Goal: Task Accomplishment & Management: Complete application form

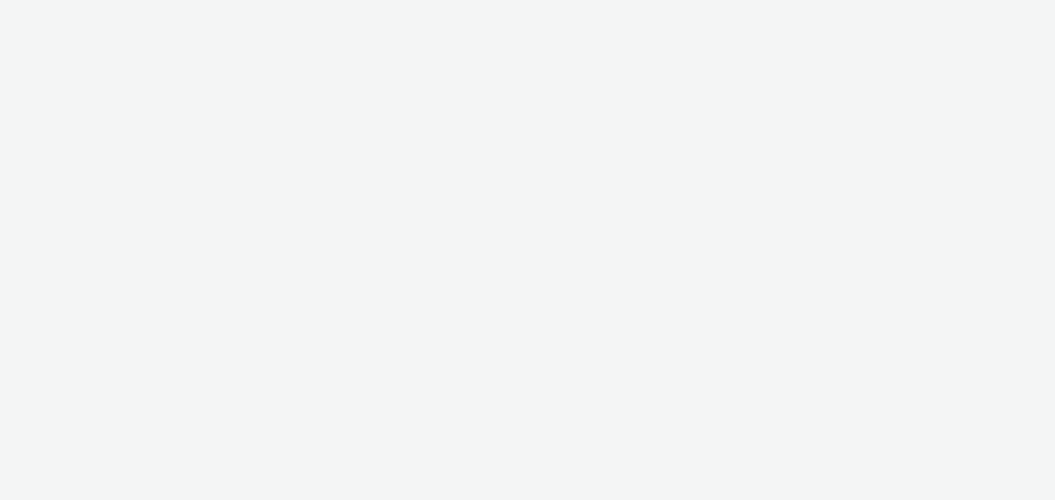
select select "c87e815b-22a1-47c7-876e-bd3135ce1a1d"
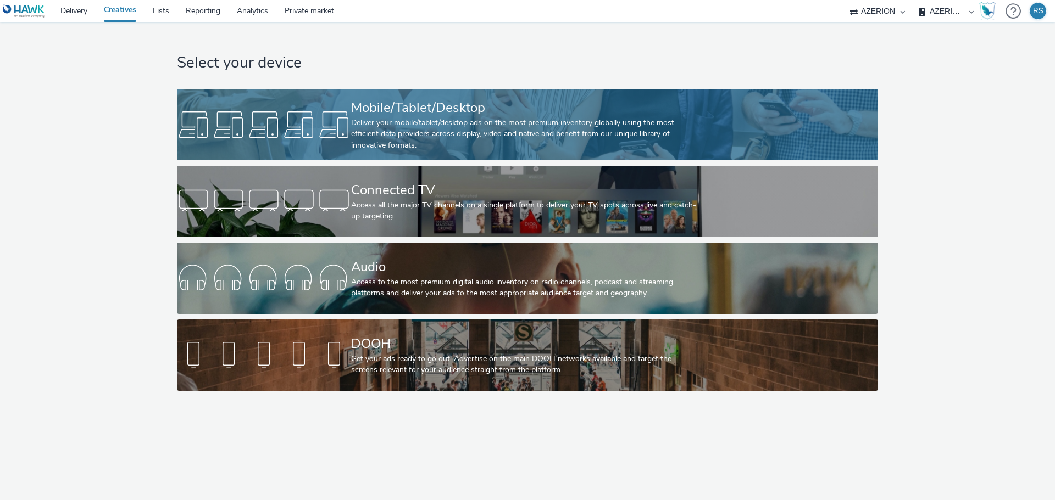
click at [431, 140] on div "Deliver your mobile/tablet/desktop ads on the most premium inventory globally u…" at bounding box center [525, 135] width 348 height 34
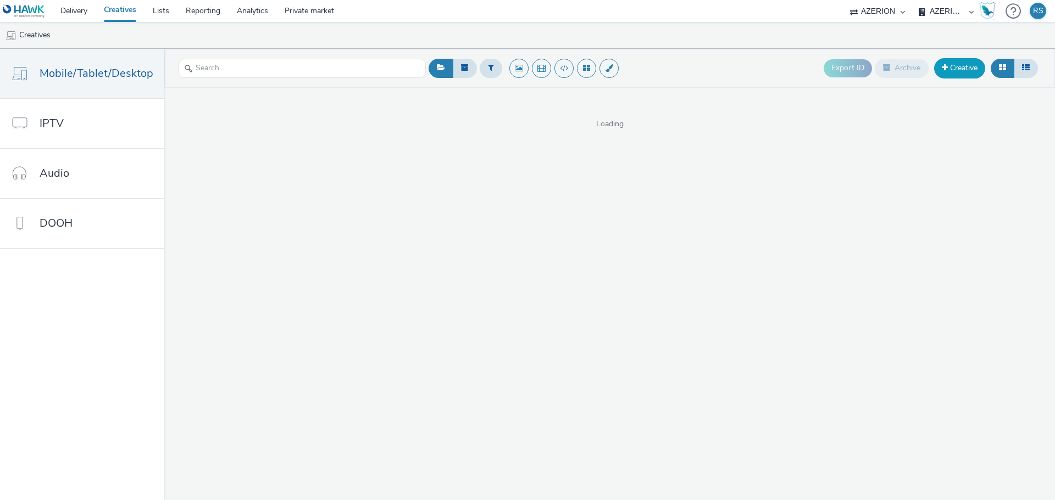
click at [963, 66] on link "Creative" at bounding box center [959, 68] width 51 height 20
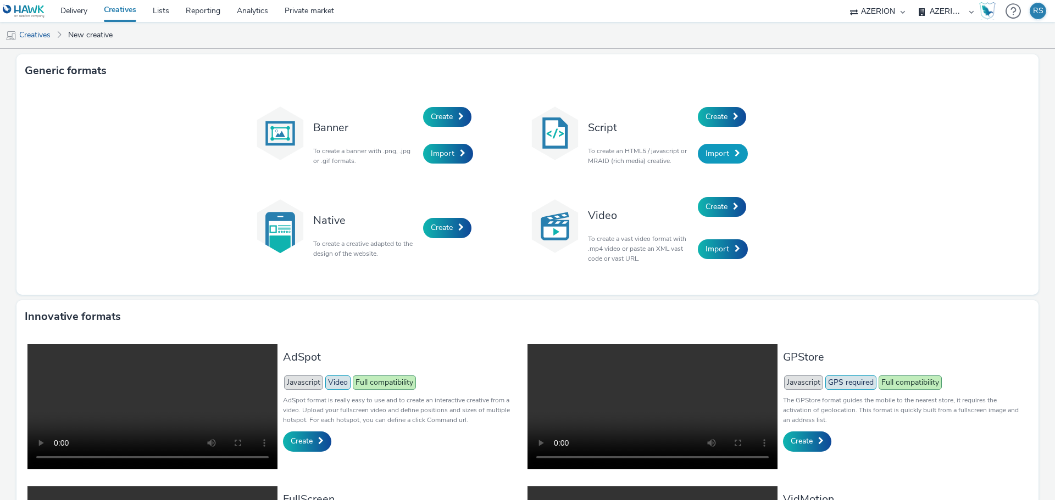
click at [715, 154] on span "Import" at bounding box center [717, 153] width 24 height 10
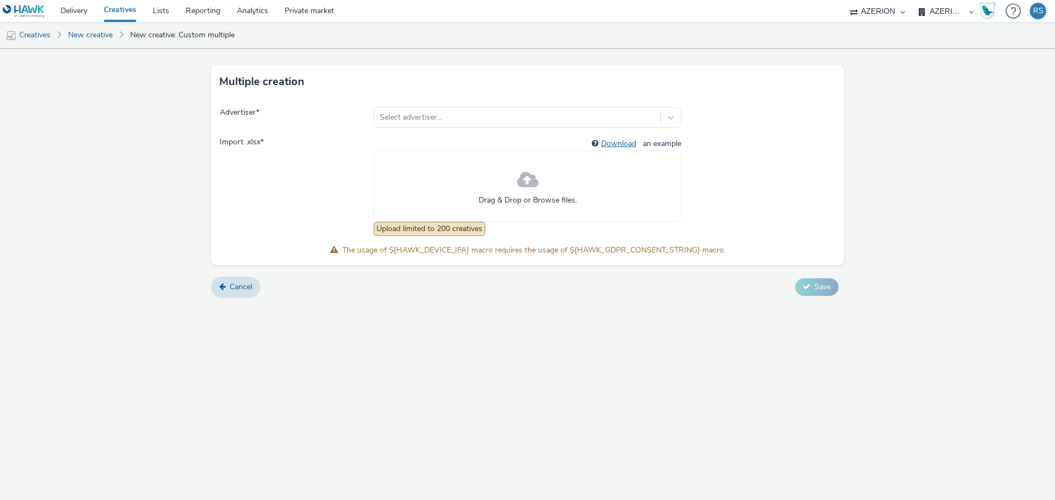
click at [630, 143] on link "Download" at bounding box center [621, 143] width 40 height 10
click at [449, 120] on div at bounding box center [517, 117] width 275 height 13
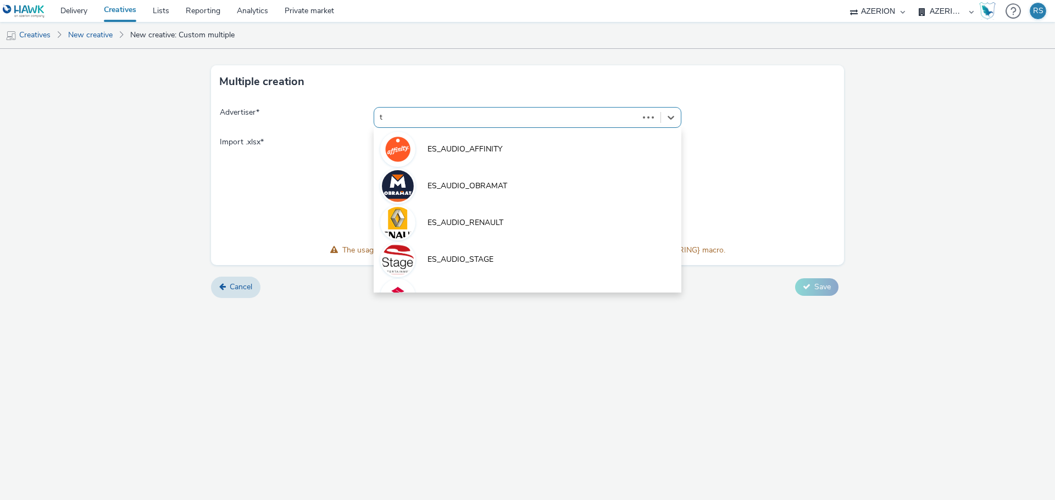
type input "t2"
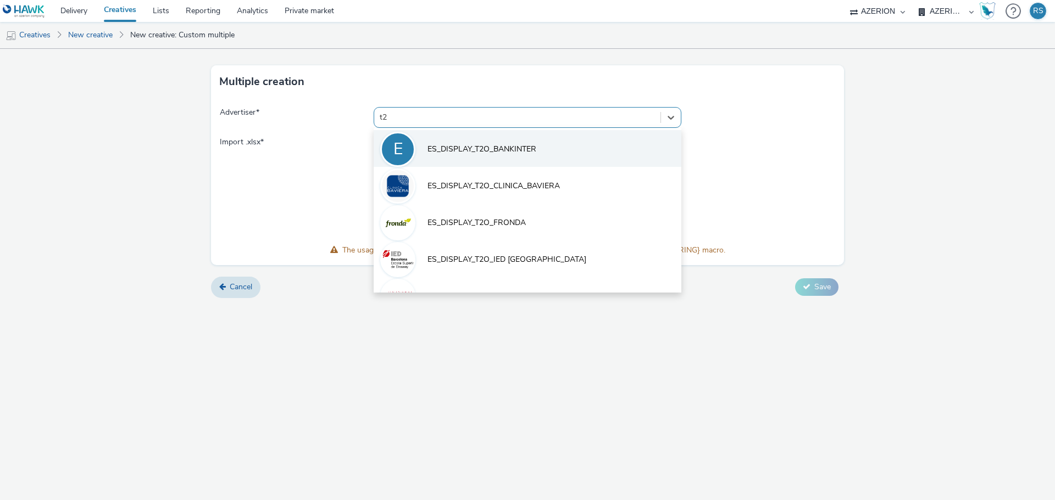
click at [450, 140] on li "E ES_DISPLAY_T2O_BANKINTER" at bounding box center [528, 148] width 308 height 37
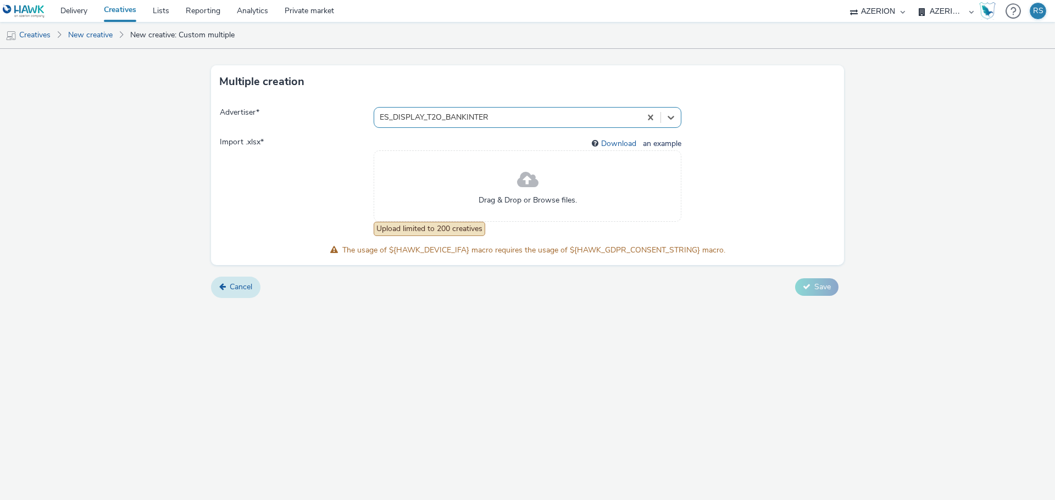
click at [238, 295] on link "Cancel" at bounding box center [235, 287] width 49 height 21
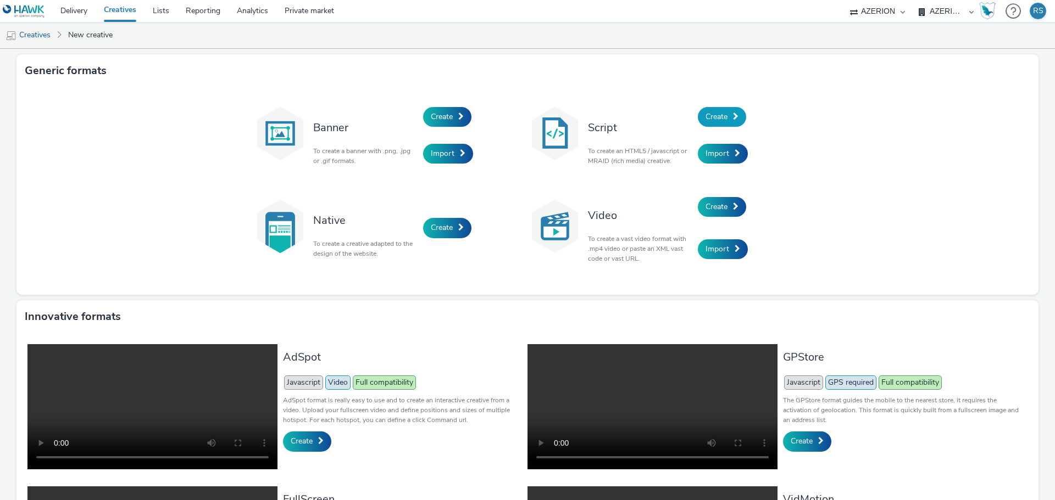
click at [724, 119] on link "Create" at bounding box center [722, 117] width 48 height 20
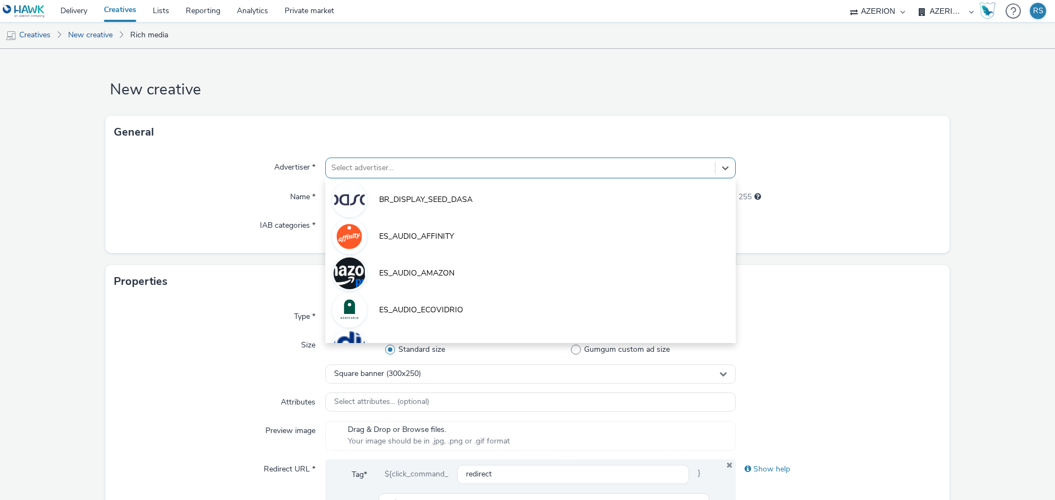
click at [372, 163] on div at bounding box center [520, 168] width 378 height 13
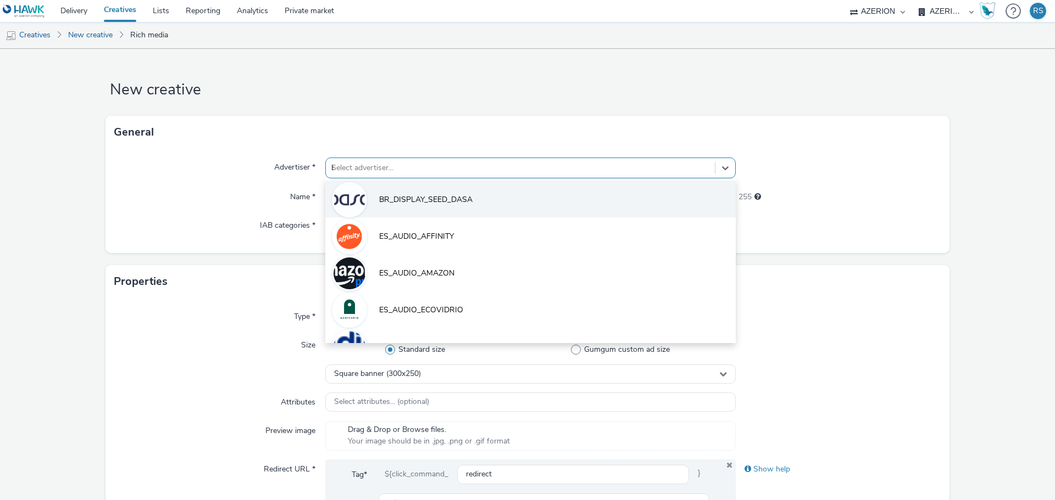
type input "ban"
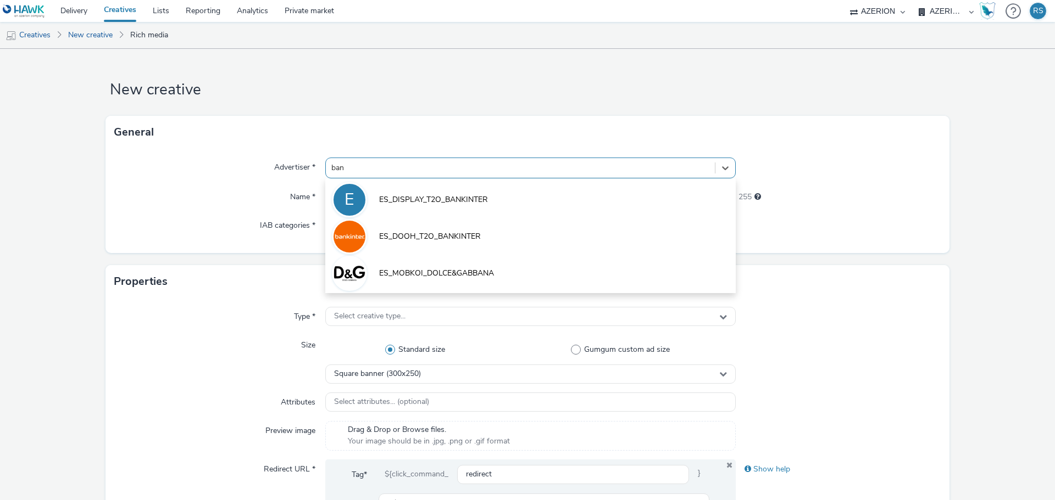
click at [407, 203] on span "ES_DISPLAY_T2O_BANKINTER" at bounding box center [433, 199] width 109 height 11
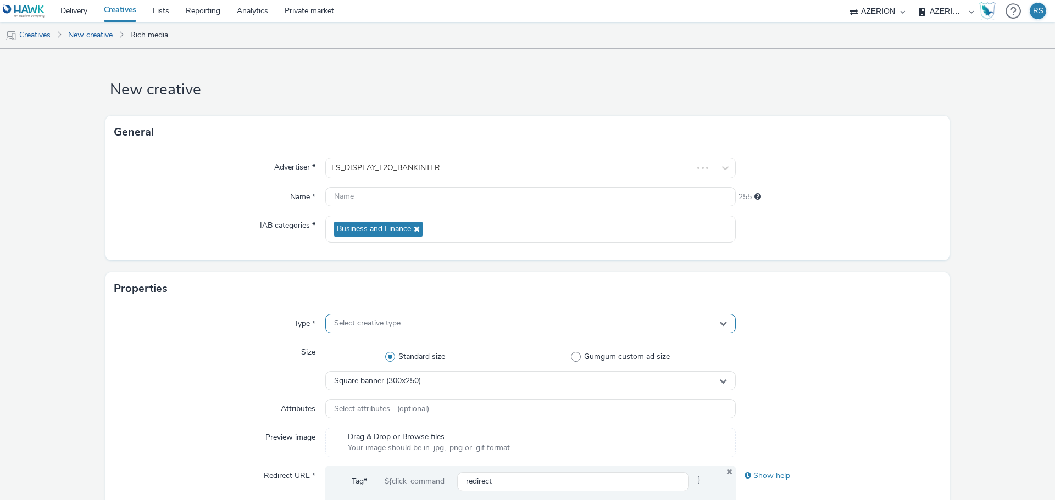
click at [392, 324] on span "Select creative type..." at bounding box center [369, 323] width 71 height 9
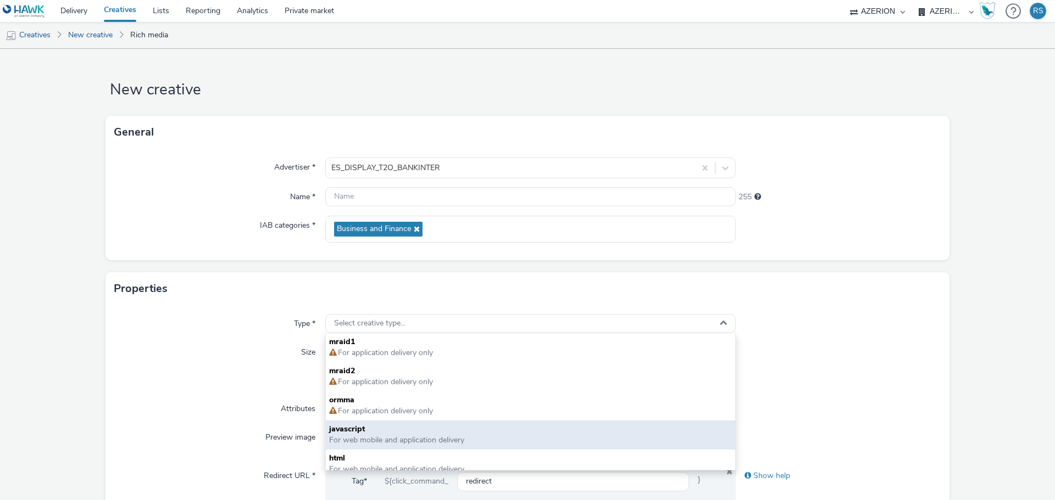
click at [367, 430] on span "javascript" at bounding box center [530, 429] width 403 height 11
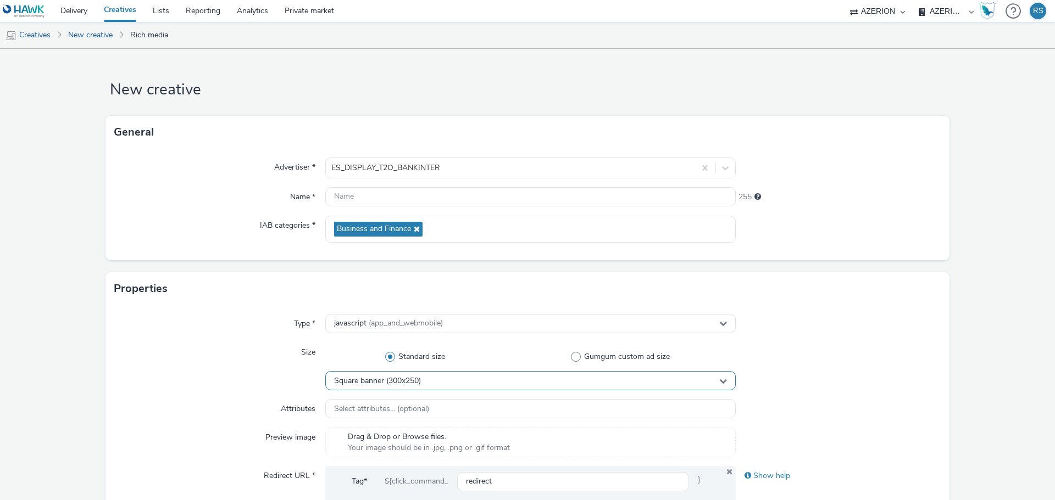
click at [461, 382] on div "Square banner (300x250)" at bounding box center [530, 380] width 410 height 19
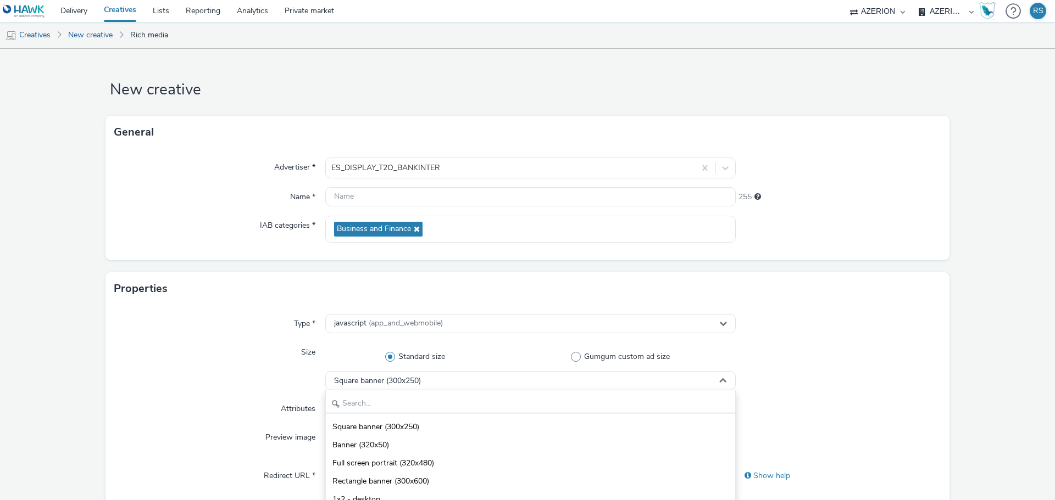
click at [463, 402] on input "text" at bounding box center [530, 403] width 409 height 19
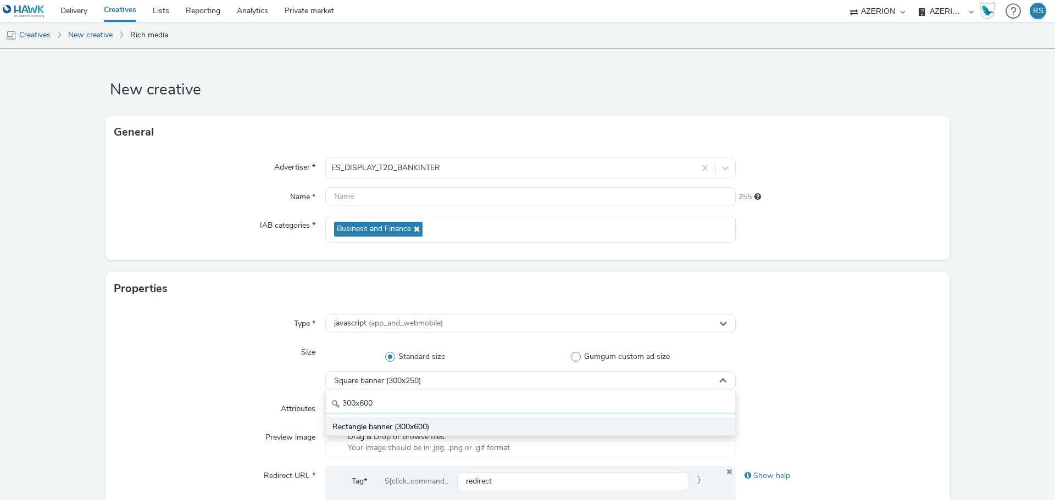
type input "300x600"
click at [475, 427] on li "Rectangle banner (300x600)" at bounding box center [530, 426] width 409 height 18
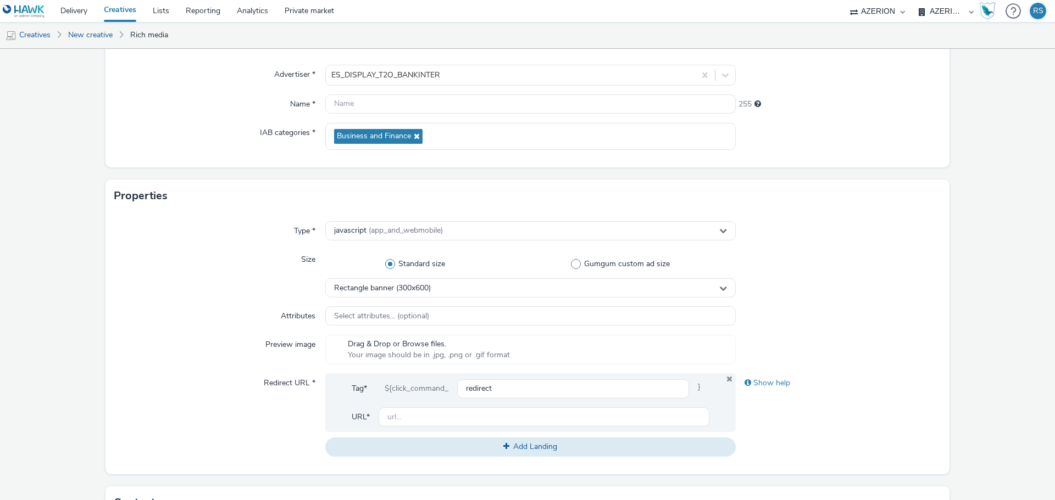
scroll to position [110, 0]
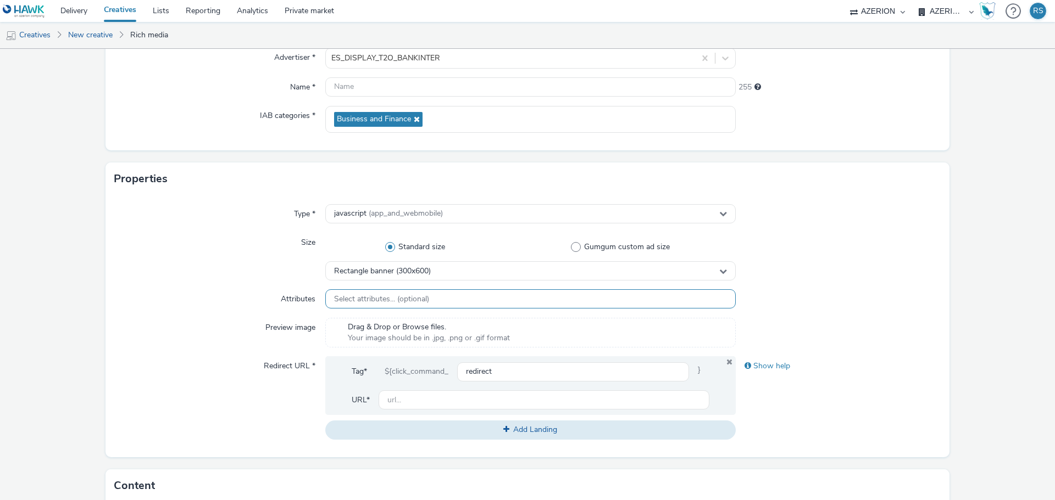
click at [458, 299] on div "Select attributes... (optional)" at bounding box center [530, 299] width 410 height 19
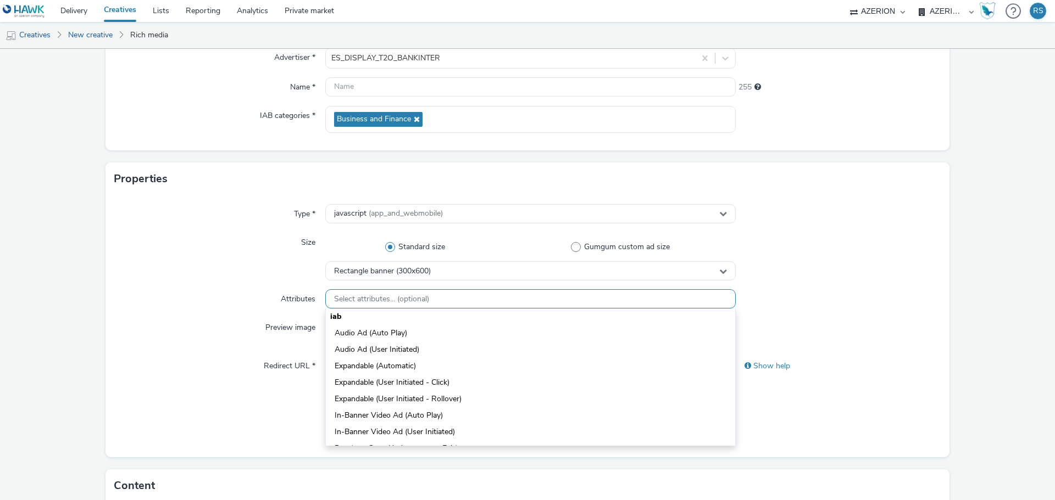
click at [458, 299] on div "Select attributes... (optional)" at bounding box center [530, 299] width 410 height 19
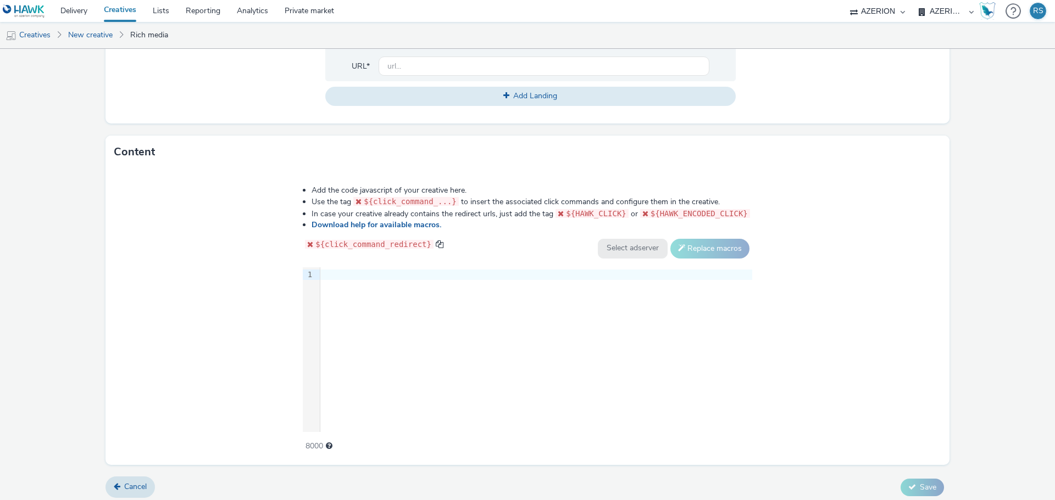
scroll to position [449, 0]
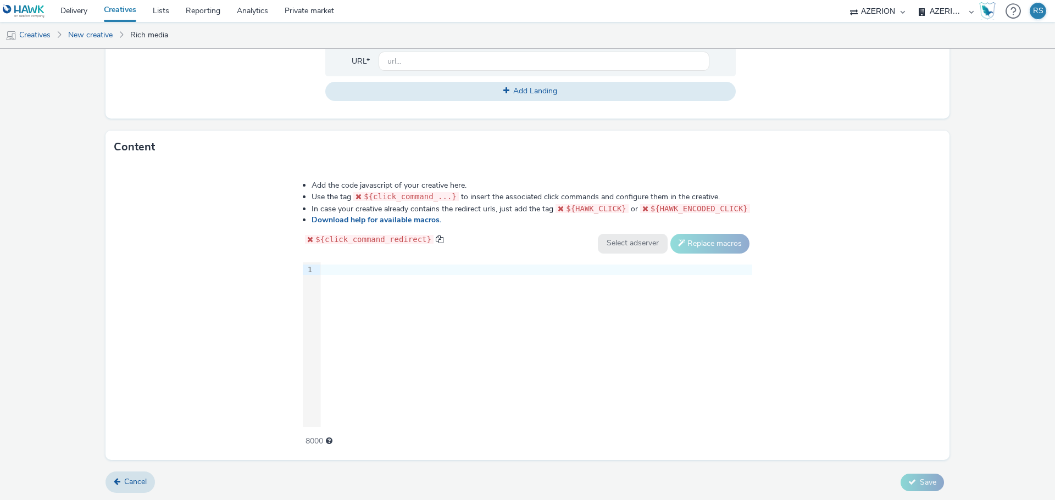
click at [396, 288] on div "9 1 ›" at bounding box center [527, 345] width 449 height 165
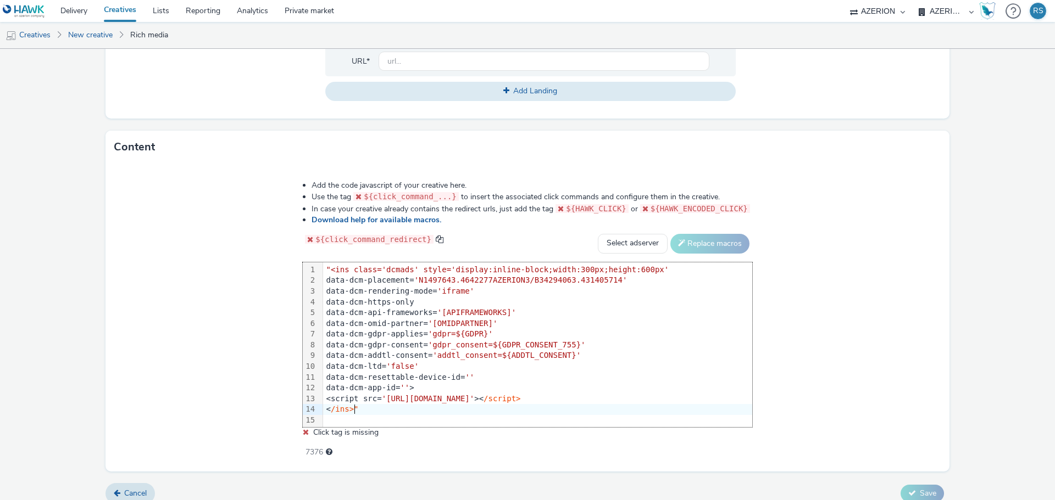
click at [380, 408] on div "< /ins>"" at bounding box center [537, 409] width 429 height 11
click at [332, 268] on span ""<ins class='dcmads' style='display:inline-block;width:300px;height:600px'" at bounding box center [497, 269] width 343 height 9
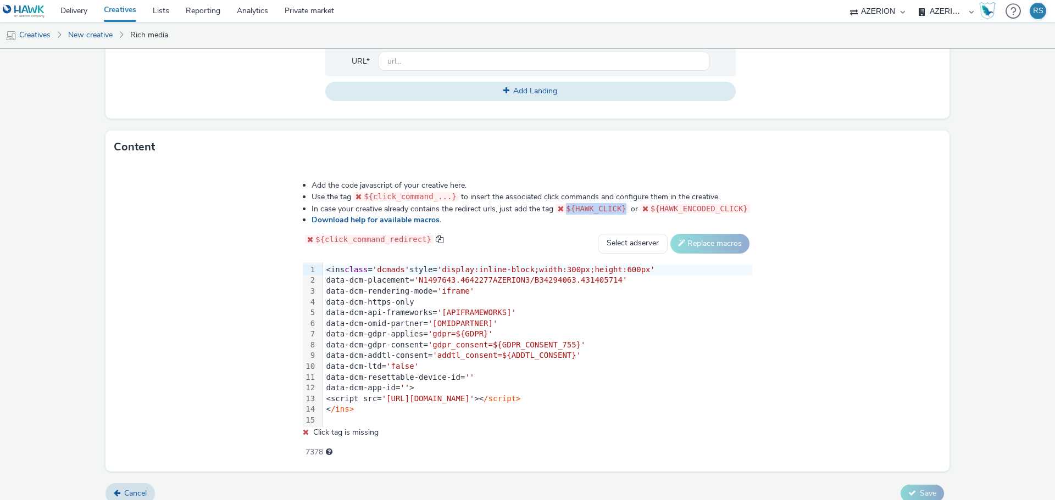
drag, startPoint x: 622, startPoint y: 207, endPoint x: 566, endPoint y: 207, distance: 56.0
click at [566, 207] on code "${HAWK_CLICK}" at bounding box center [591, 208] width 73 height 9
copy code "${HAWK_CLICK}"
click at [439, 307] on div "data-dcm-api-frameworks= '[APIFRAMEWORKS]'" at bounding box center [537, 312] width 429 height 11
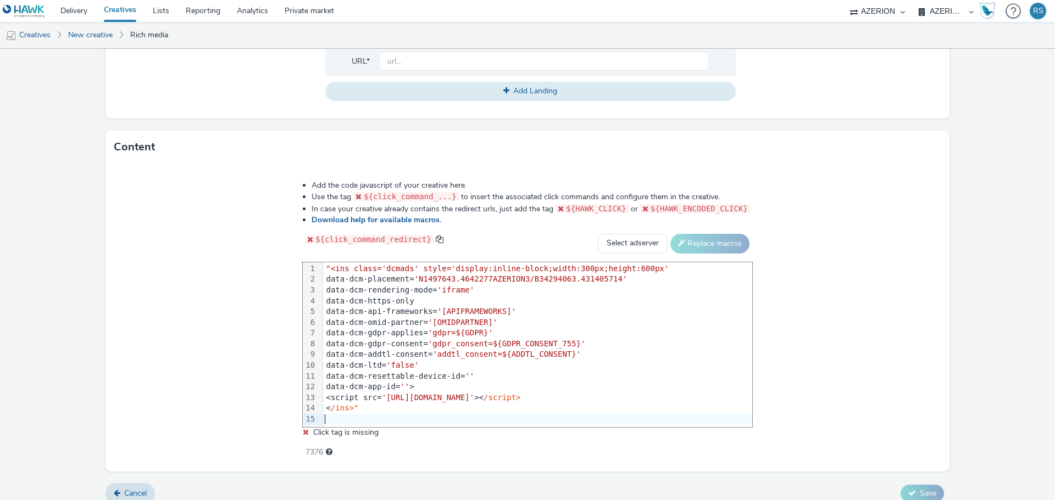
click at [378, 406] on div "< /ins>"" at bounding box center [537, 408] width 429 height 11
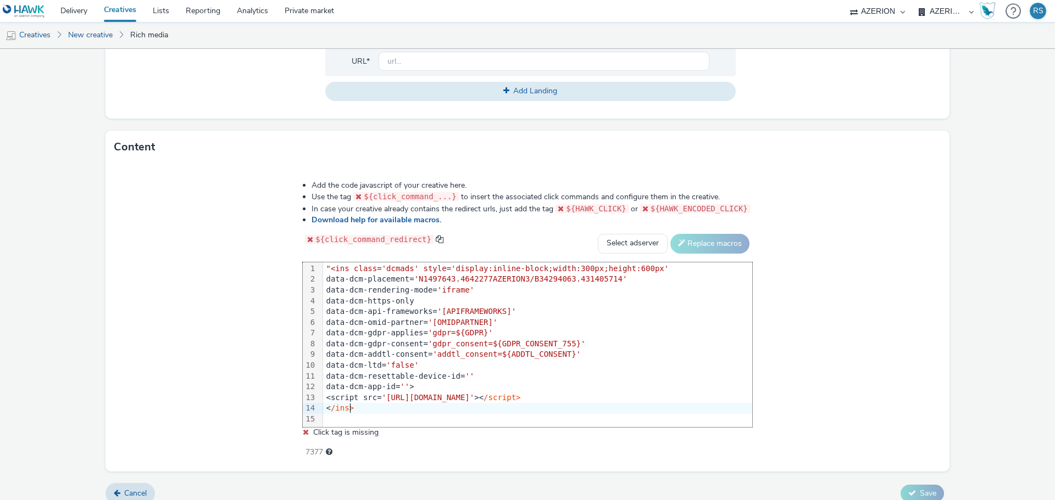
click at [341, 420] on div at bounding box center [537, 419] width 429 height 11
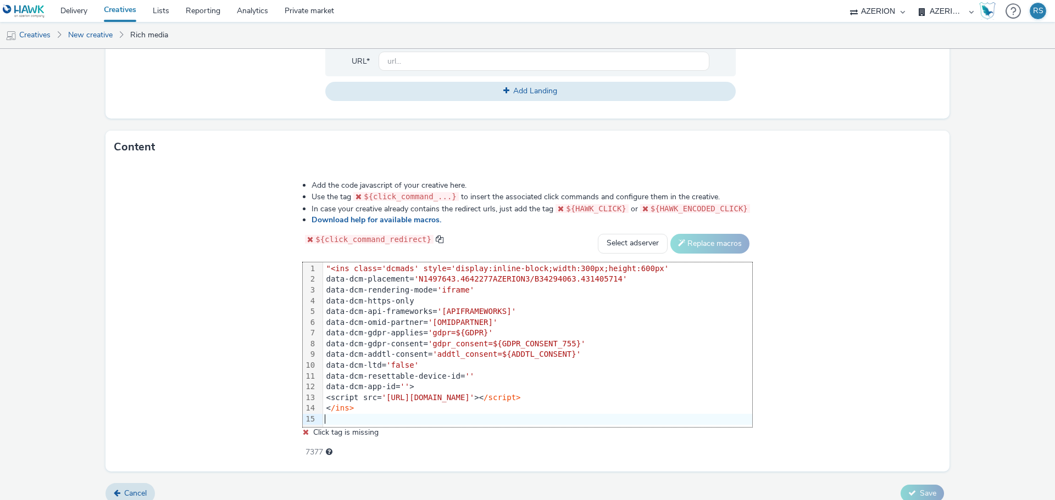
scroll to position [450, 0]
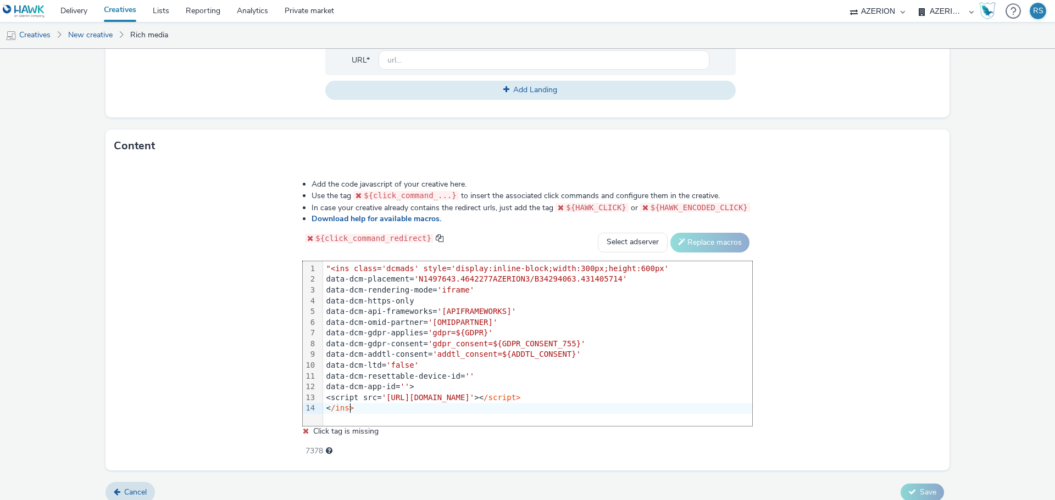
click at [332, 265] on span ""<ins class='dcmads' style='display:inline-block;width:300px;height:600px'" at bounding box center [497, 268] width 343 height 9
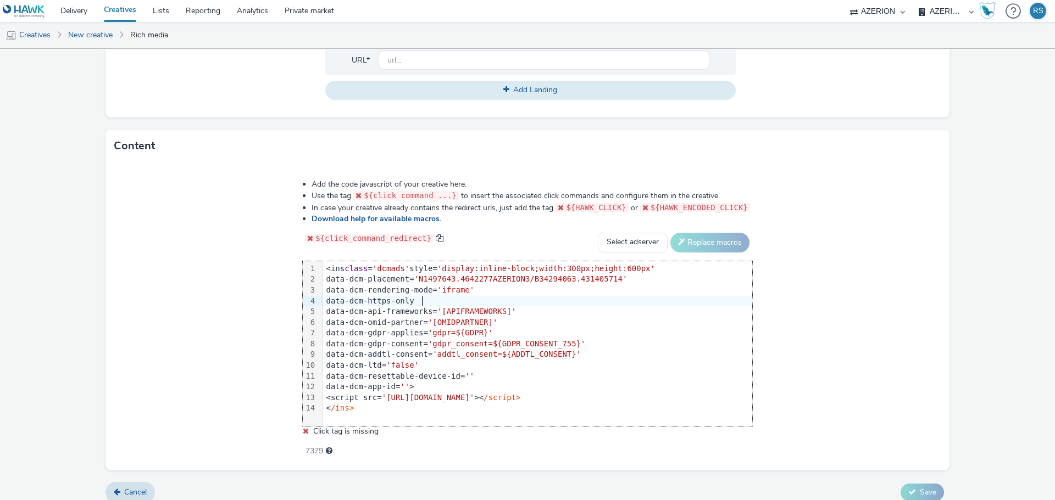
click at [505, 296] on div "data-dcm-https-only" at bounding box center [537, 301] width 429 height 11
click at [541, 310] on div "data-dcm-api-frameworks= '[APIFRAMEWORKS]'" at bounding box center [537, 312] width 429 height 11
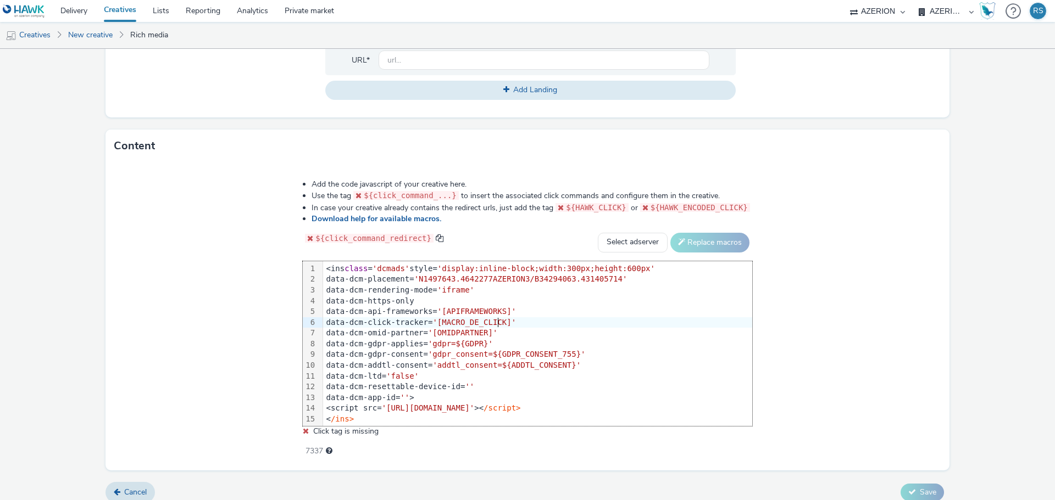
click at [328, 320] on div "data-dcm-click-tracker= '[MACRO_DE_CLICK]'" at bounding box center [537, 323] width 429 height 11
drag, startPoint x: 620, startPoint y: 207, endPoint x: 566, endPoint y: 209, distance: 53.9
click at [566, 209] on code "${HAWK_CLICK}" at bounding box center [591, 207] width 73 height 9
copy code "${HAWK_CLICK"
click at [447, 318] on div "data-dcm-click-tracker= '[MACRO_DE_CLICK]'" at bounding box center [537, 323] width 429 height 11
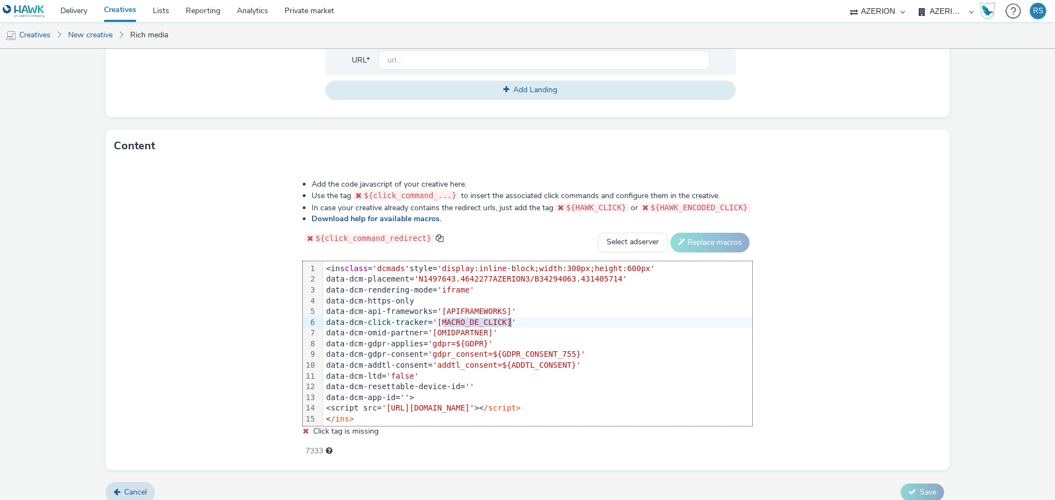
paste div
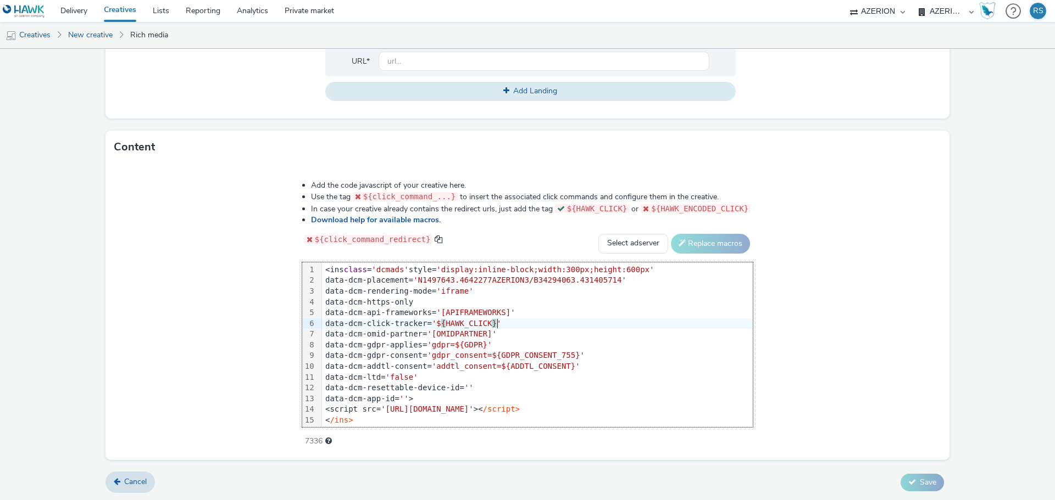
click at [828, 322] on div "Add the code javascript of your creative here. Use the tag ${click_command_...}…" at bounding box center [527, 312] width 844 height 297
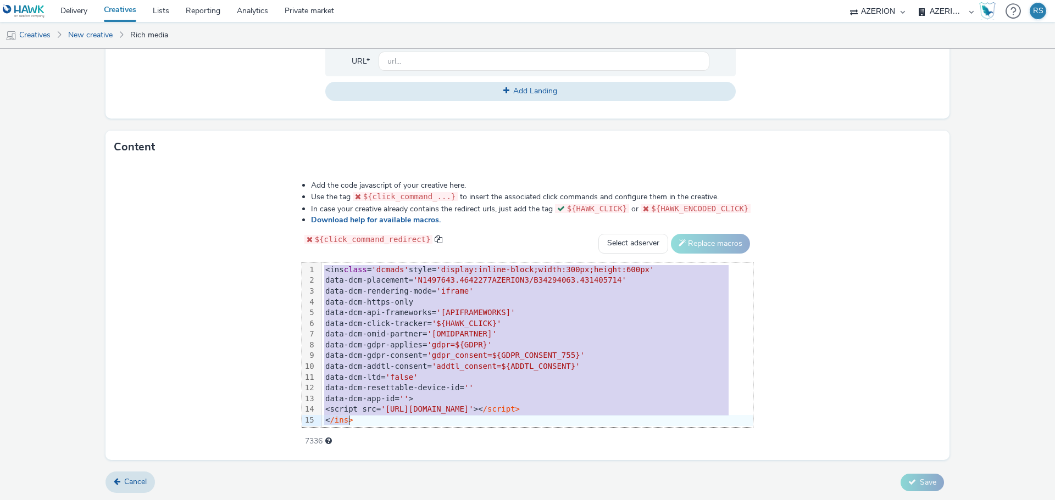
copy div "<ins class = 'dcmads' style= 'display:inline-block;width:300px;height:600px' da…"
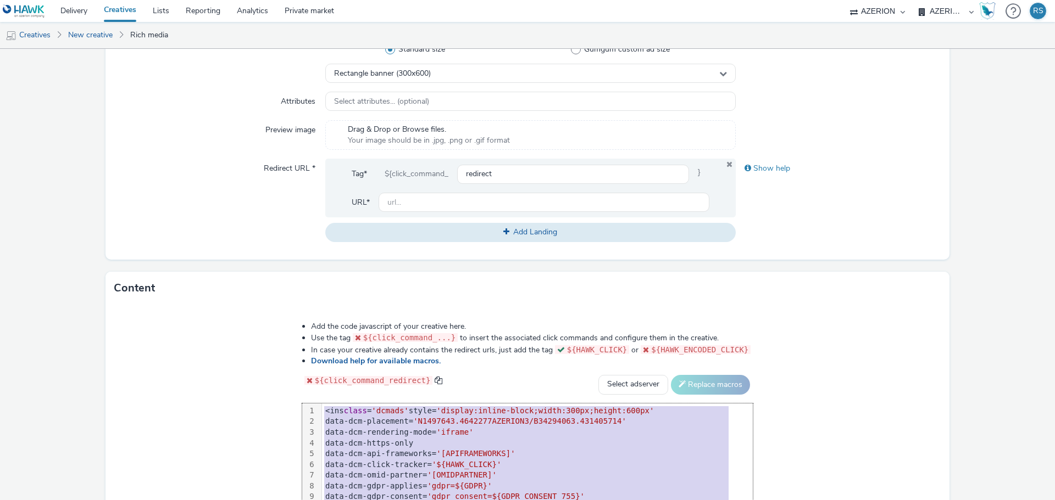
scroll to position [174, 0]
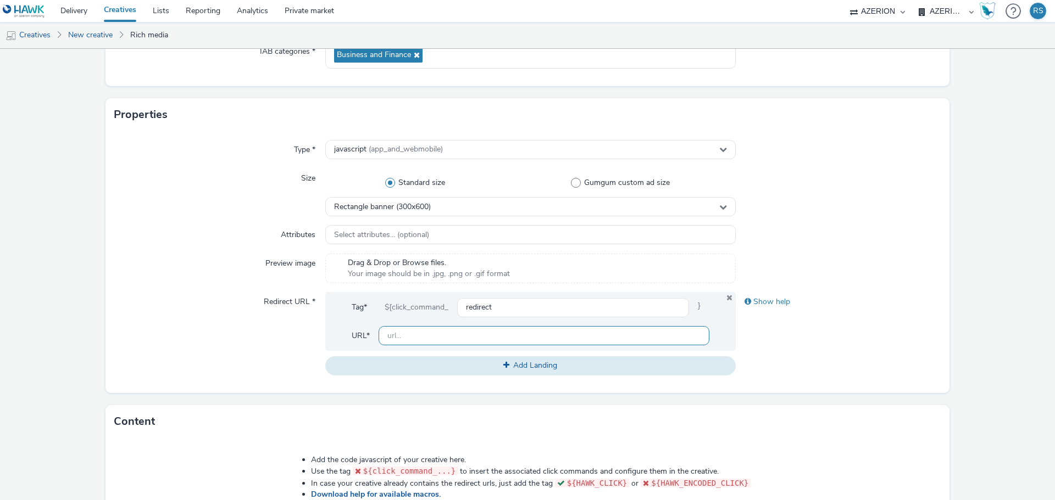
click at [428, 336] on input "text" at bounding box center [543, 335] width 331 height 19
paste input "https://www.bankinter.com/banca/nav/cuenta-nomina-nueva-alta-digital-landing?ut…"
type input "https://www.bankinter.com/banca/nav/cuenta-nomina-nueva-alta-digital-landing?ut…"
click at [806, 373] on div "Show help" at bounding box center [838, 333] width 205 height 83
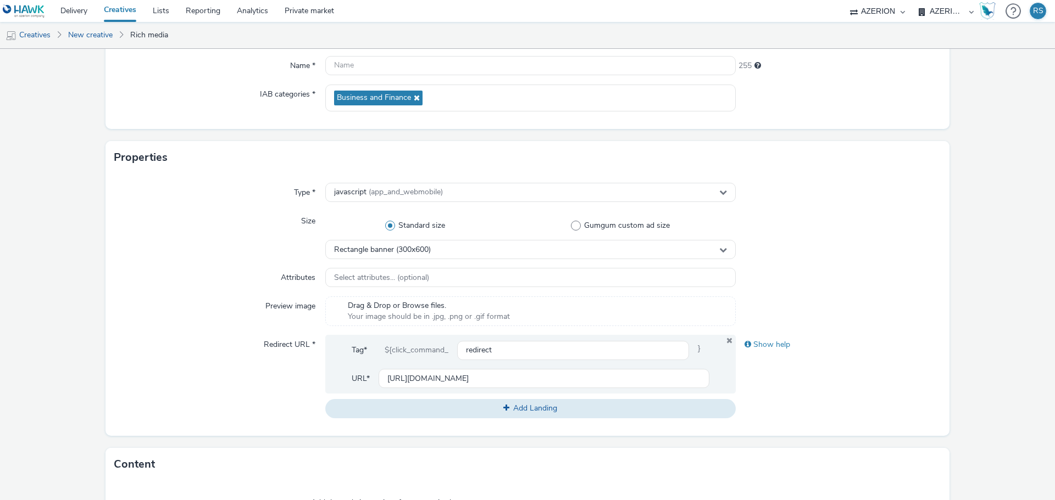
scroll to position [0, 0]
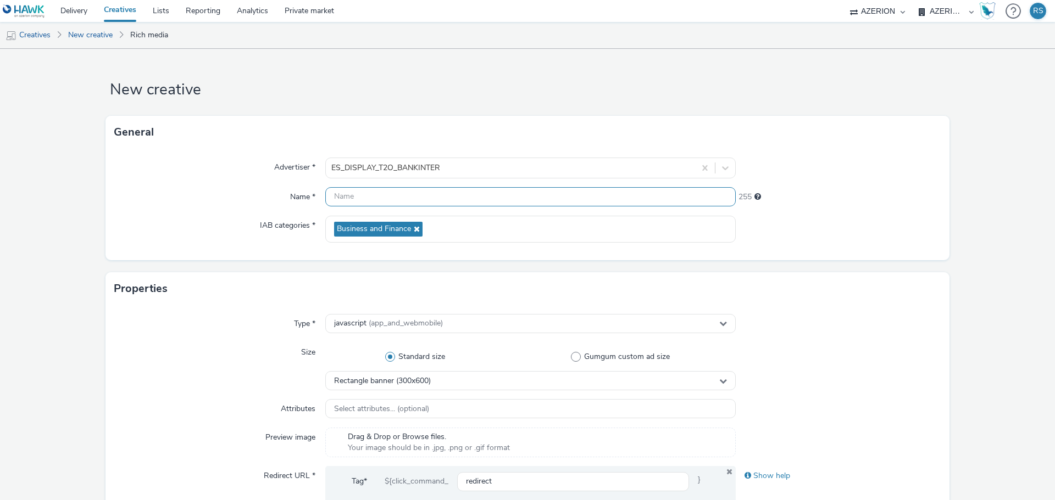
drag, startPoint x: 421, startPoint y: 193, endPoint x: 423, endPoint y: 183, distance: 10.1
click at [421, 193] on input "text" at bounding box center [530, 196] width 410 height 19
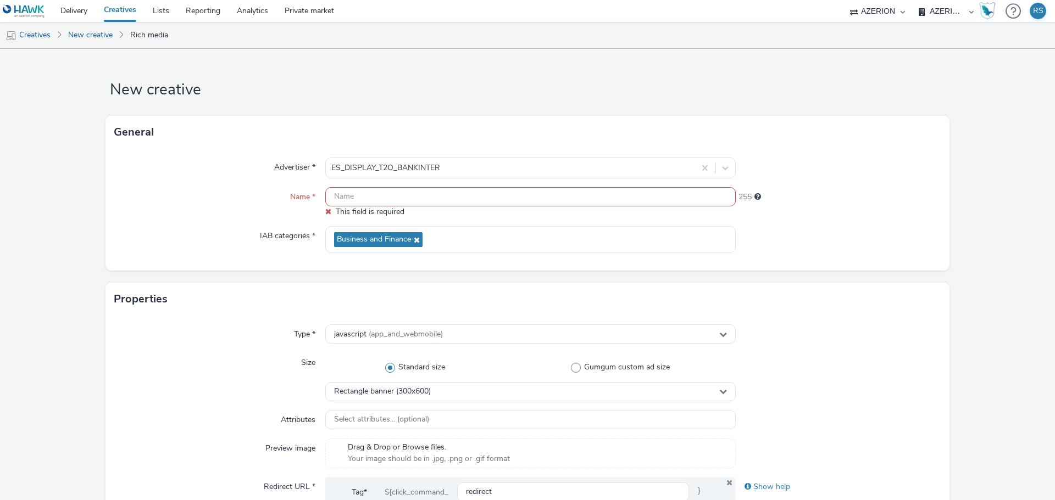
click at [407, 199] on input "text" at bounding box center [530, 196] width 410 height 19
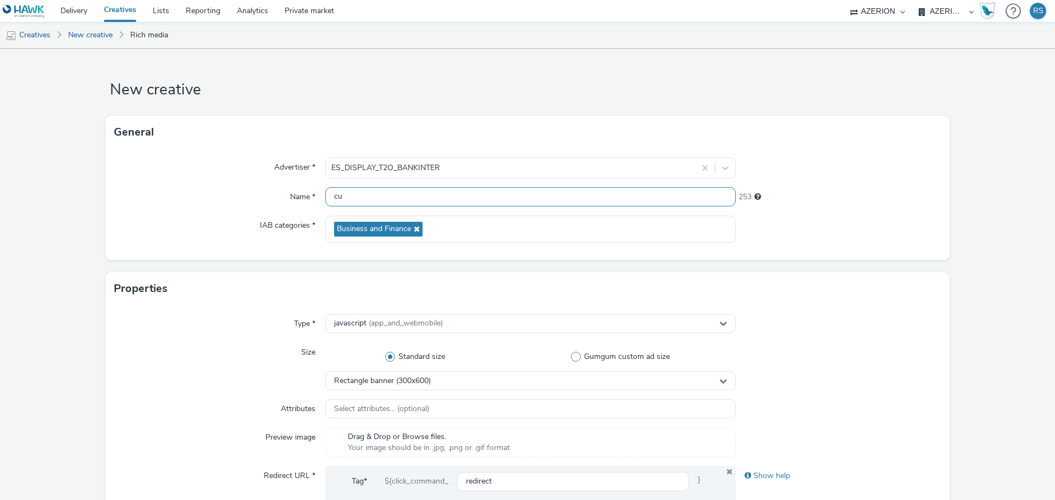
type input "c"
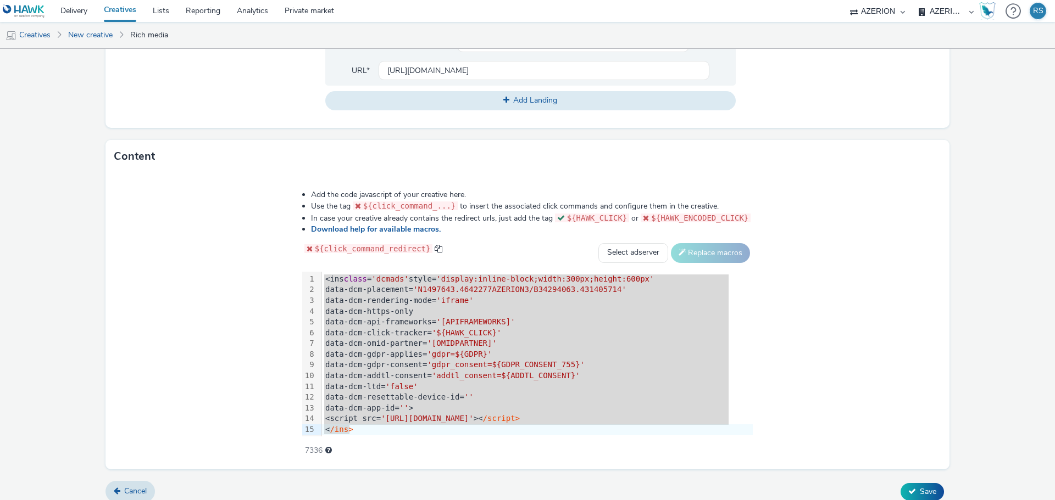
scroll to position [1, 0]
type input "CUENTA_NOMINA_300X600"
click at [920, 489] on span "Save" at bounding box center [928, 492] width 16 height 10
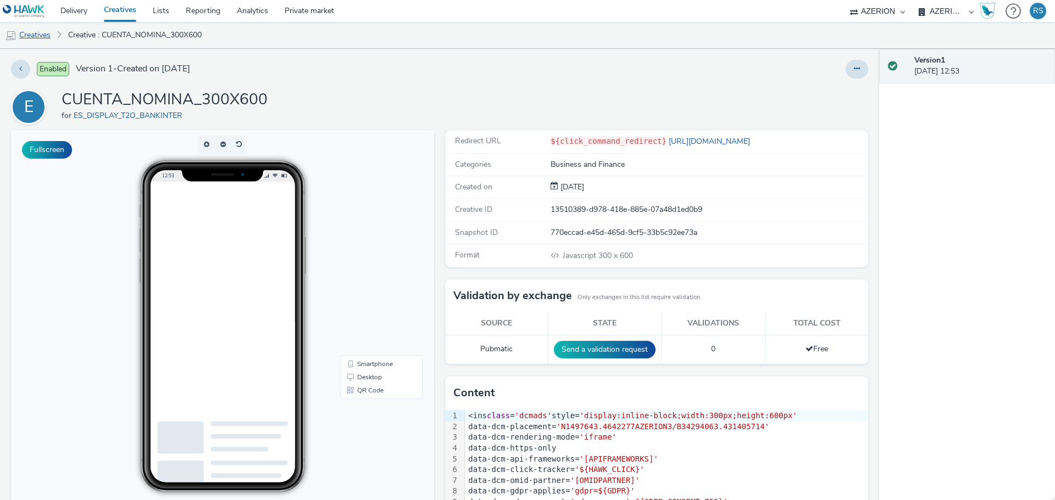
click at [43, 37] on link "Creatives" at bounding box center [28, 35] width 56 height 26
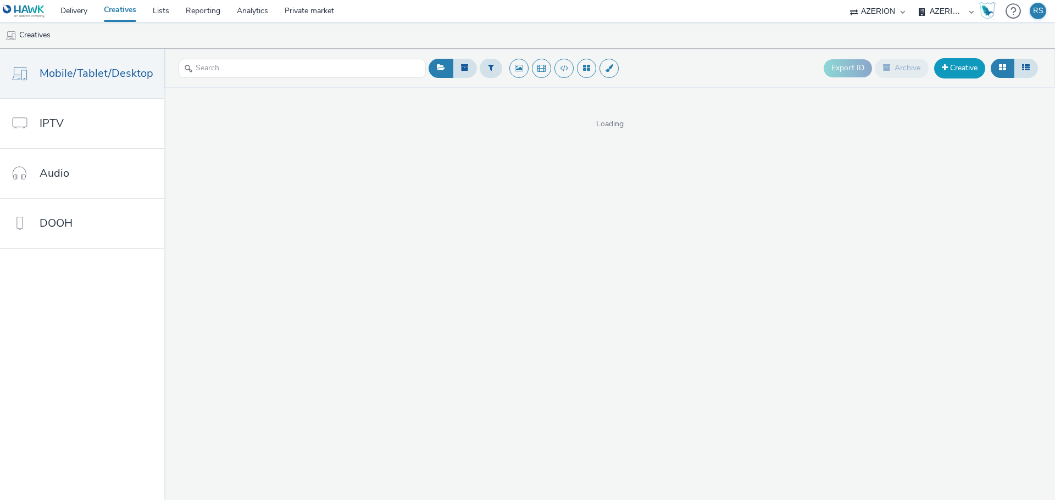
click at [955, 71] on link "Creative" at bounding box center [959, 68] width 51 height 20
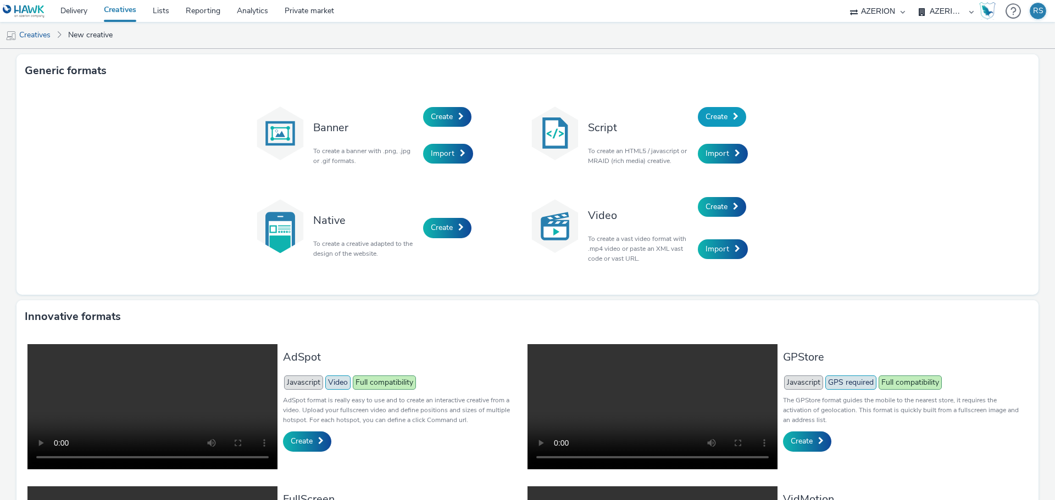
click at [714, 117] on span "Create" at bounding box center [716, 117] width 22 height 10
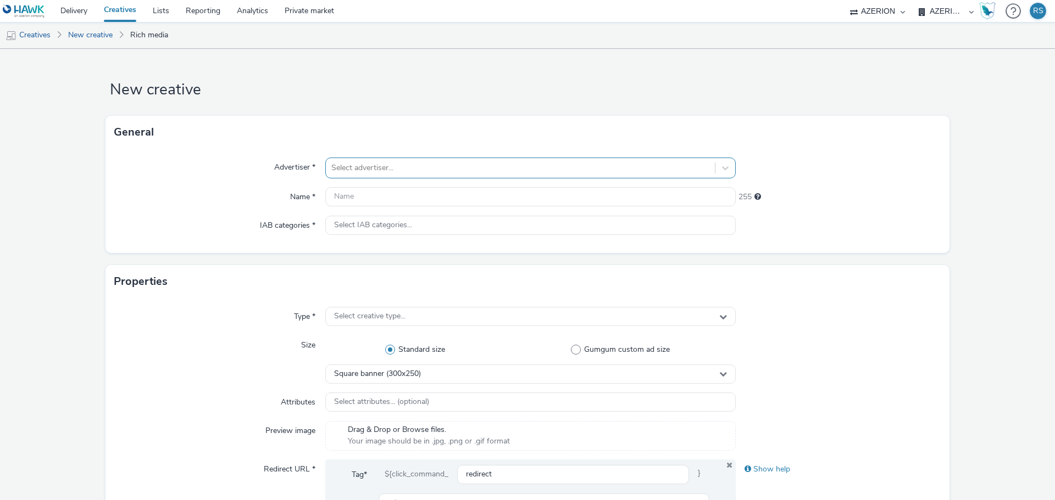
click at [383, 165] on div at bounding box center [520, 168] width 378 height 13
type input "BANK"
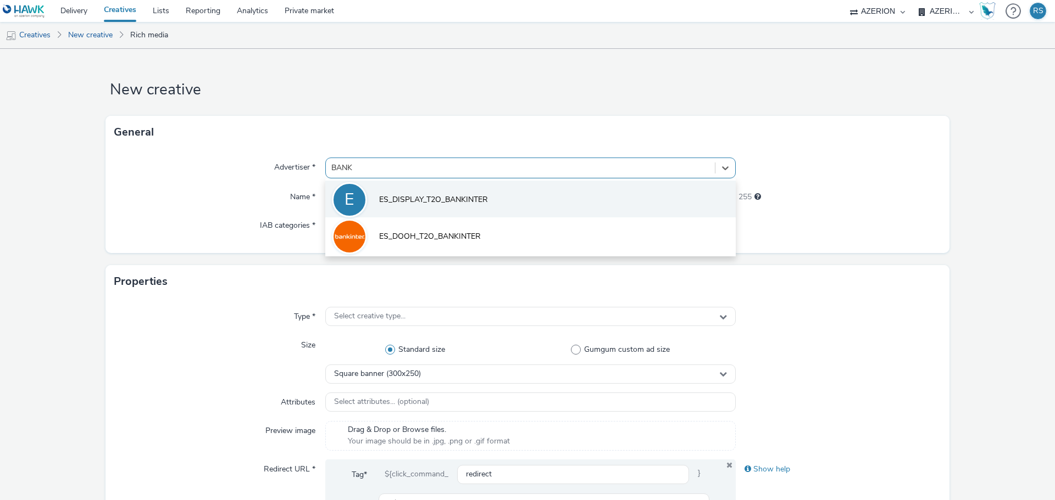
click at [478, 201] on span "ES_DISPLAY_T2O_BANKINTER" at bounding box center [433, 199] width 109 height 11
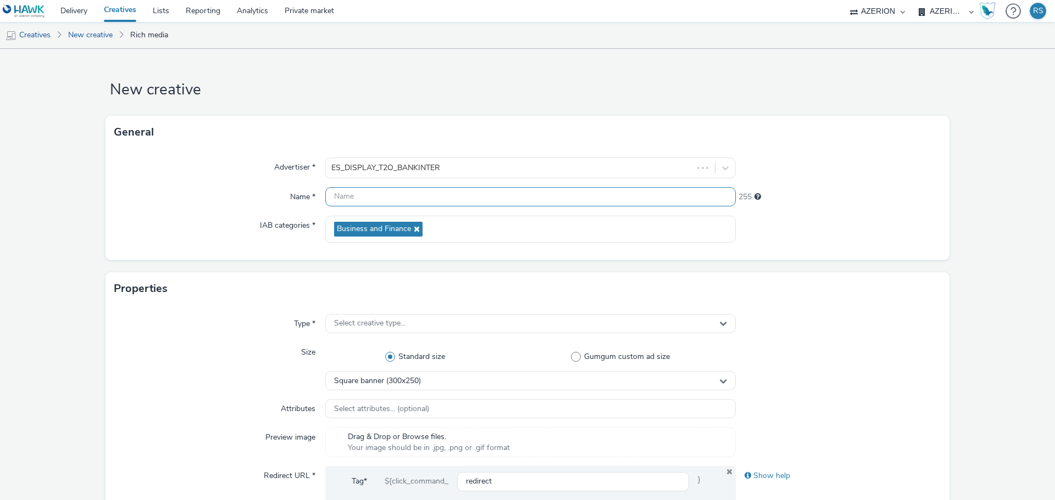
click at [444, 197] on input "text" at bounding box center [530, 196] width 410 height 19
type input "CUENTA_NOMINA_320X480"
click at [397, 320] on span "Select creative type..." at bounding box center [369, 323] width 71 height 9
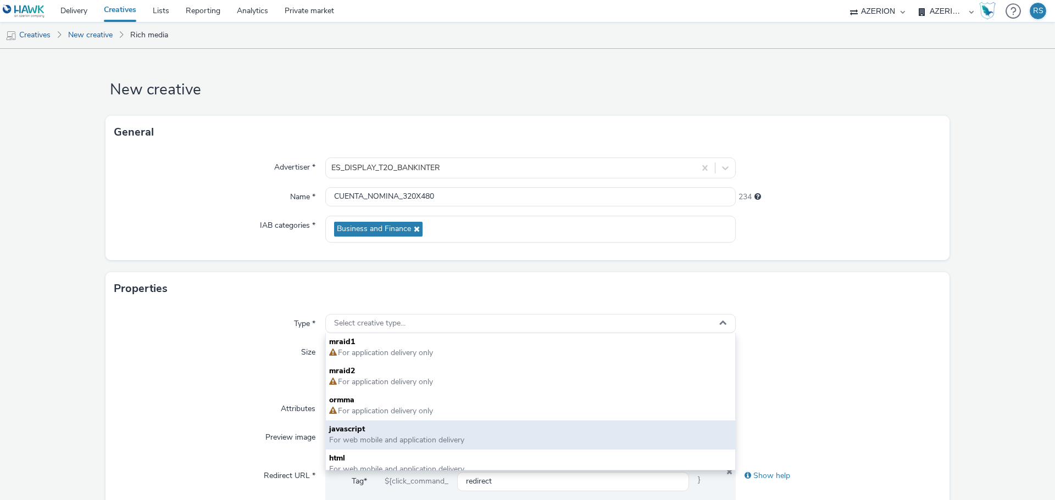
click at [390, 430] on span "javascript" at bounding box center [530, 429] width 403 height 11
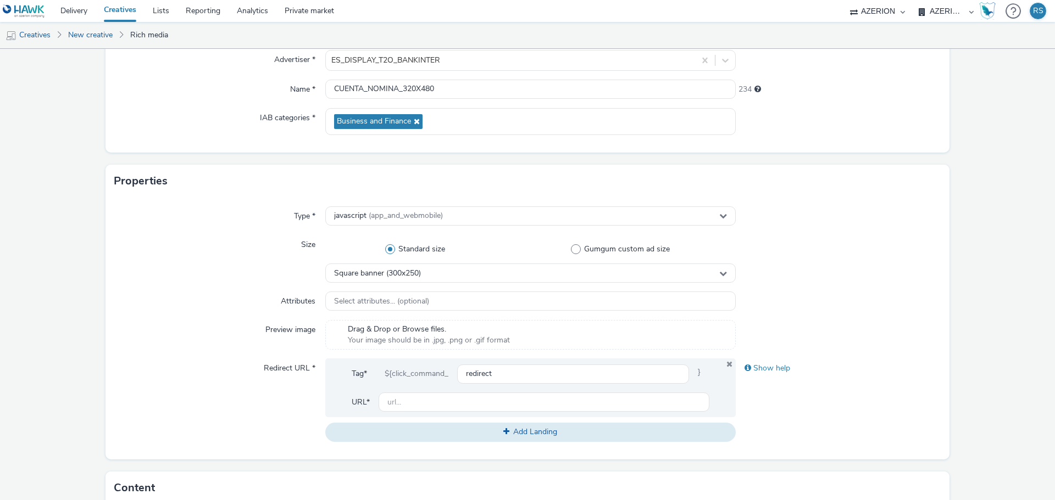
scroll to position [110, 0]
click at [444, 270] on div "Square banner (300x250)" at bounding box center [530, 270] width 410 height 19
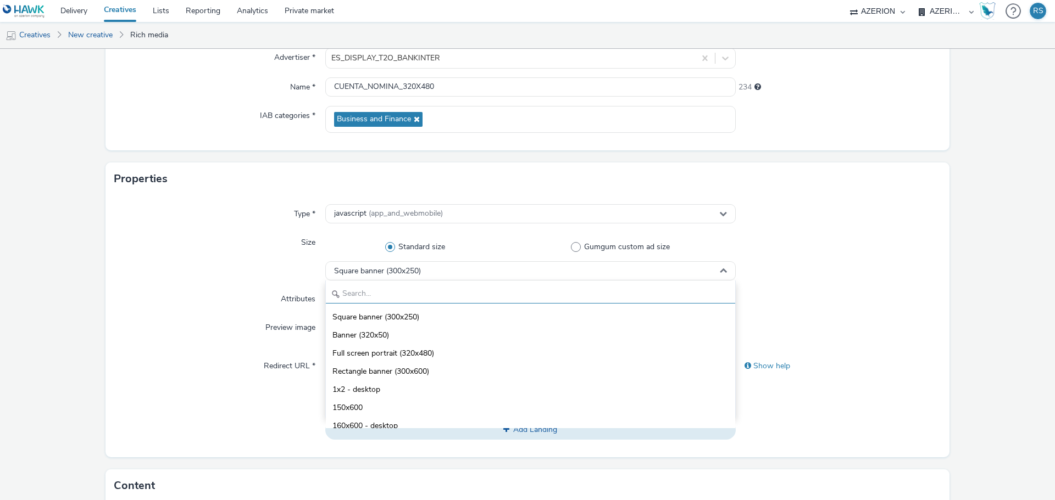
drag, startPoint x: 414, startPoint y: 291, endPoint x: 407, endPoint y: 291, distance: 7.1
click at [413, 292] on input "text" at bounding box center [530, 294] width 409 height 19
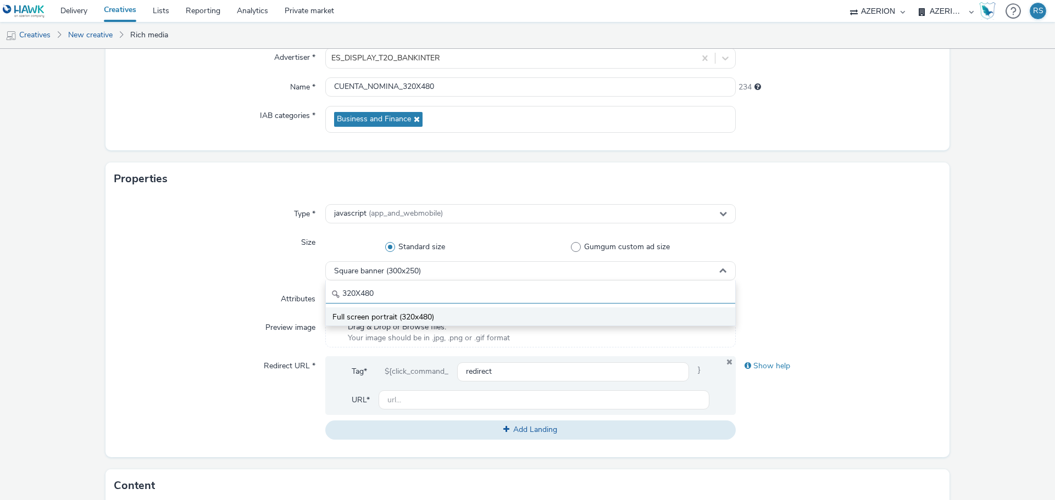
type input "320X480"
click at [440, 315] on li "Full screen portrait (320x480)" at bounding box center [530, 317] width 409 height 18
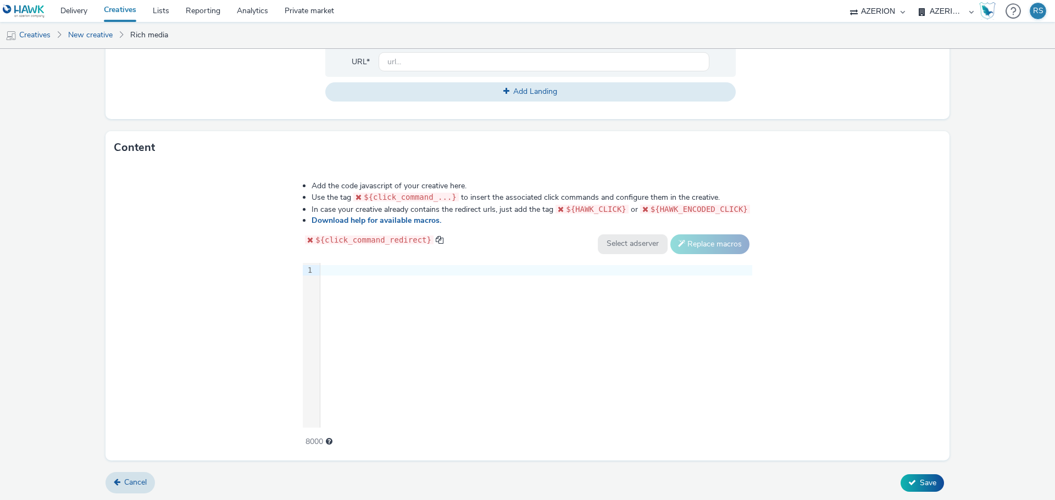
scroll to position [449, 0]
click at [385, 288] on div "9 1 ›" at bounding box center [527, 345] width 449 height 165
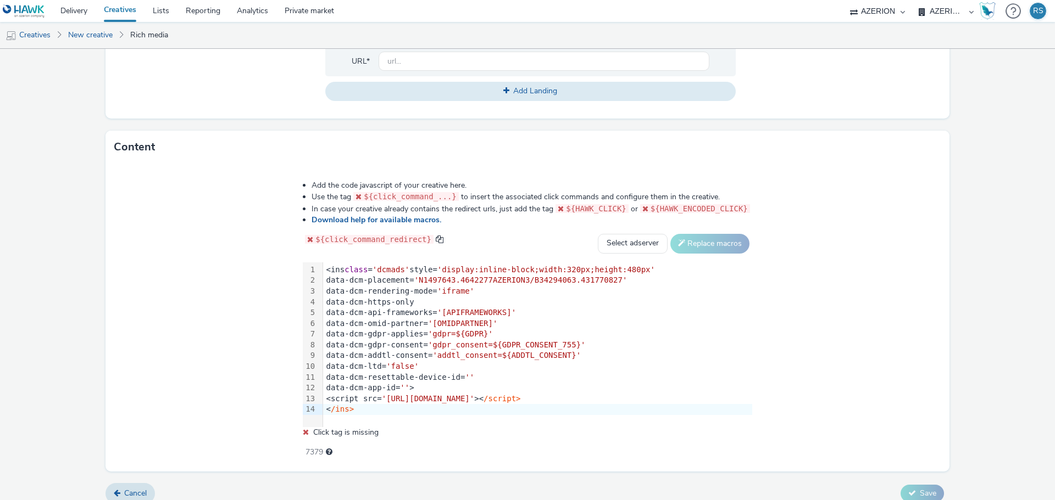
click at [536, 322] on div "data-dcm-omid-partner= '[OMIDPARTNER]'" at bounding box center [537, 324] width 429 height 11
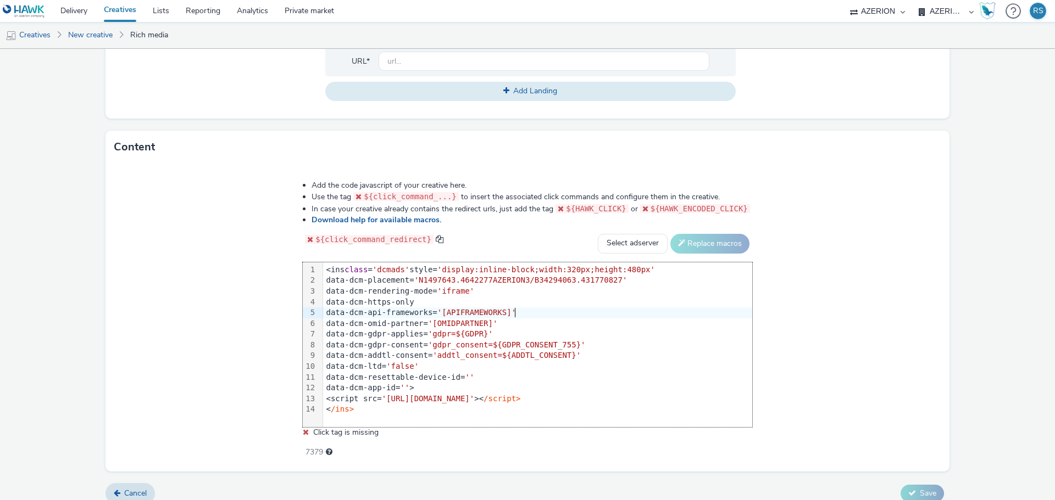
click at [526, 310] on div "data-dcm-api-frameworks= '[APIFRAMEWORKS]'" at bounding box center [537, 313] width 429 height 11
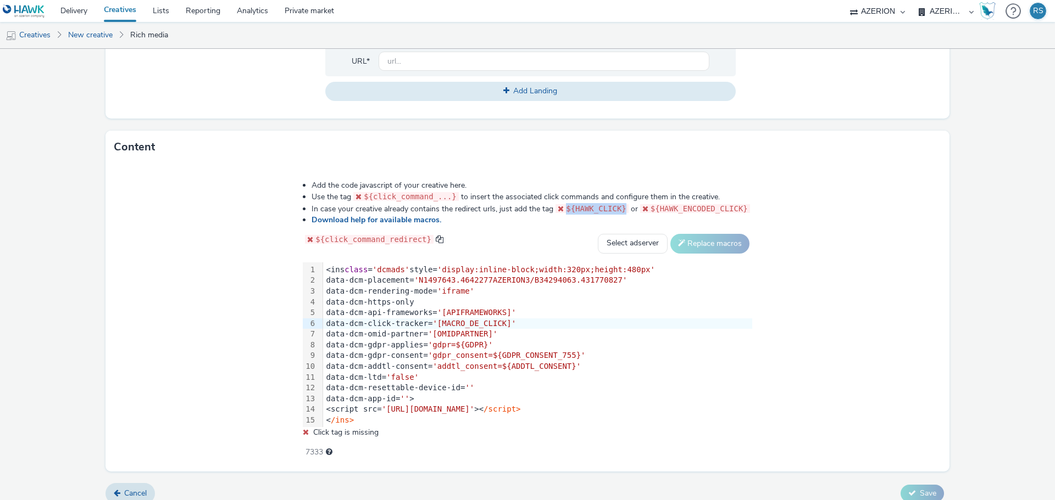
drag, startPoint x: 623, startPoint y: 207, endPoint x: 564, endPoint y: 206, distance: 58.8
click at [564, 206] on code "${HAWK_CLICK}" at bounding box center [591, 208] width 73 height 9
copy code "${HAWK_CLICK}"
click at [447, 322] on div "data-dcm-click-tracker= '[MACRO_DE_CLICK]'" at bounding box center [537, 324] width 429 height 11
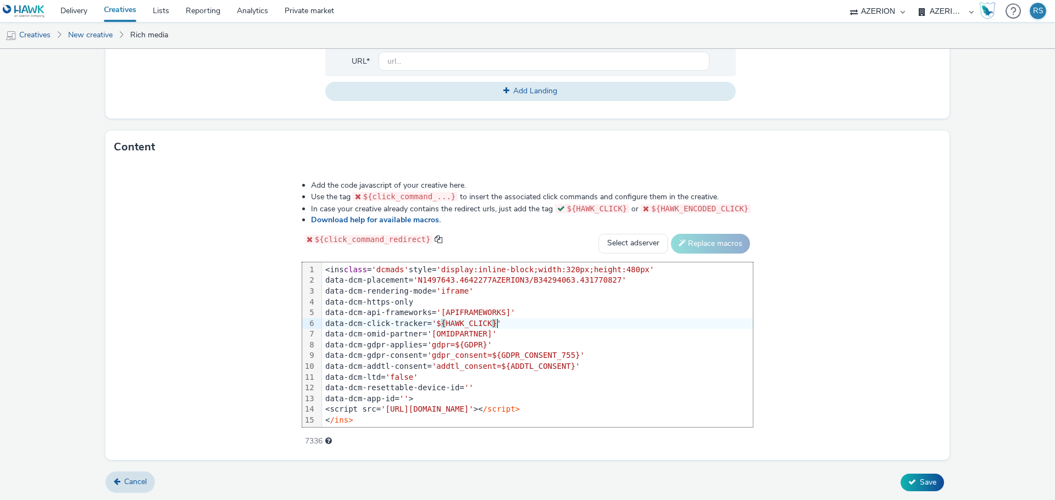
click at [550, 374] on div "data-dcm-ltd= 'false'" at bounding box center [537, 377] width 431 height 11
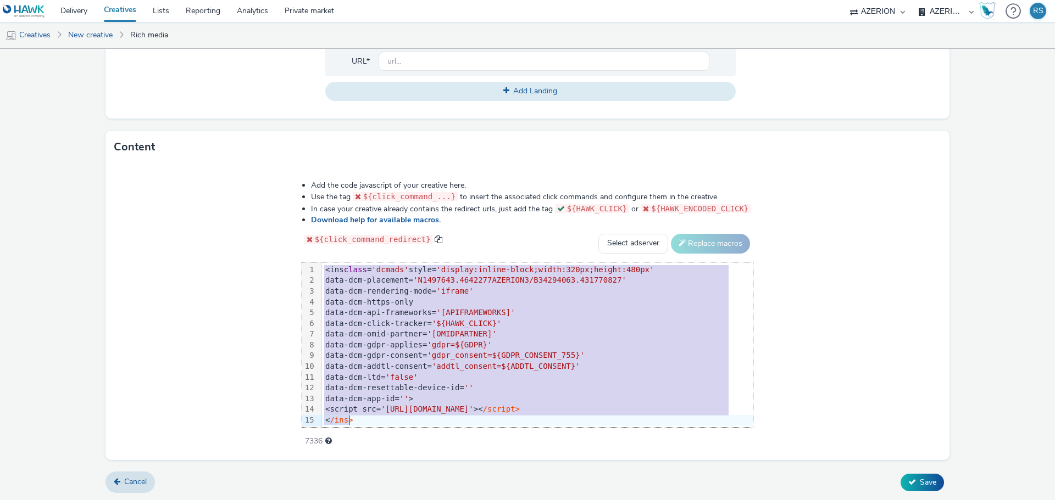
copy div "<ins class = 'dcmads' style= 'display:inline-block;width:320px;height:480px' da…"
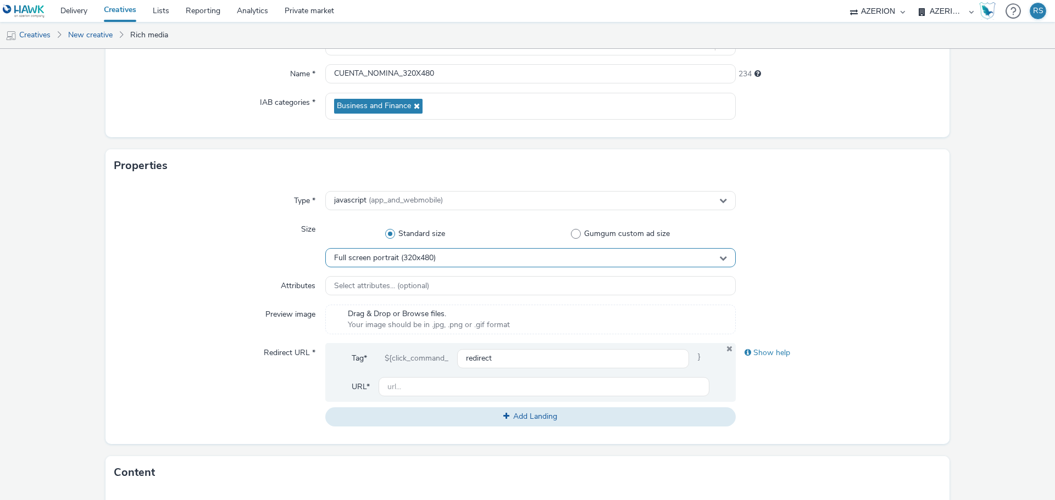
scroll to position [119, 0]
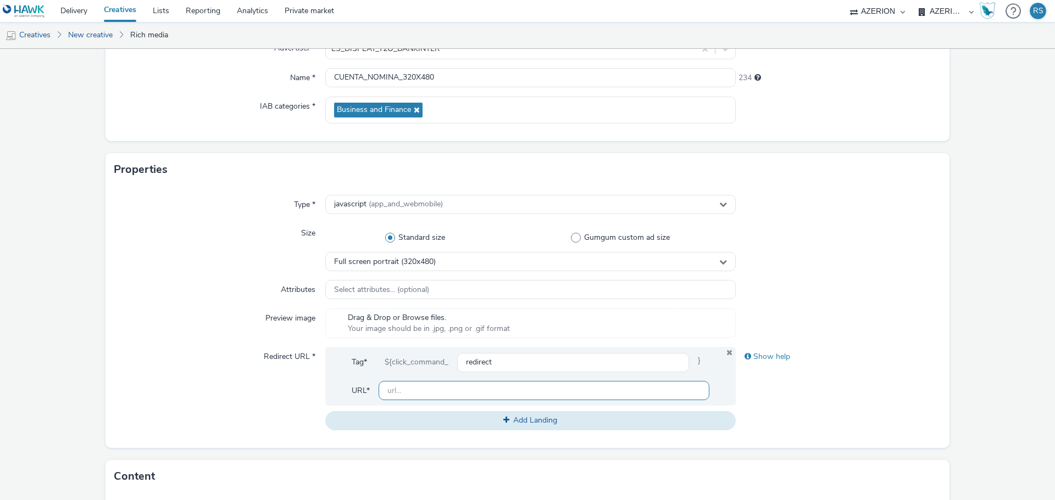
click at [401, 388] on input "text" at bounding box center [543, 390] width 331 height 19
paste input "https://www.bankinter.com/banca/nav/cuenta-nomina-nueva-alta-digital-landing?ut…"
type input "https://www.bankinter.com/banca/nav/cuenta-nomina-nueva-alta-digital-landing?ut…"
click at [836, 315] on div at bounding box center [838, 324] width 205 height 30
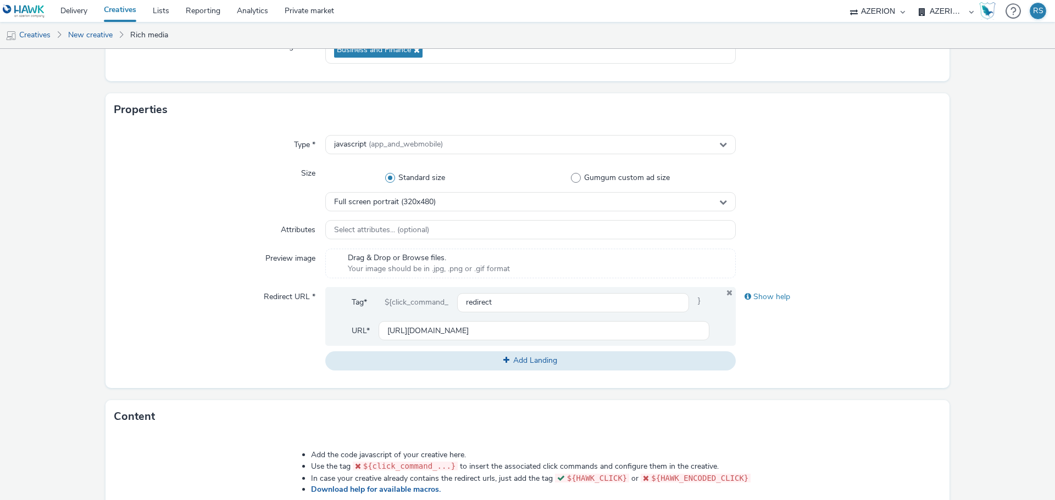
scroll to position [449, 0]
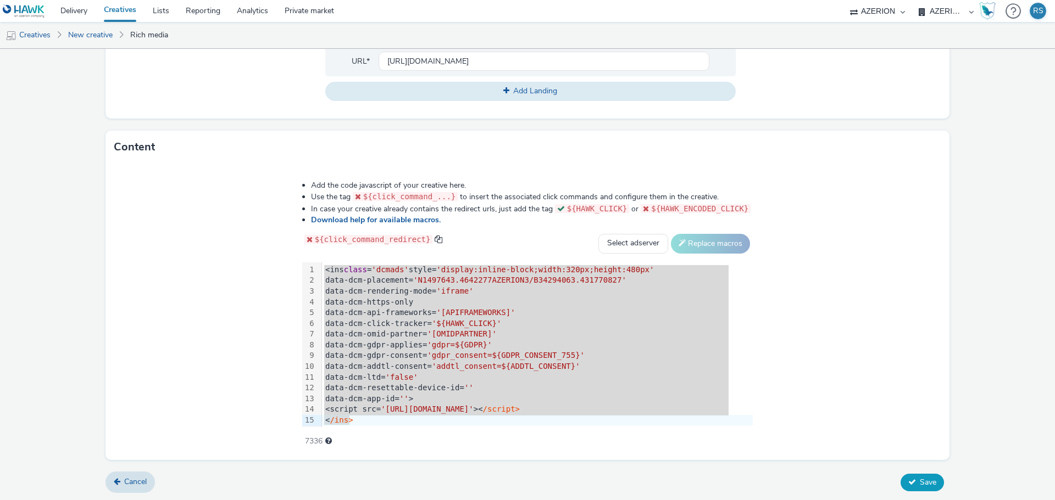
click at [908, 478] on icon at bounding box center [912, 482] width 8 height 8
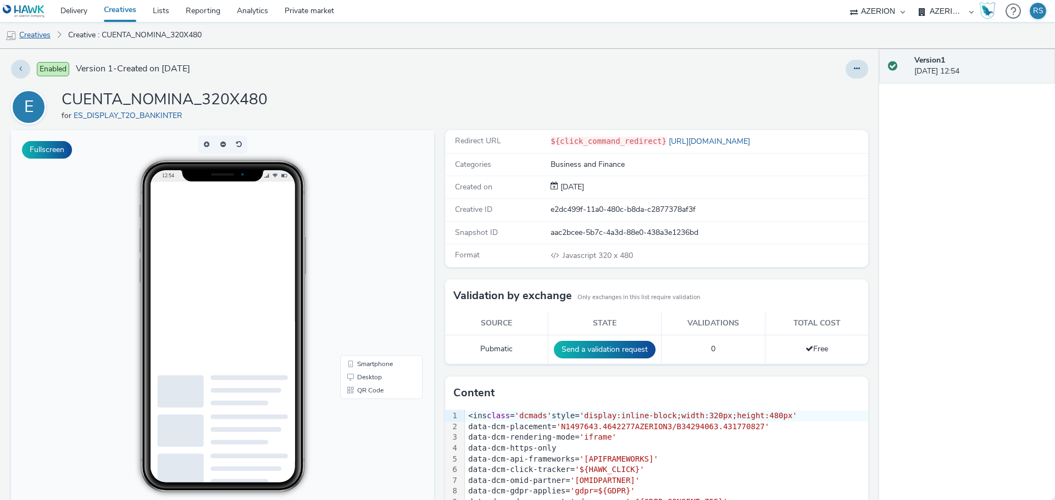
click at [47, 31] on link "Creatives" at bounding box center [28, 35] width 56 height 26
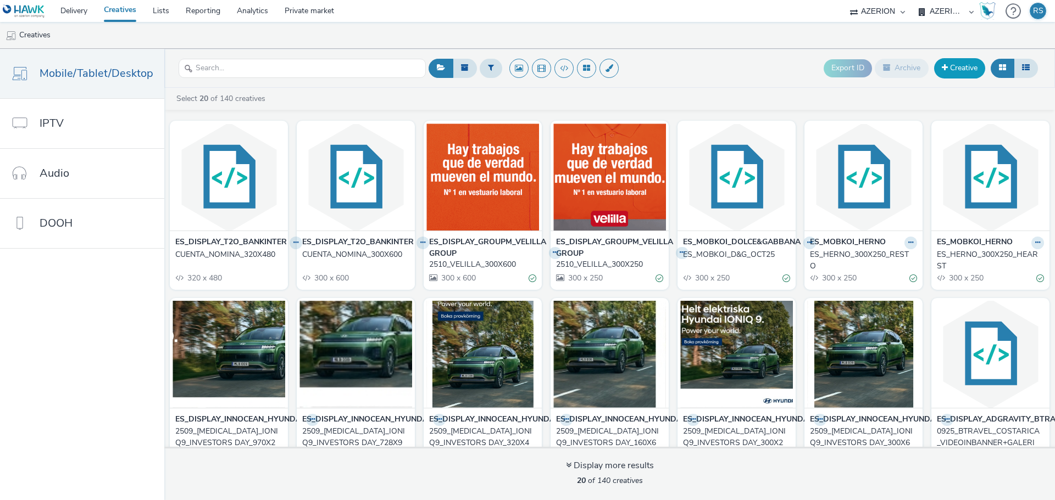
click at [970, 69] on link "Creative" at bounding box center [959, 68] width 51 height 20
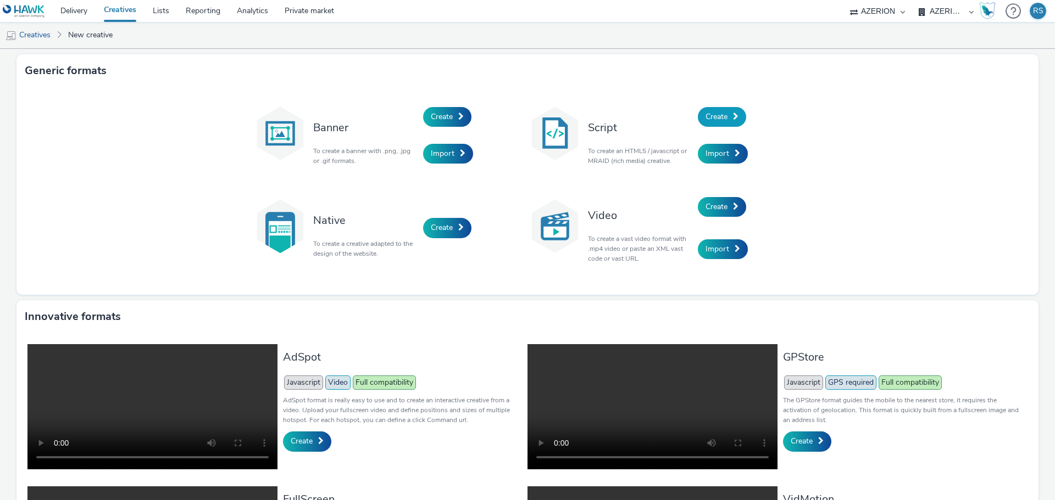
click at [720, 116] on span "Create" at bounding box center [716, 117] width 22 height 10
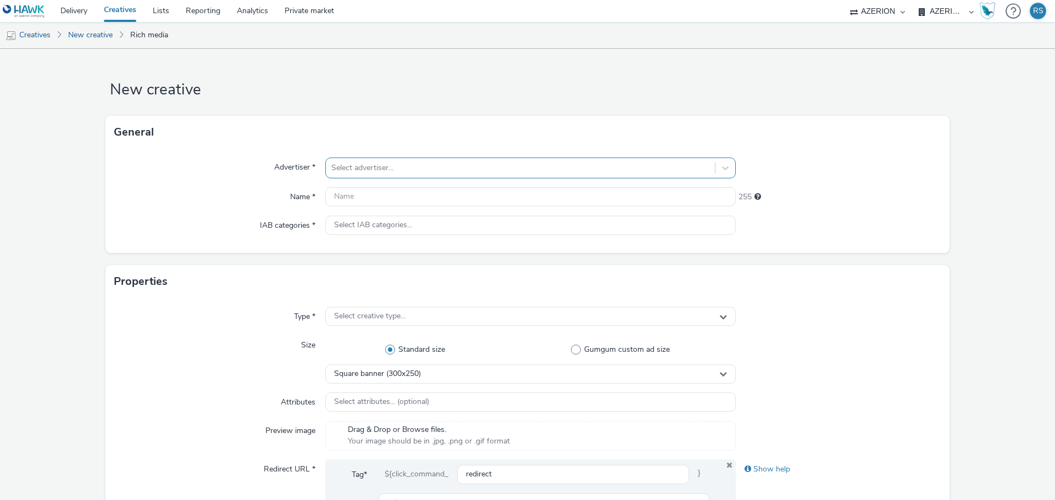
click at [373, 164] on div at bounding box center [520, 168] width 378 height 13
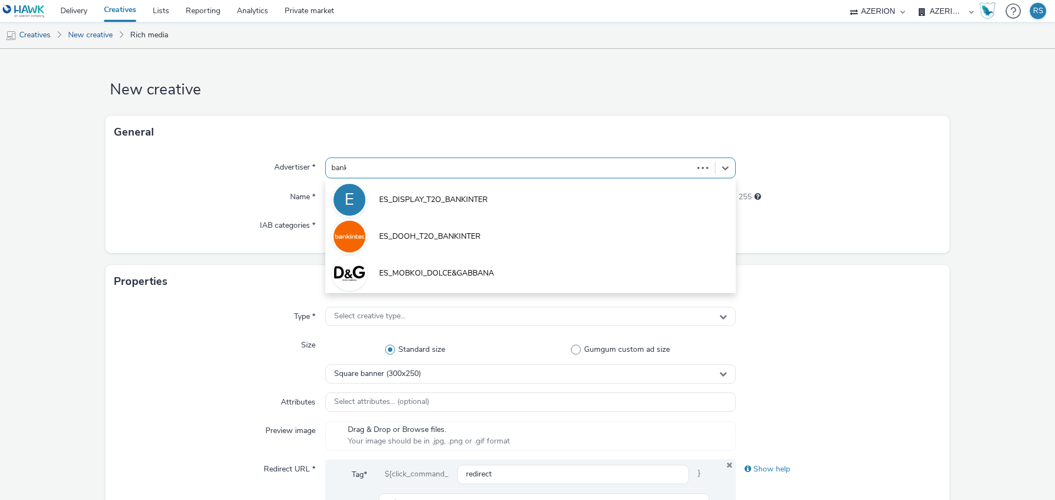
type input "banki"
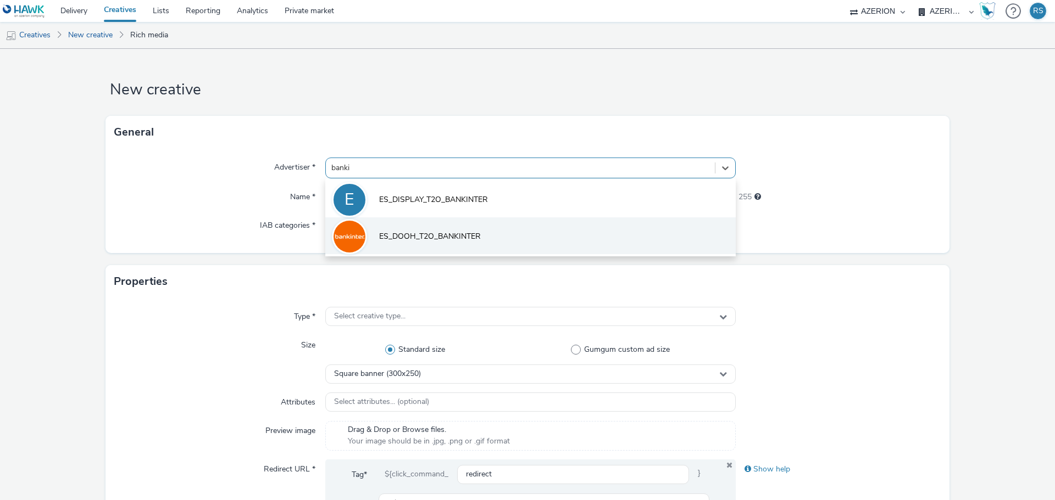
click at [392, 228] on li "ES_DOOH_T2O_BANKINTER" at bounding box center [530, 236] width 410 height 37
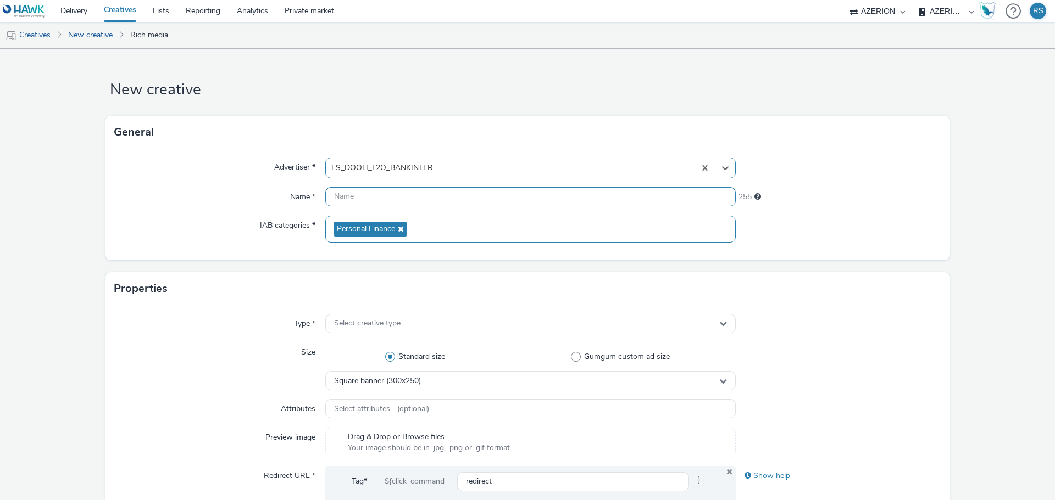
click at [386, 197] on input "text" at bounding box center [530, 196] width 410 height 19
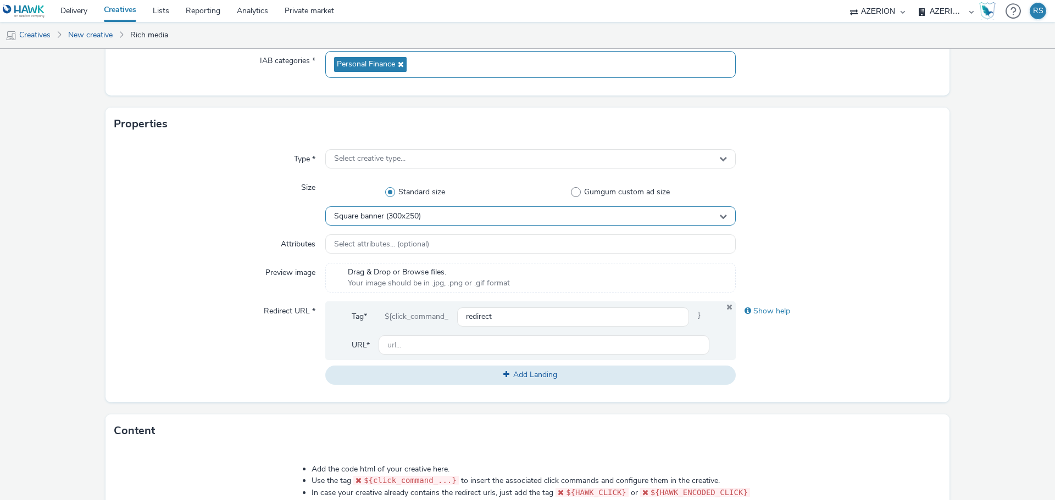
type input "CUENTA_DIGITL_300X600"
click at [401, 216] on span "Square banner (300x250)" at bounding box center [377, 216] width 87 height 9
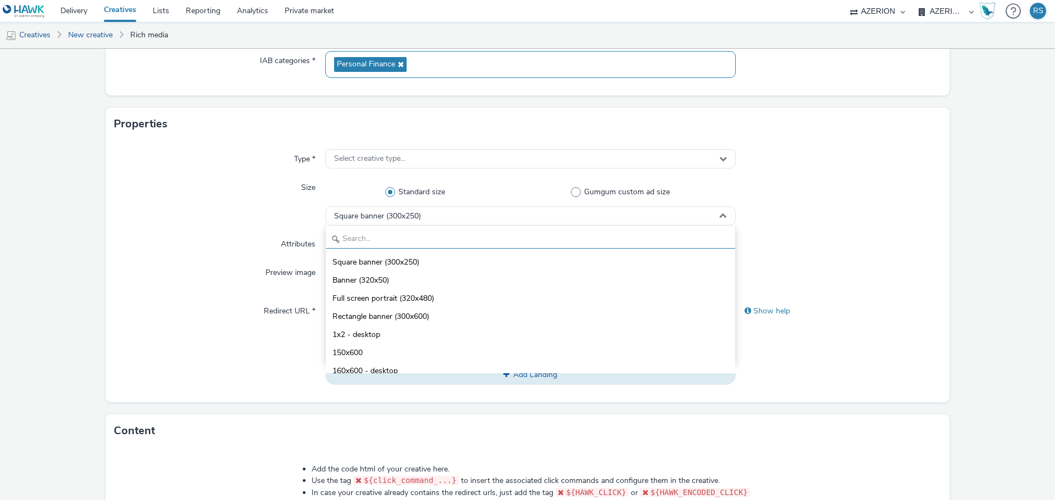
click at [394, 235] on input "text" at bounding box center [530, 239] width 409 height 19
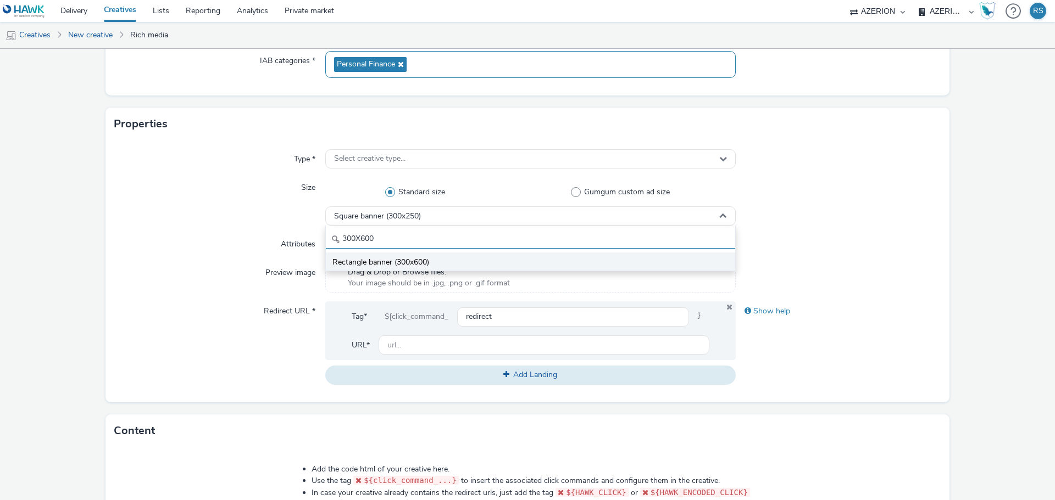
type input "300X600"
click at [408, 259] on span "Rectangle banner (300x600)" at bounding box center [380, 262] width 97 height 11
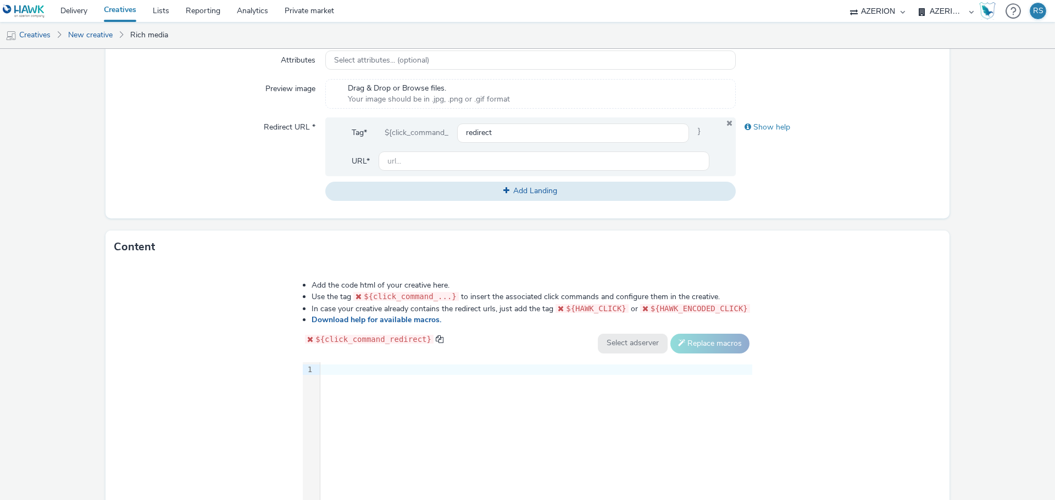
scroll to position [385, 0]
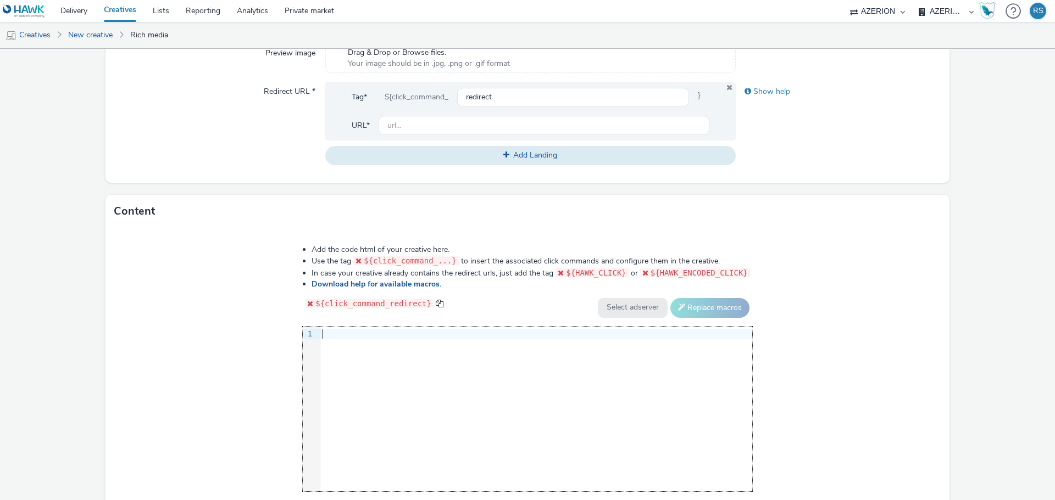
click at [440, 368] on div "9 1 ›" at bounding box center [527, 409] width 449 height 165
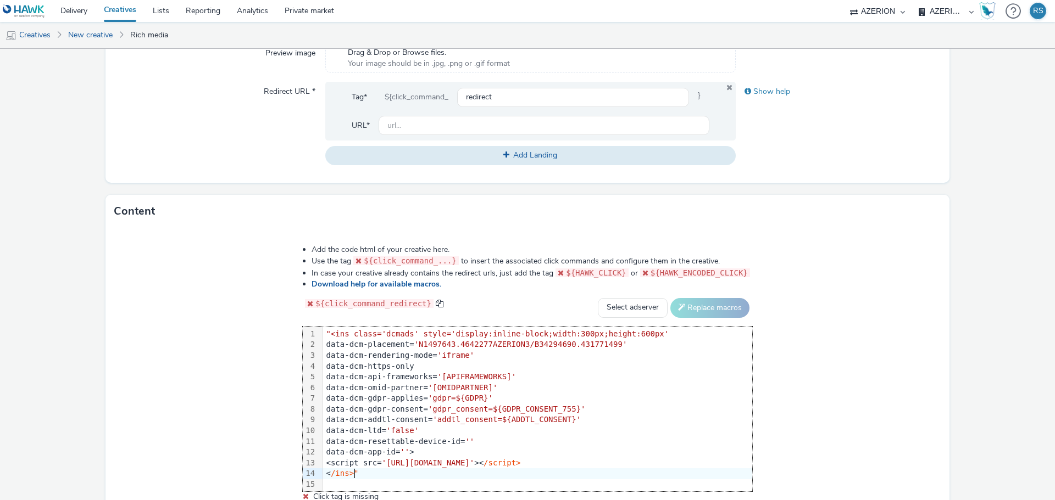
click at [372, 471] on div "< /ins>"" at bounding box center [537, 474] width 429 height 11
click at [332, 331] on span ""<ins class='dcmads' style='display:inline-block;width:300px;height:600px'" at bounding box center [497, 334] width 343 height 9
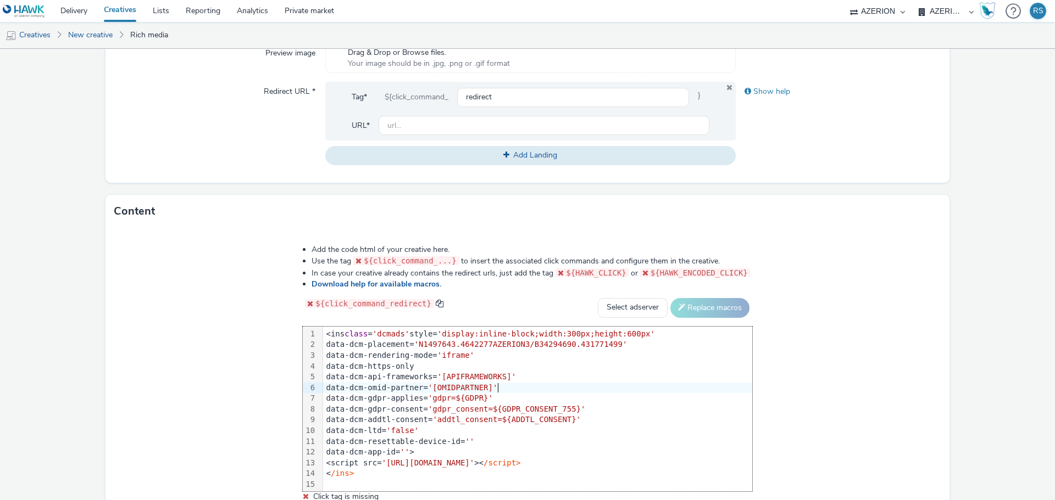
click at [530, 384] on div "data-dcm-omid-partner= '[OMIDPARTNER]'" at bounding box center [537, 388] width 429 height 11
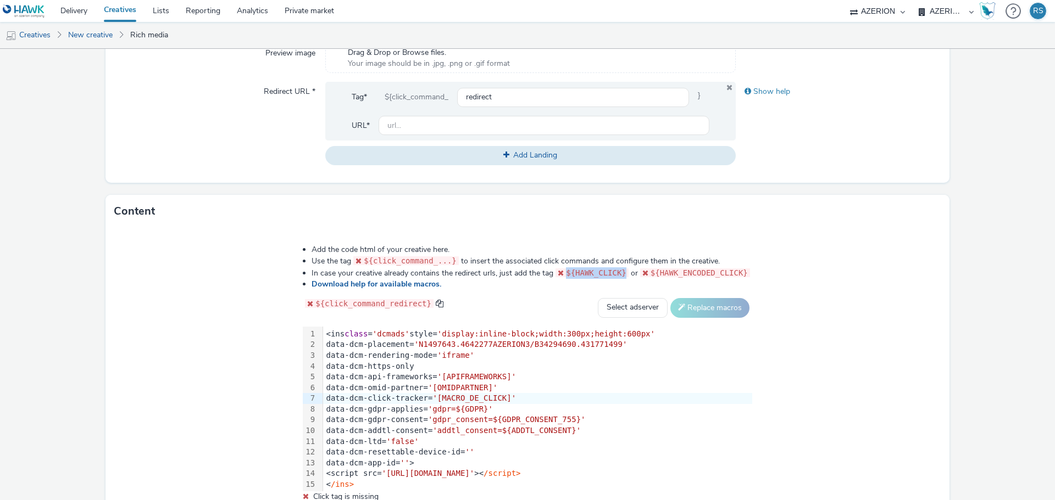
drag, startPoint x: 570, startPoint y: 270, endPoint x: 627, endPoint y: 267, distance: 57.8
click at [627, 268] on li "In case your creative already contains the redirect urls, just add the tag ${HA…" at bounding box center [531, 274] width 441 height 12
copy span "${HAWK_CLICK}"
click at [447, 396] on div "data-dcm-click-tracker= ' [ MACRO_DE_CLICK ] '" at bounding box center [537, 398] width 429 height 11
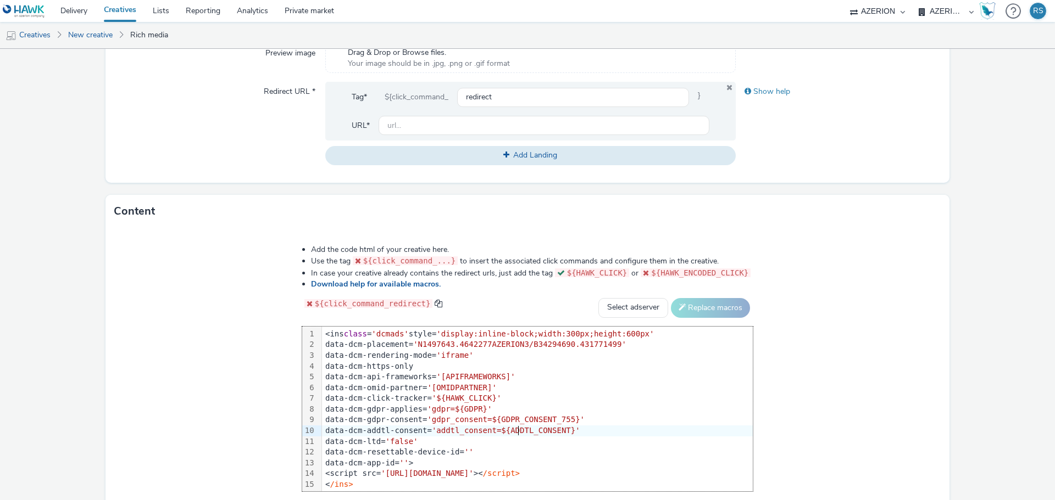
click at [520, 431] on span "'addtl_consent=${ADDTL_CONSENT}'" at bounding box center [506, 430] width 148 height 9
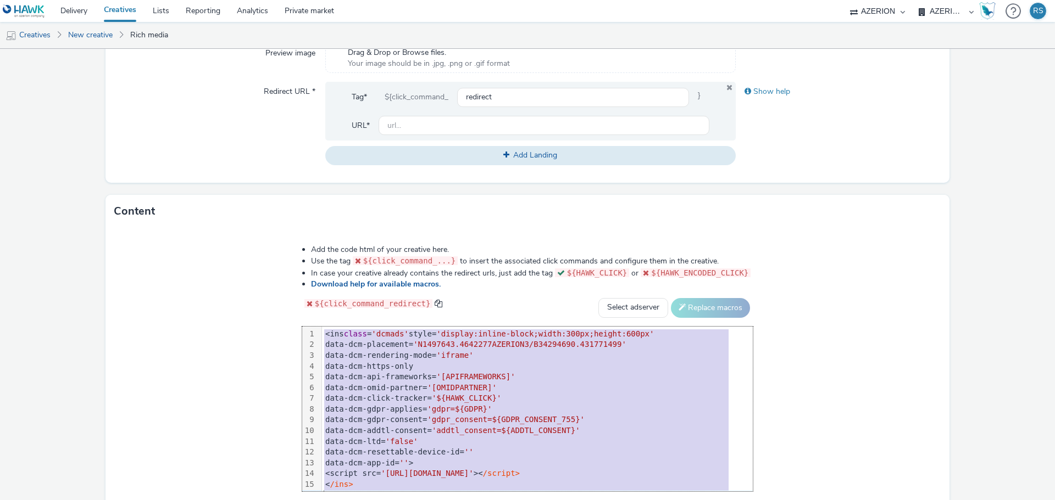
copy div "<ins class = 'dcmads' style= 'display:inline-block;width:300px;height:600px' da…"
drag, startPoint x: 461, startPoint y: 124, endPoint x: 462, endPoint y: 130, distance: 6.1
click at [461, 130] on input "text" at bounding box center [543, 125] width 331 height 19
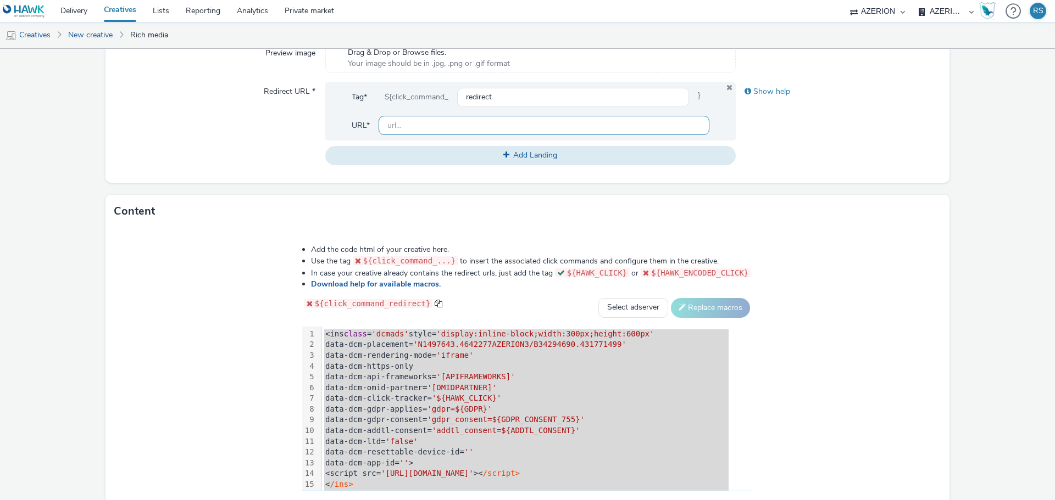
paste input "[URL][DOMAIN_NAME]"
type input "[URL][DOMAIN_NAME]"
click at [824, 267] on div "Add the code html of your creative here. Use the tag ${click_command_...} to in…" at bounding box center [527, 376] width 844 height 297
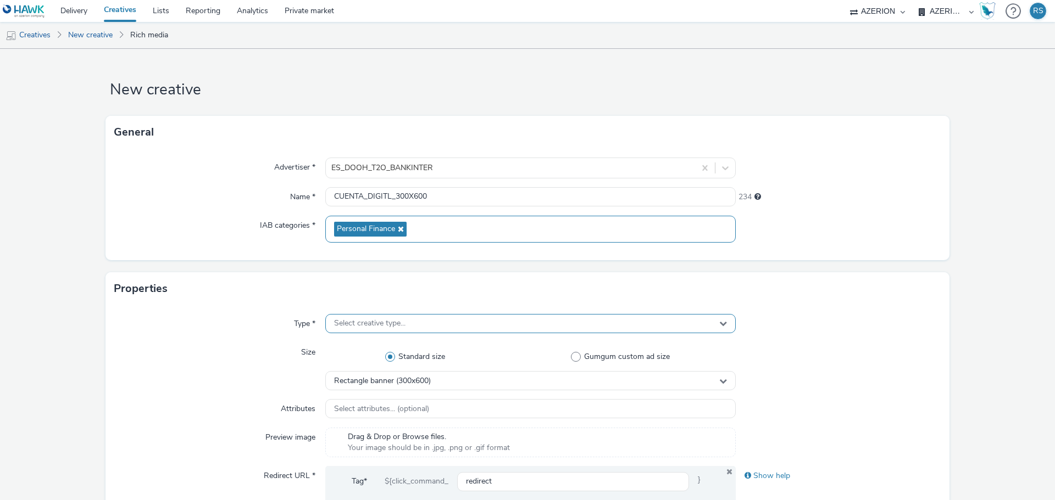
click at [424, 321] on div "Select creative type..." at bounding box center [530, 323] width 410 height 19
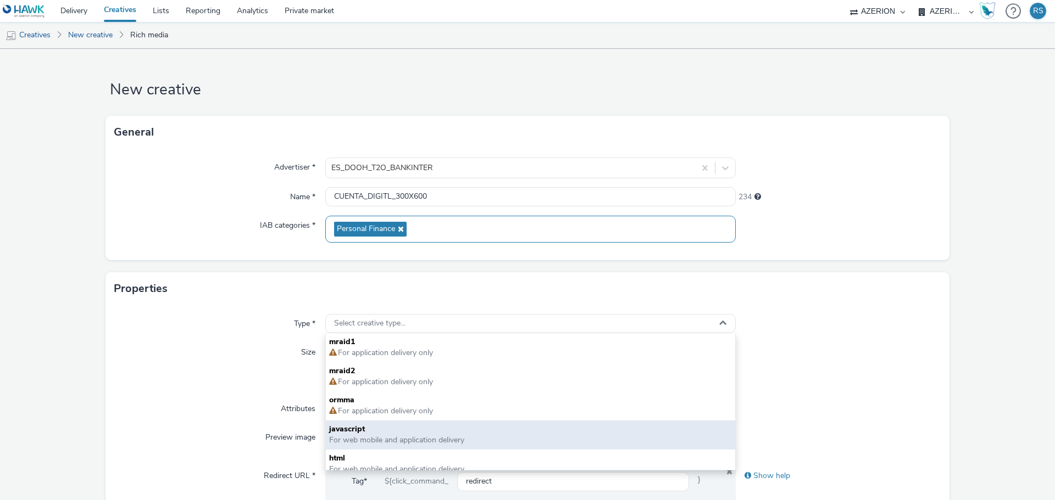
click at [360, 434] on span "javascript" at bounding box center [530, 429] width 403 height 11
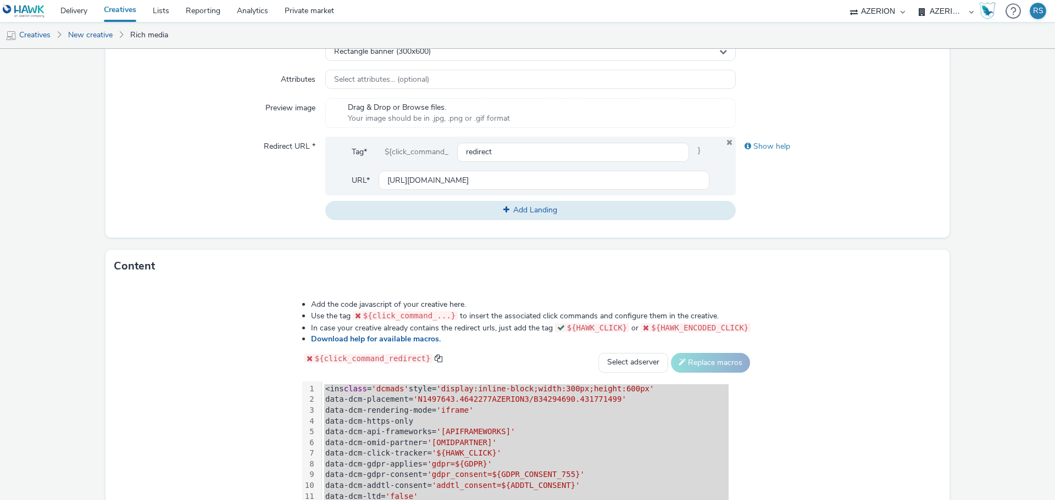
scroll to position [449, 0]
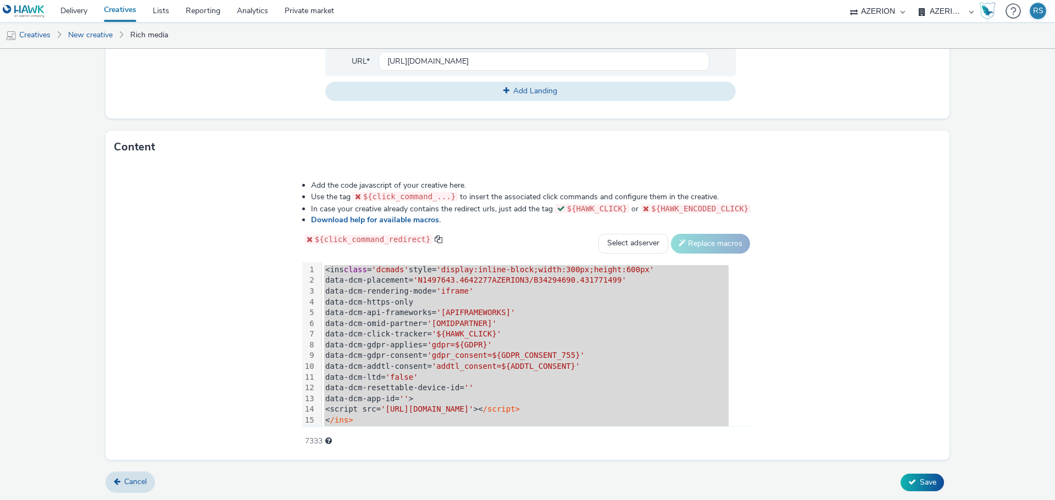
drag, startPoint x: 921, startPoint y: 477, endPoint x: 916, endPoint y: 413, distance: 65.1
click at [916, 413] on form "New creative General Advertiser * ES_DOOH_T2O_BANKINTER Name * CUENTA_DIGITL_30…" at bounding box center [527, 50] width 1055 height 901
click at [908, 478] on icon at bounding box center [912, 482] width 8 height 8
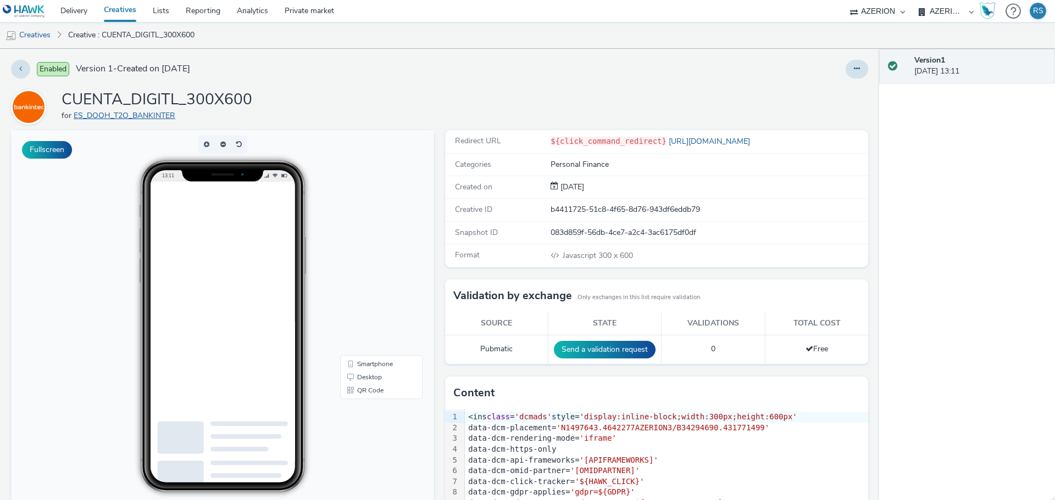
click at [128, 115] on link "ES_DOOH_T2O_BANKINTER" at bounding box center [127, 115] width 106 height 10
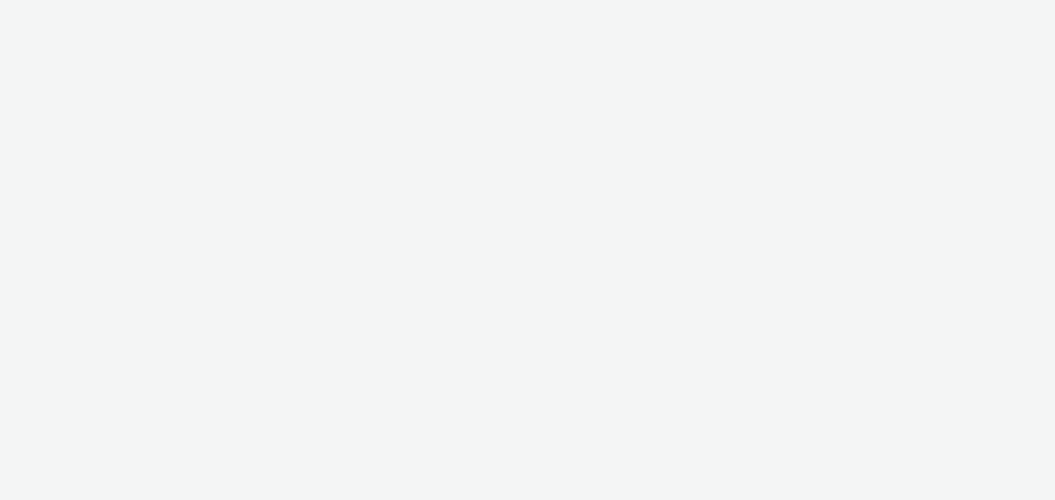
select select "c87e815b-22a1-47c7-876e-bd3135ce1a1d"
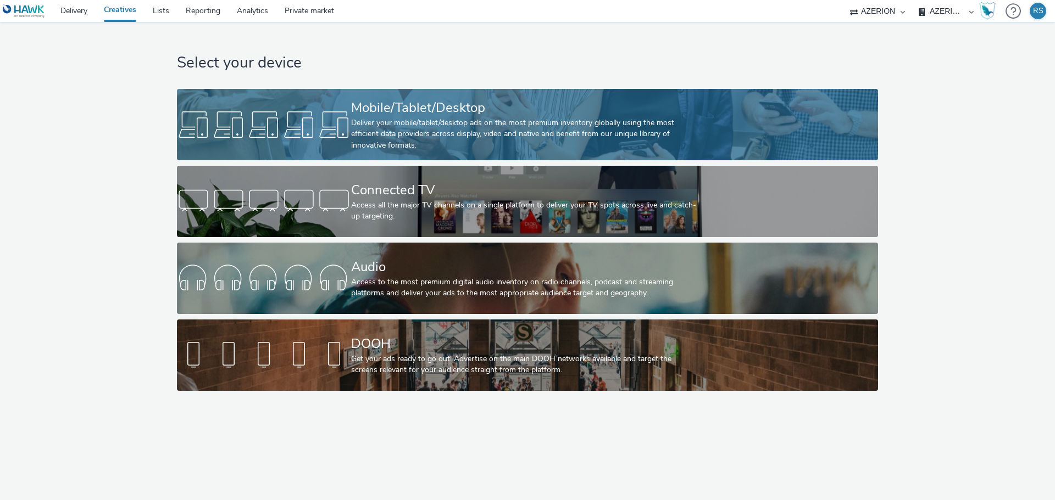
click at [318, 131] on div at bounding box center [264, 124] width 174 height 35
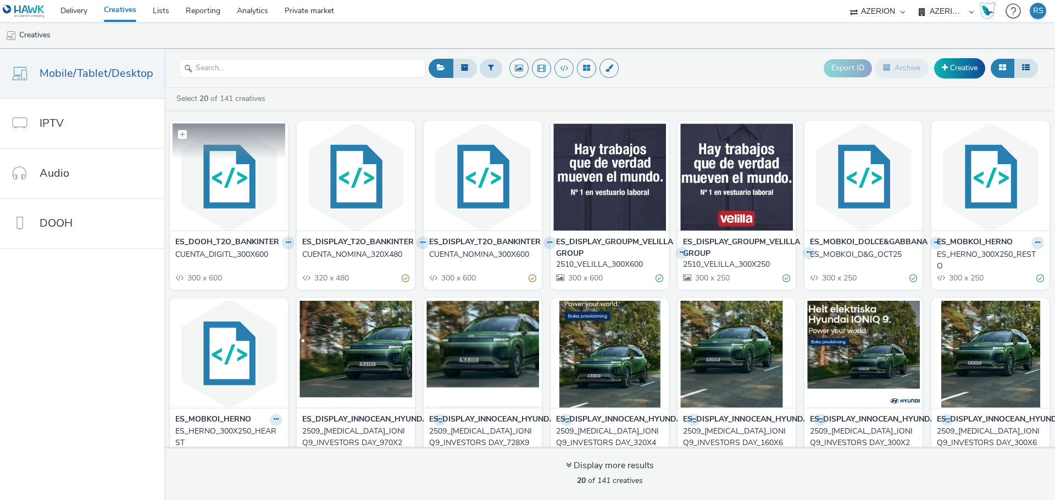
click at [221, 207] on img at bounding box center [228, 177] width 113 height 107
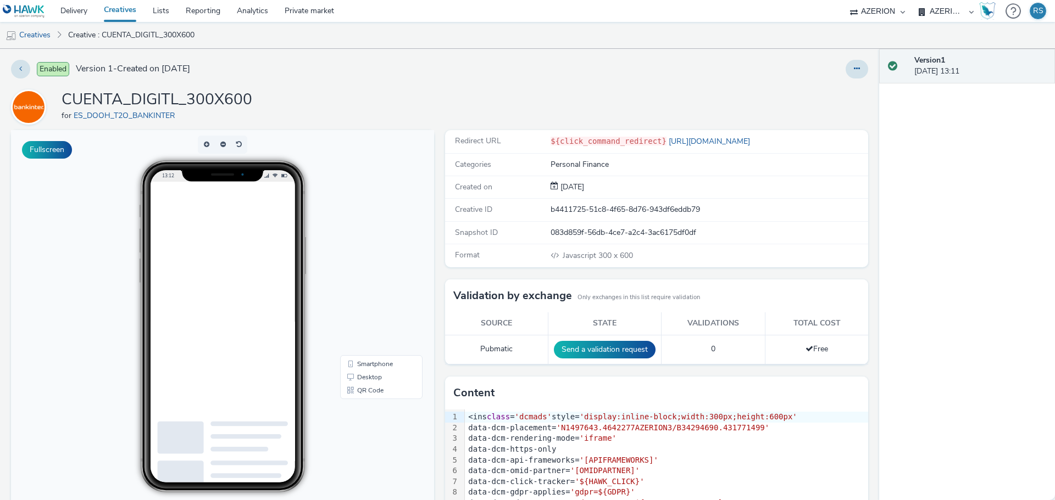
click at [834, 70] on div at bounding box center [696, 69] width 343 height 19
click at [845, 68] on button at bounding box center [856, 69] width 23 height 19
click at [797, 96] on link "Edit" at bounding box center [827, 91] width 82 height 22
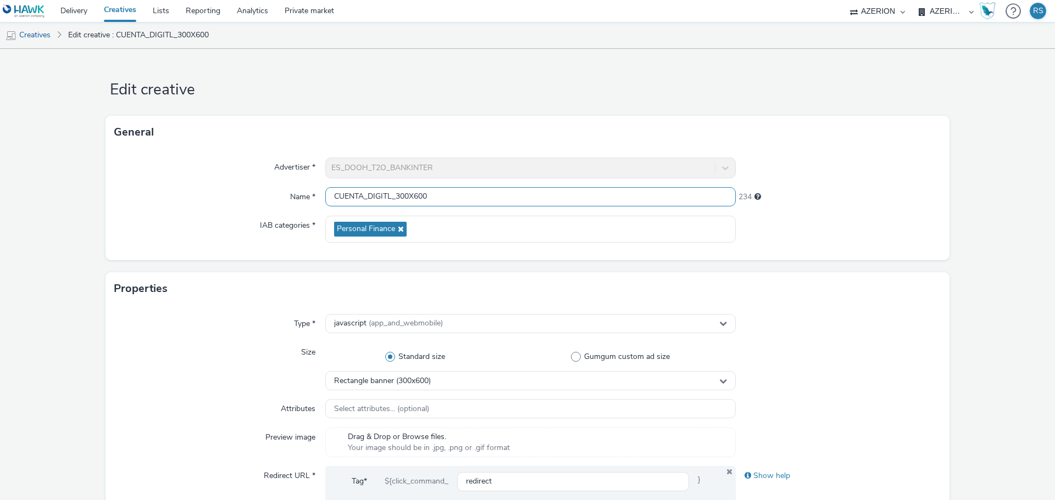
click at [386, 194] on input "CUENTA_DIGITL_300X600" at bounding box center [530, 196] width 410 height 19
type input "CUENTA_DIGITAL_300X600"
click at [819, 209] on div "Advertiser * ES_DOOH_T2O_BANKINTER Name * CUENTA_DIGITAL_300X600 233 IAB catego…" at bounding box center [527, 205] width 844 height 112
click at [436, 197] on input "CUENTA_DIGITAL_300X600" at bounding box center [530, 196] width 410 height 19
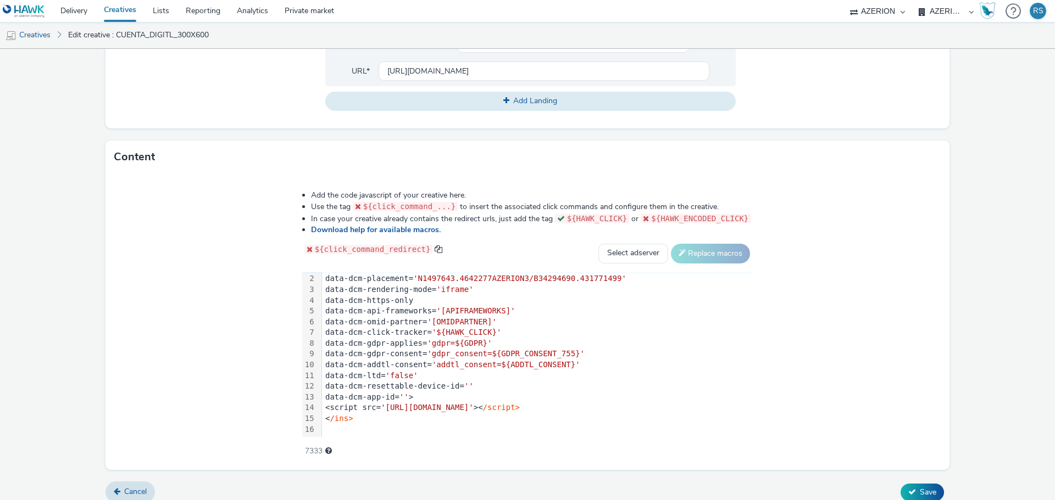
scroll to position [449, 0]
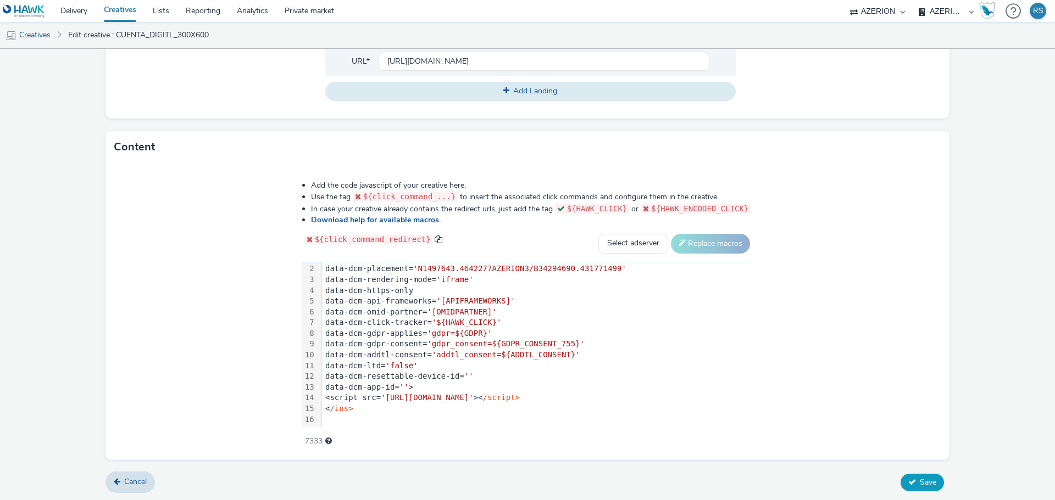
click at [900, 475] on button "Save" at bounding box center [921, 483] width 43 height 18
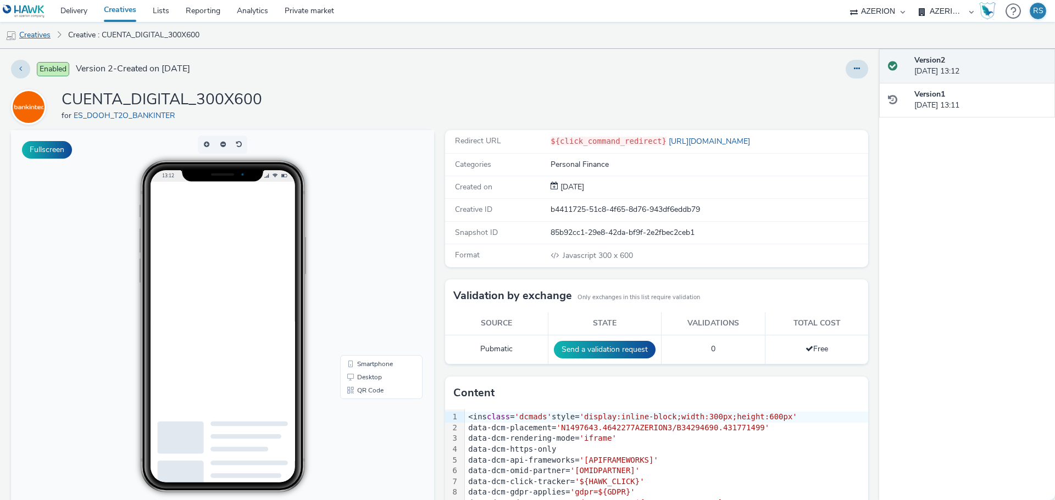
click at [49, 35] on link "Creatives" at bounding box center [28, 35] width 56 height 26
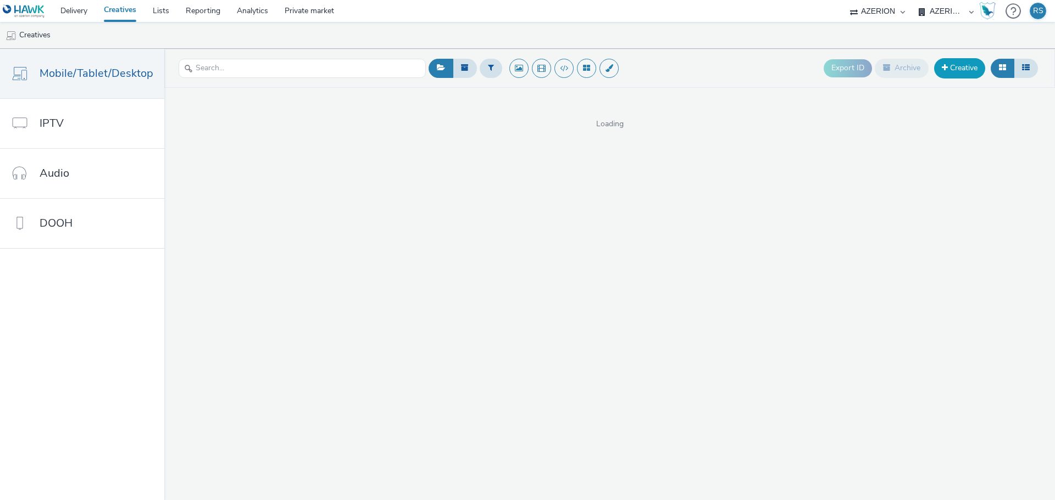
click at [953, 76] on link "Creative" at bounding box center [959, 68] width 51 height 20
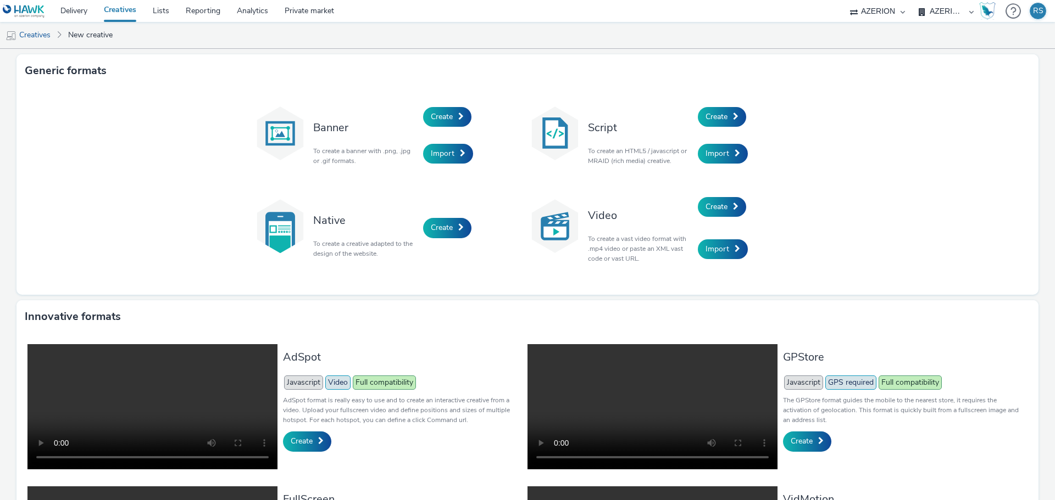
click at [746, 119] on div "Create" at bounding box center [750, 116] width 104 height 37
click at [722, 112] on span "Create" at bounding box center [716, 117] width 22 height 10
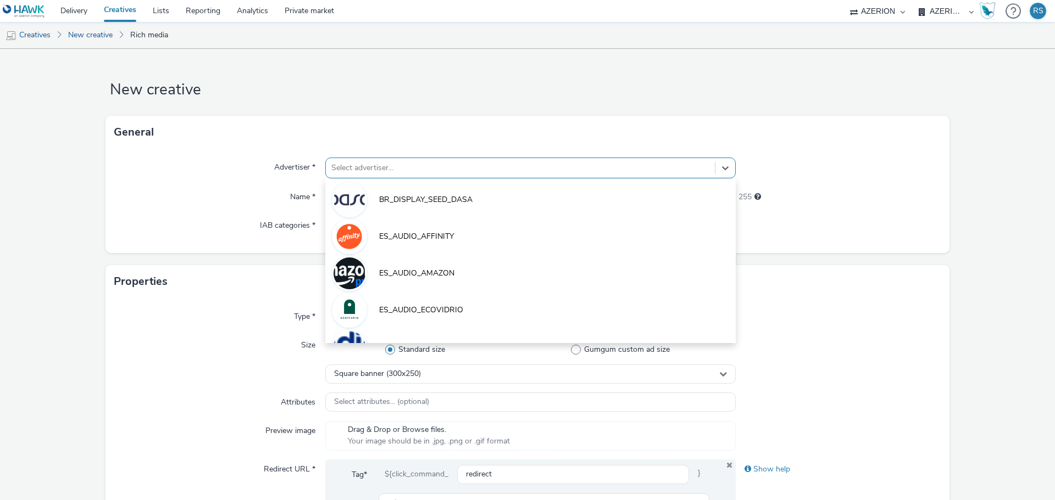
click at [378, 175] on div "Select advertiser..." at bounding box center [520, 168] width 389 height 18
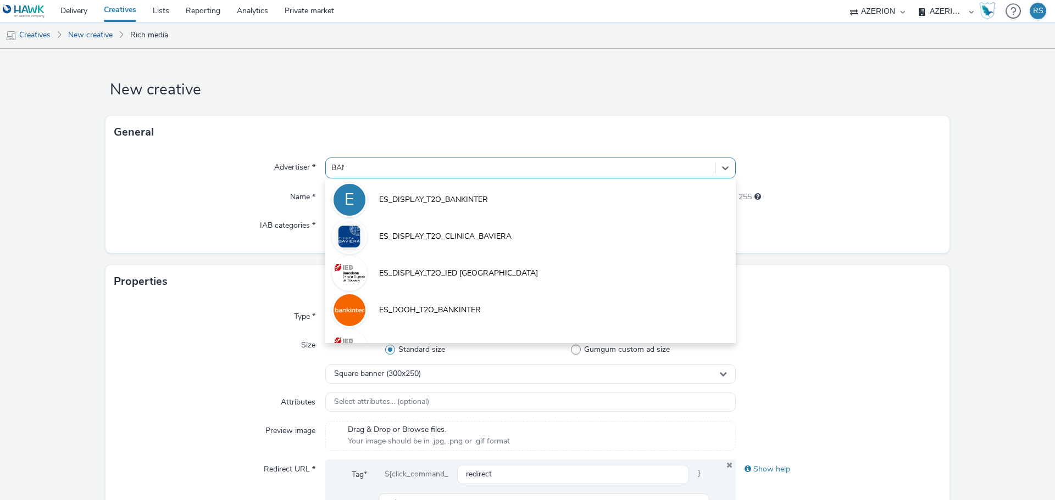
type input "BANK"
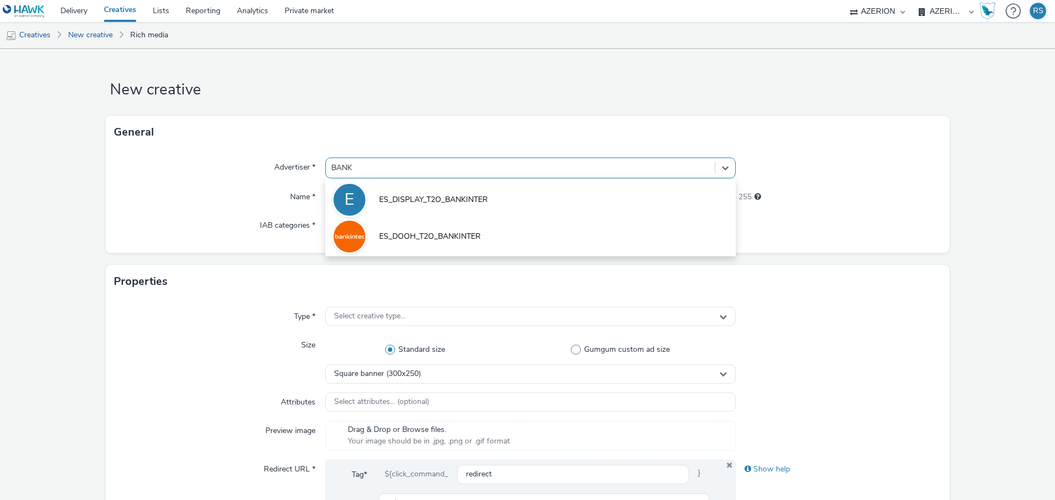
click at [392, 197] on span "ES_DISPLAY_T2O_BANKINTER" at bounding box center [433, 199] width 109 height 11
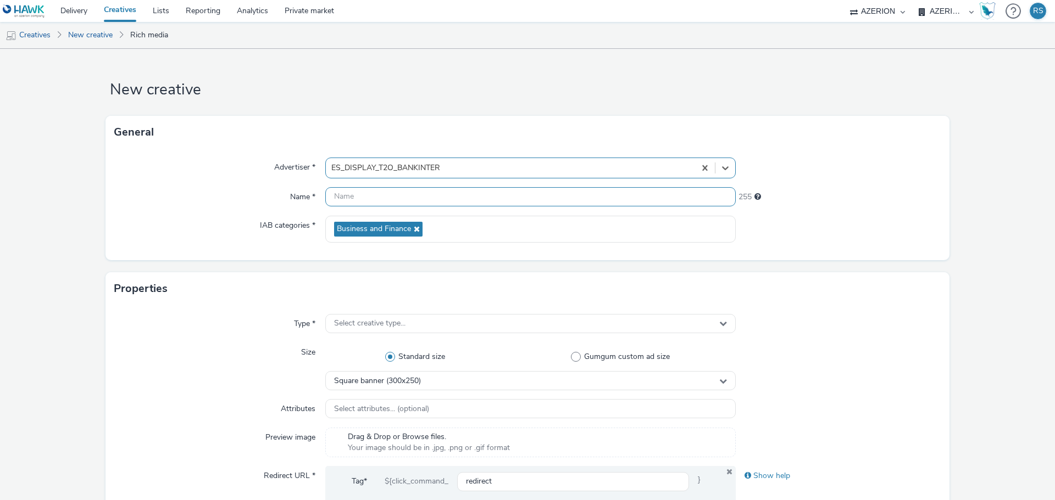
click at [394, 201] on input "text" at bounding box center [530, 196] width 410 height 19
paste input "CUENTA_DIGITAL_300X600"
drag, startPoint x: 416, startPoint y: 198, endPoint x: 405, endPoint y: 199, distance: 11.5
click at [405, 199] on input "CUENTA_DIGITAL_300X600" at bounding box center [530, 196] width 410 height 19
type input "CUENTA_DIGITAL_320X480"
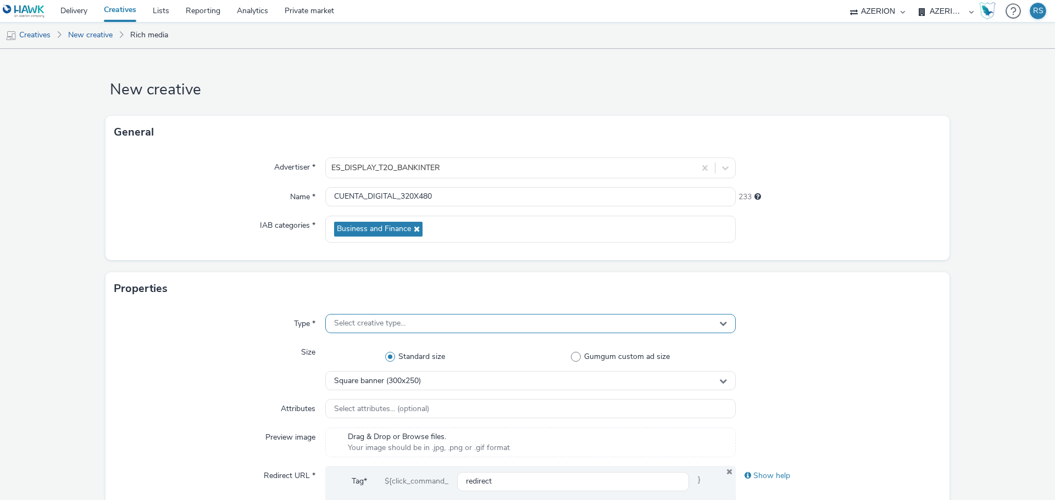
click at [378, 321] on span "Select creative type..." at bounding box center [369, 323] width 71 height 9
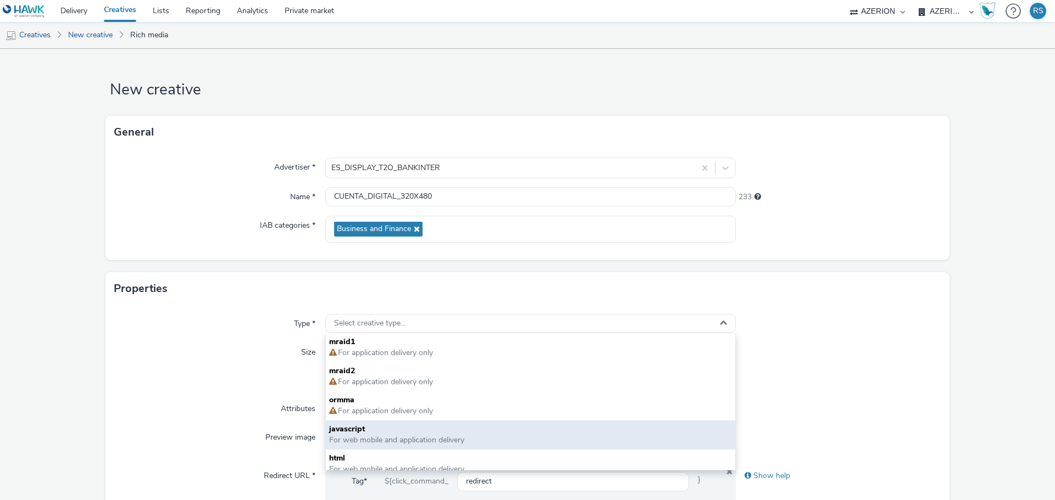
click at [358, 430] on span "javascript" at bounding box center [530, 429] width 403 height 11
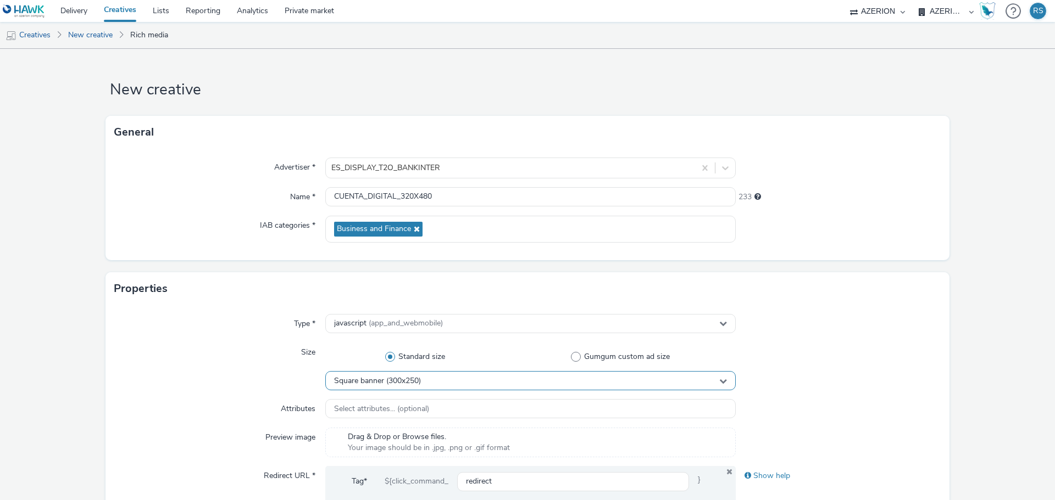
click at [400, 381] on span "Square banner (300x250)" at bounding box center [377, 381] width 87 height 9
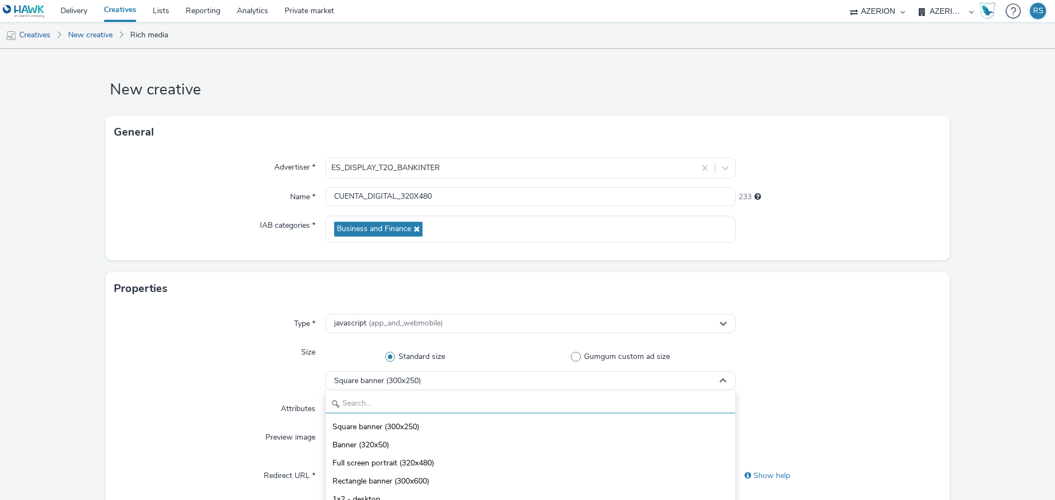
click at [404, 397] on input "text" at bounding box center [530, 403] width 409 height 19
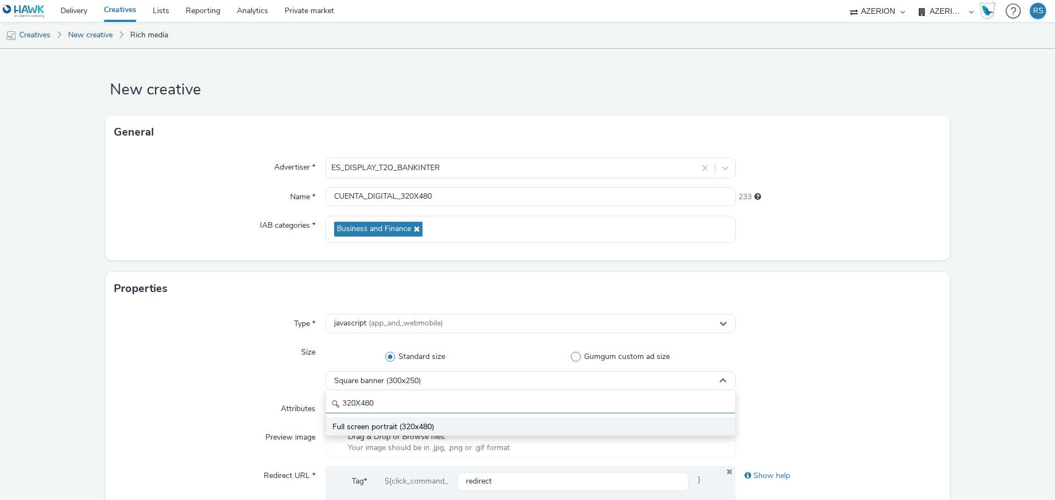
type input "320X480"
click at [406, 422] on span "Full screen portrait (320x480)" at bounding box center [383, 427] width 102 height 11
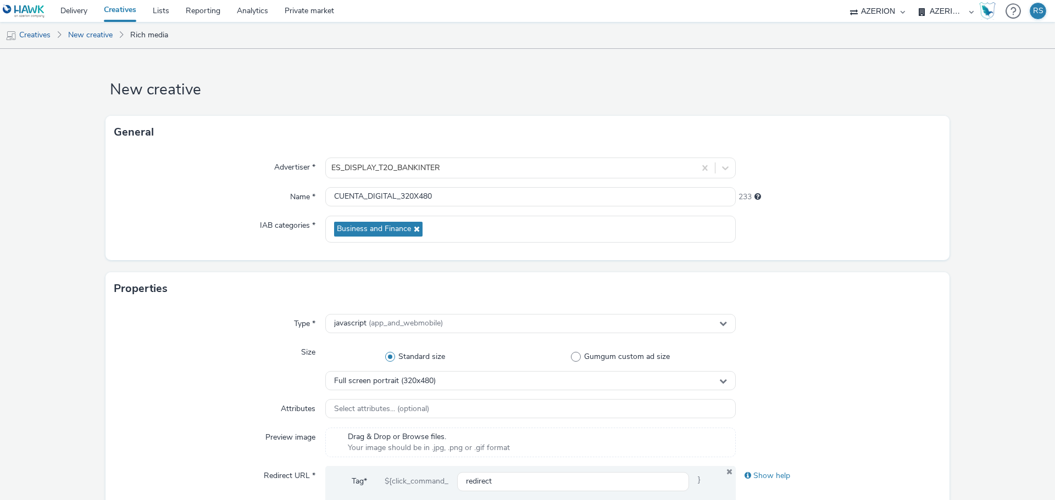
drag, startPoint x: 978, startPoint y: 317, endPoint x: 971, endPoint y: 320, distance: 8.4
click at [980, 316] on form "New creative General Advertiser * ES_DISPLAY_T2O_BANKINTER Name * CUENTA_DIGITA…" at bounding box center [527, 499] width 1055 height 901
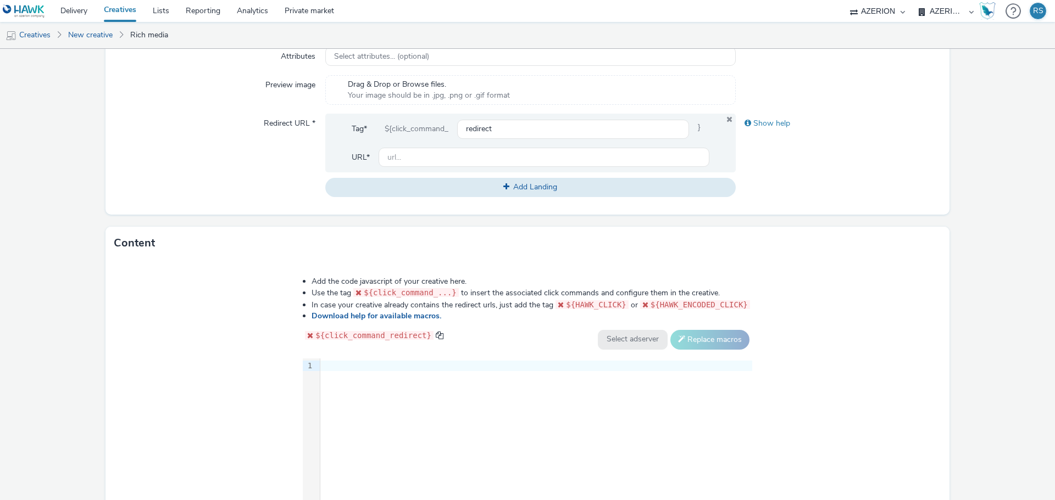
scroll to position [449, 0]
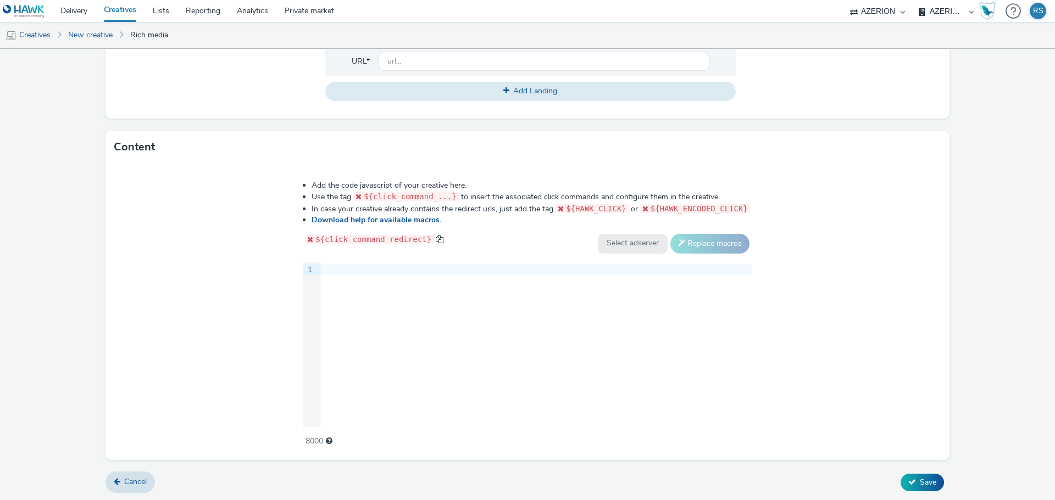
click at [420, 321] on div "9 1 ›" at bounding box center [527, 345] width 449 height 165
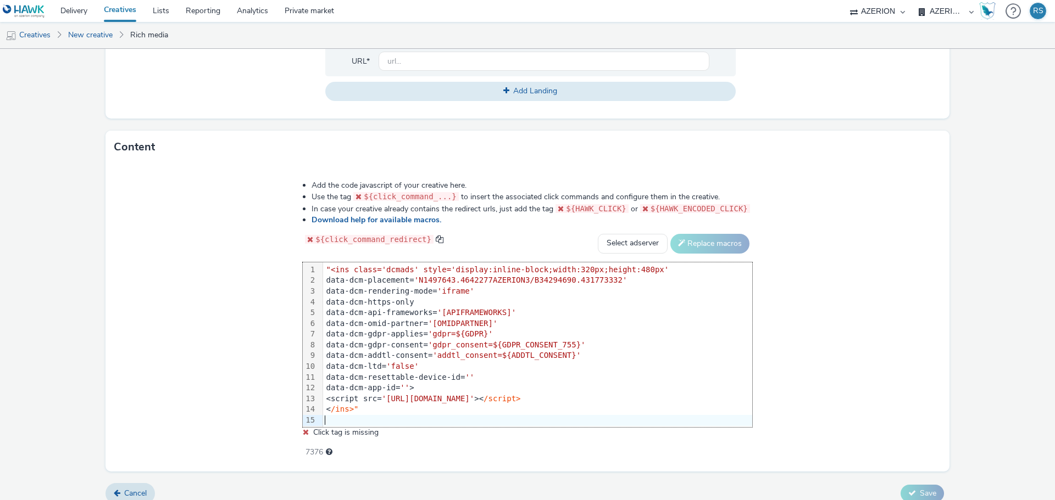
click at [376, 409] on div "< /ins>"" at bounding box center [537, 409] width 429 height 11
click at [333, 266] on span ""<ins class='dcmads' style='display:inline-block;width:320px;height:480px'" at bounding box center [497, 269] width 343 height 9
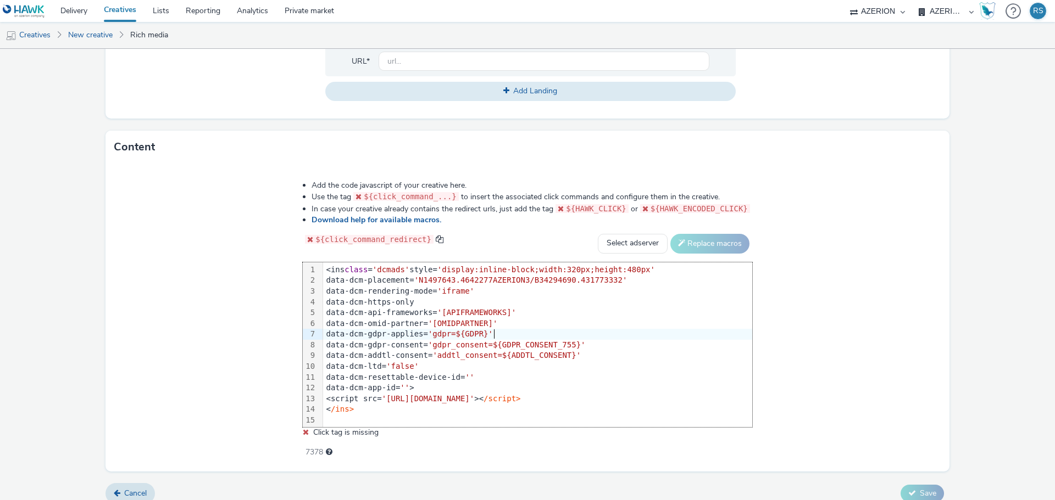
click at [509, 329] on div "data-dcm-gdpr-applies= 'gdpr=${GDPR}'" at bounding box center [537, 334] width 429 height 11
click at [511, 321] on div "data-dcm-omid-partner= '[OMIDPARTNER]'" at bounding box center [537, 324] width 429 height 11
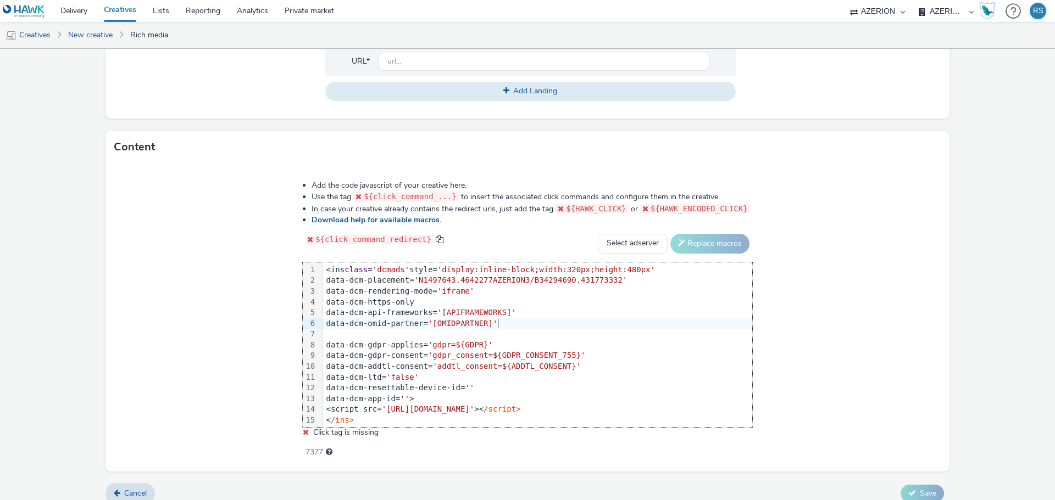
click at [505, 326] on div "data-dcm-omid-partner= '[OMIDPARTNER]'" at bounding box center [537, 324] width 429 height 11
drag, startPoint x: 620, startPoint y: 210, endPoint x: 565, endPoint y: 208, distance: 55.0
click at [565, 208] on code "${HAWK_CLICK}" at bounding box center [591, 208] width 73 height 9
drag, startPoint x: 622, startPoint y: 208, endPoint x: 568, endPoint y: 213, distance: 54.6
click at [568, 213] on div "${HAWK_CLICK}" at bounding box center [591, 209] width 77 height 12
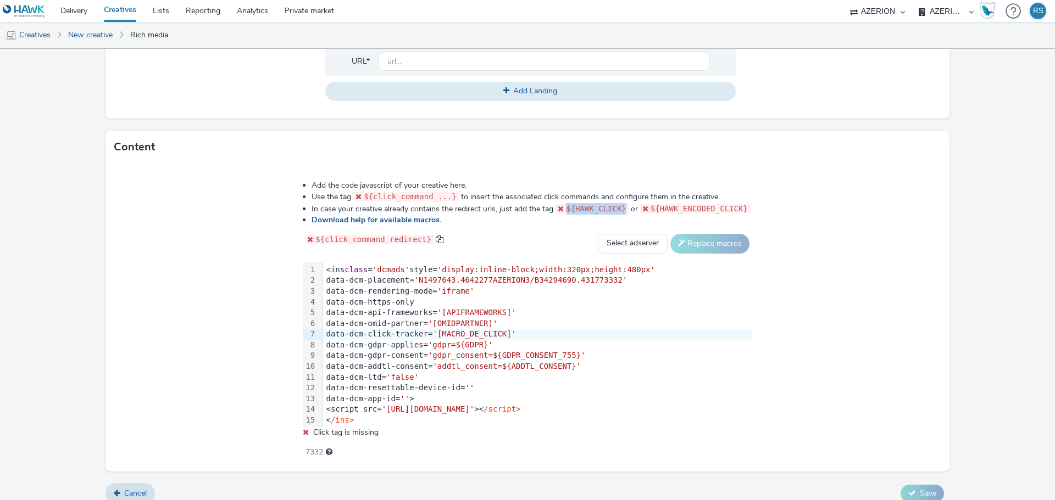
copy code "${HAWK_CLICK}"
click at [437, 335] on span "'" at bounding box center [434, 334] width 4 height 9
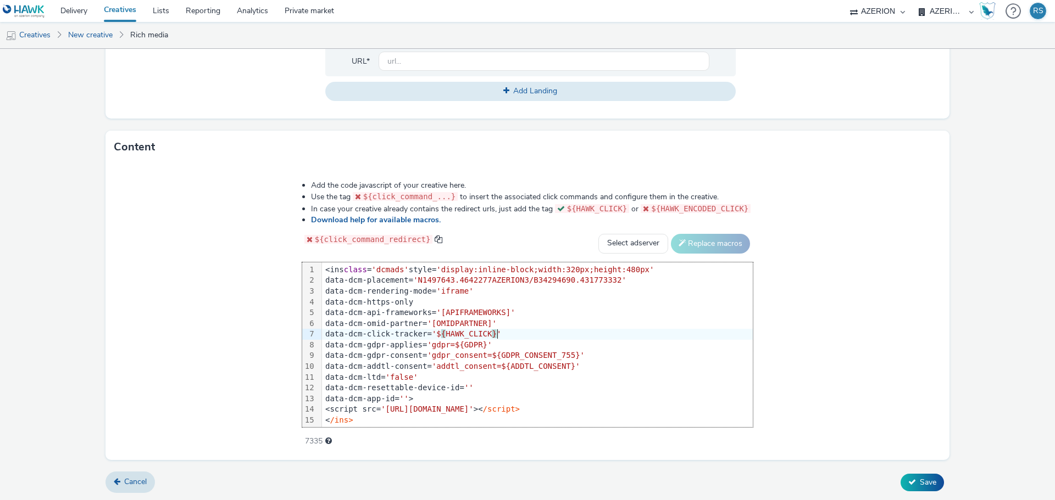
click at [815, 360] on div "Add the code javascript of your creative here. Use the tag ${click_command_...}…" at bounding box center [527, 312] width 844 height 297
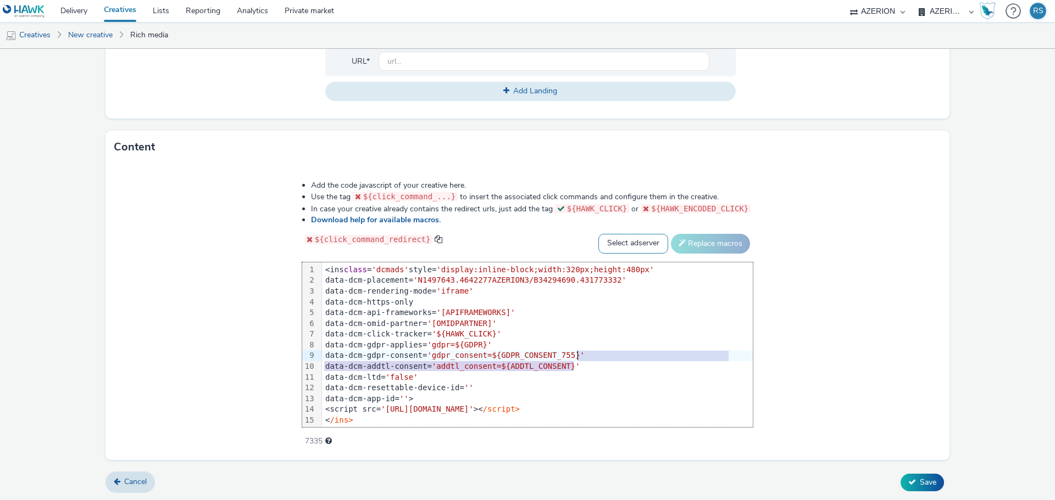
click at [639, 241] on select "Select adserver Sizmek DCM Adform Sting" at bounding box center [633, 244] width 70 height 20
click at [466, 337] on span "'${HAWK_CLICK}'" at bounding box center [466, 334] width 69 height 9
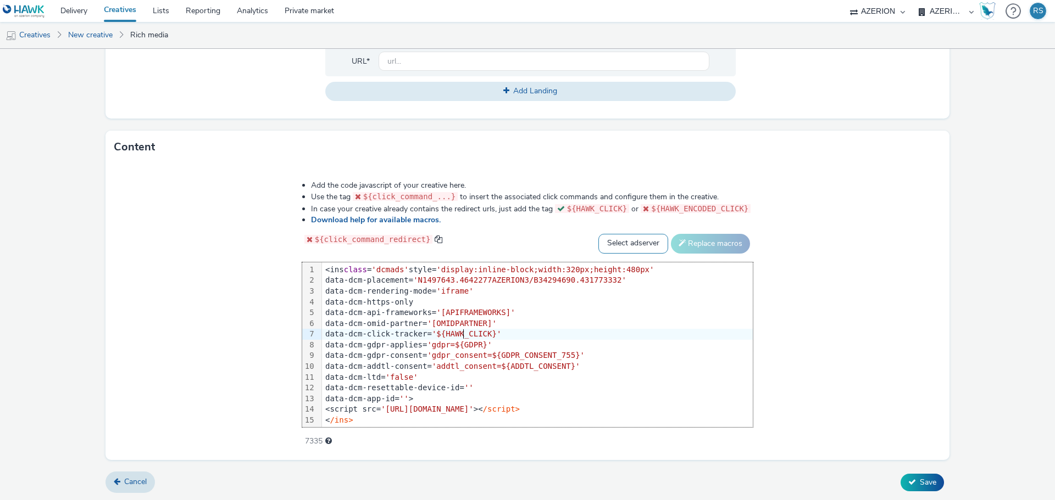
click at [606, 241] on select "Select adserver Sizmek DCM Adform Sting" at bounding box center [633, 244] width 70 height 20
select select "dcm"
click at [598, 234] on select "Select adserver Sizmek DCM Adform Sting" at bounding box center [633, 244] width 70 height 20
click at [563, 335] on div "data-dcm-click-tracker= '${HAWK_CLICK}'" at bounding box center [537, 334] width 431 height 11
click at [536, 377] on div "data-dcm-ltd= 'false'" at bounding box center [537, 377] width 431 height 11
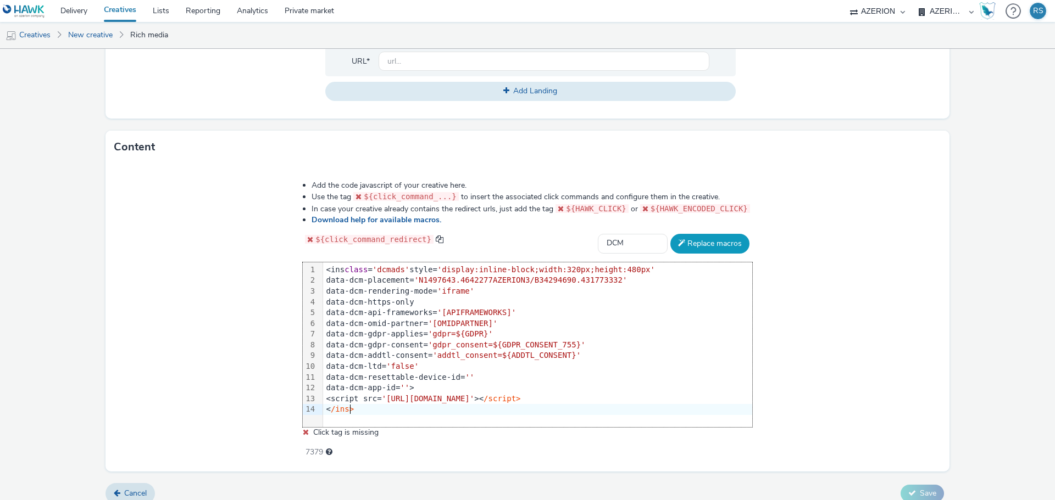
click at [683, 246] on button "Replace macros" at bounding box center [709, 244] width 79 height 20
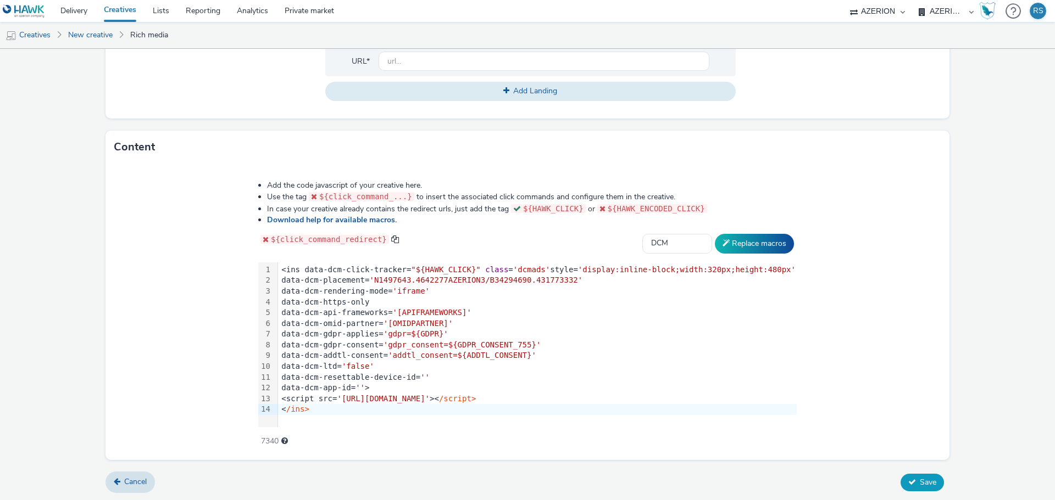
click at [920, 482] on span "Save" at bounding box center [928, 482] width 16 height 10
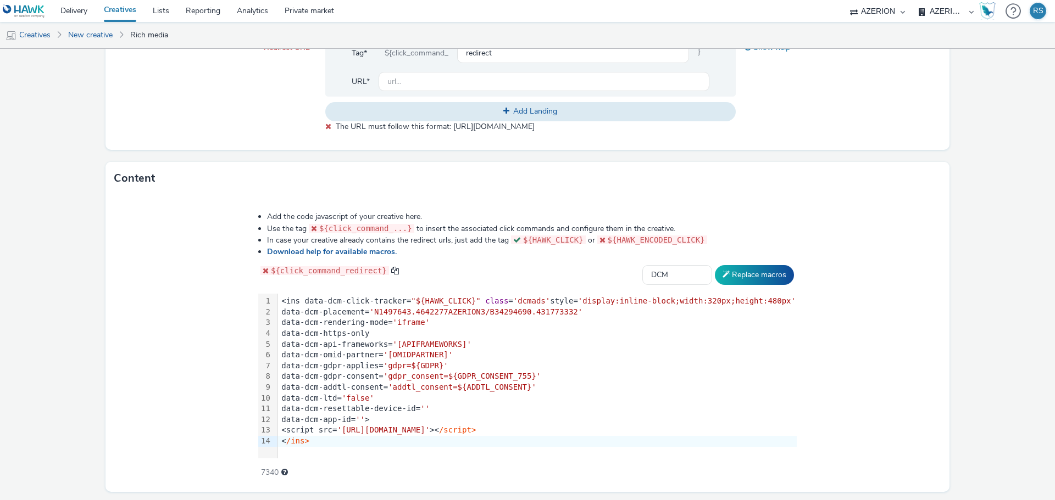
scroll to position [405, 0]
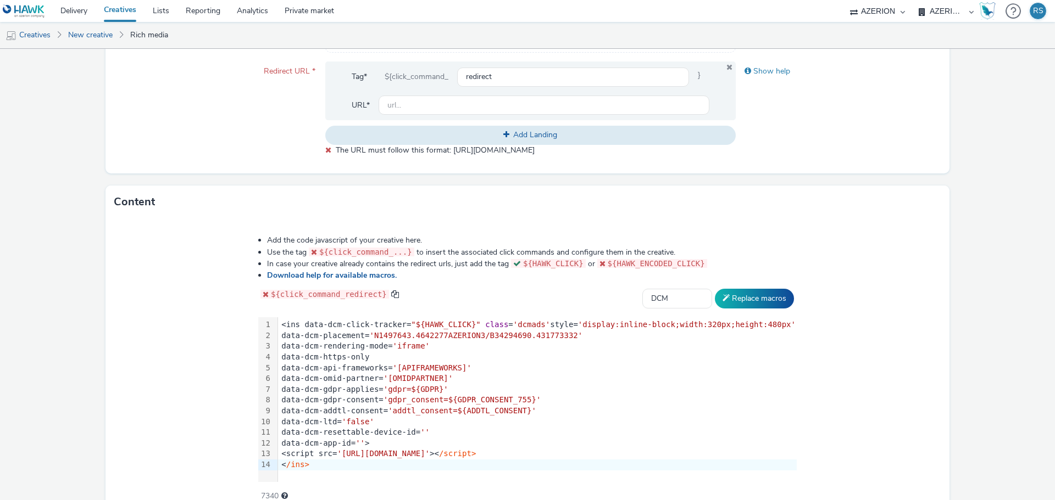
click at [452, 358] on div "data-dcm-https-only" at bounding box center [537, 357] width 519 height 11
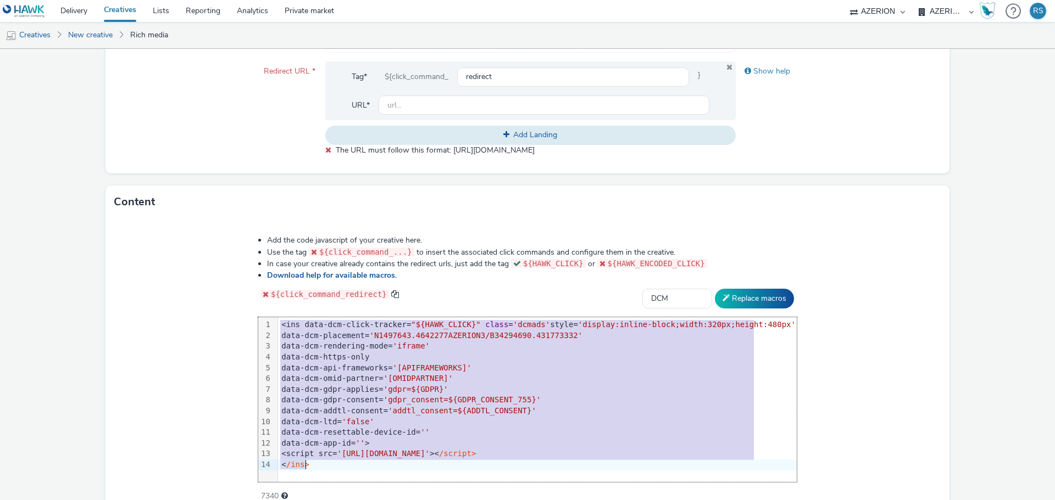
copy div "<ins data-dcm-click-tracker= "${HAWK_CLICK}" class = 'dcmads' style= 'display:i…"
click at [475, 390] on div "data-dcm-gdpr-applies= 'gdpr=${GDPR}'" at bounding box center [537, 390] width 519 height 11
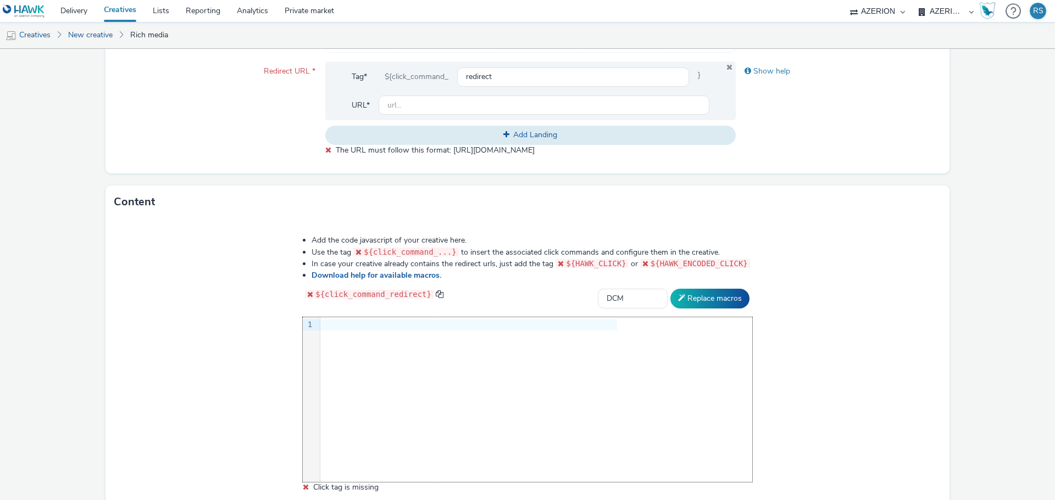
scroll to position [0, 0]
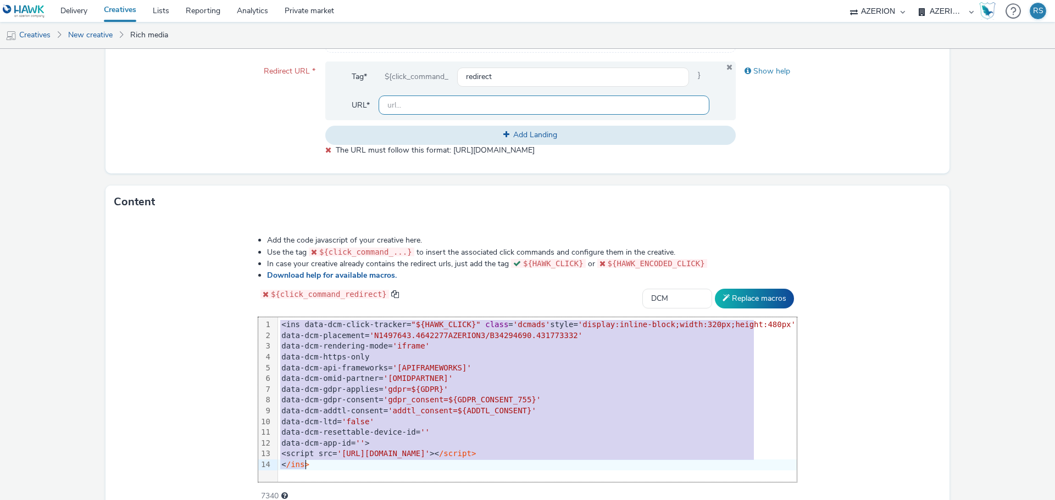
click at [458, 111] on input "text" at bounding box center [543, 105] width 331 height 19
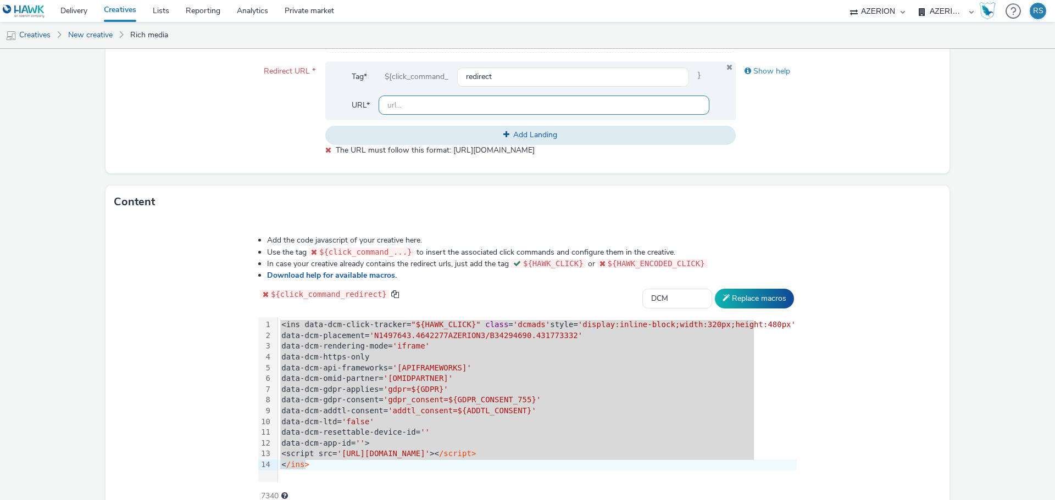
paste input "https://www.bankinter.com/banca/nav/cuenta-digital-nueva-alta-landing?utm_sourc…"
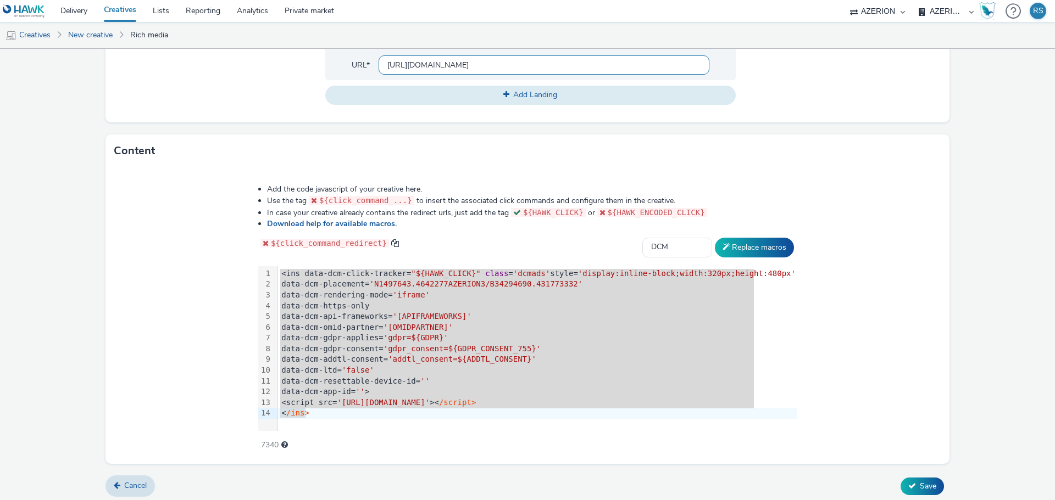
scroll to position [449, 0]
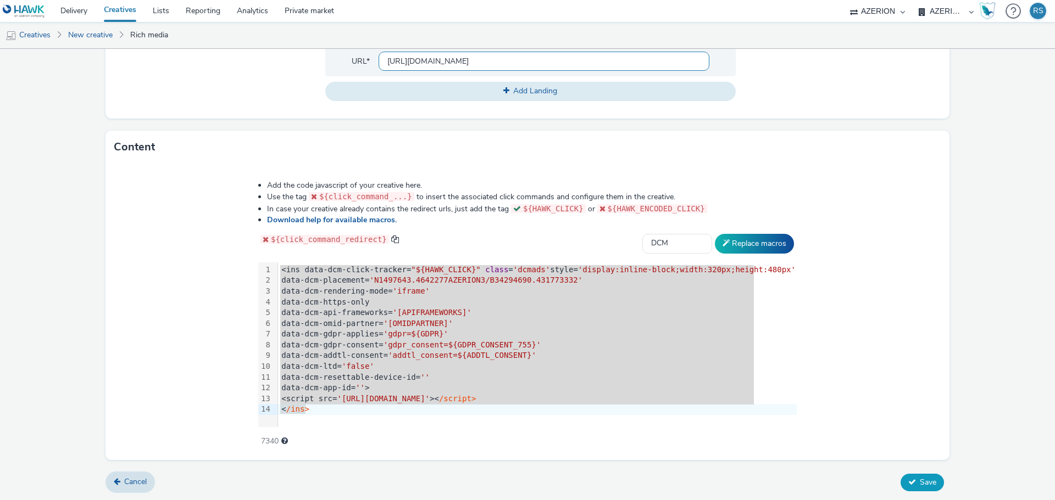
type input "https://www.bankinter.com/banca/nav/cuenta-digital-nueva-alta-landing?utm_sourc…"
click at [928, 483] on span "Save" at bounding box center [928, 482] width 16 height 10
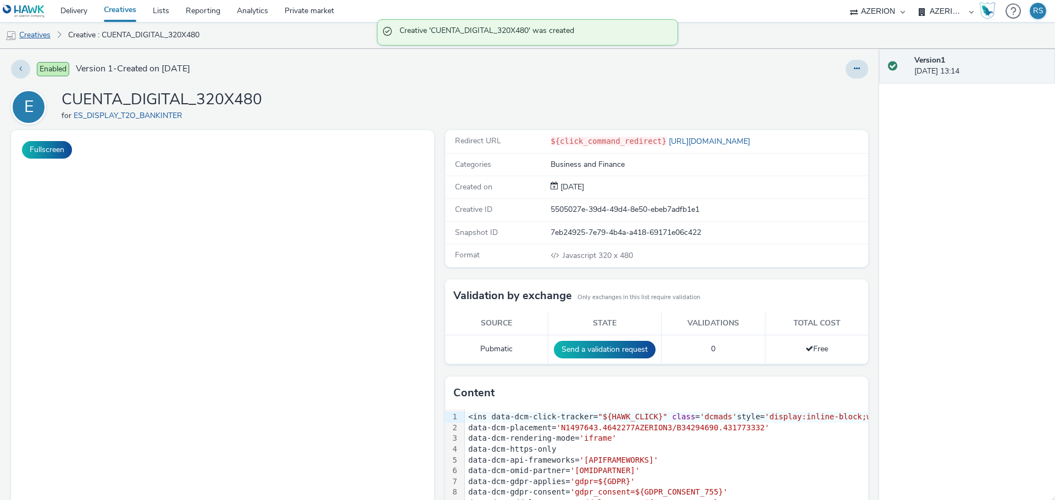
click at [38, 34] on link "Creatives" at bounding box center [28, 35] width 56 height 26
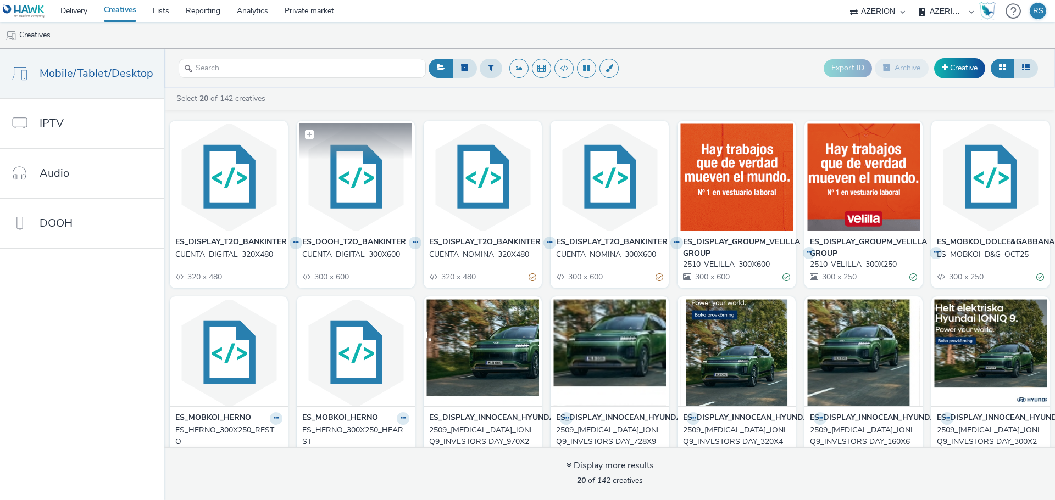
click at [352, 202] on img at bounding box center [355, 177] width 113 height 107
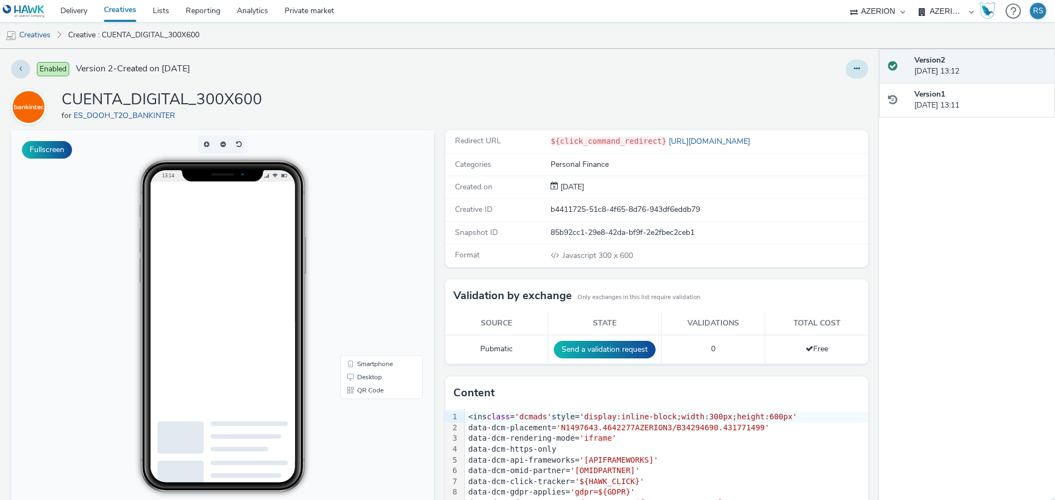
click at [845, 76] on button at bounding box center [856, 69] width 23 height 19
click at [804, 96] on link "Edit" at bounding box center [827, 91] width 82 height 22
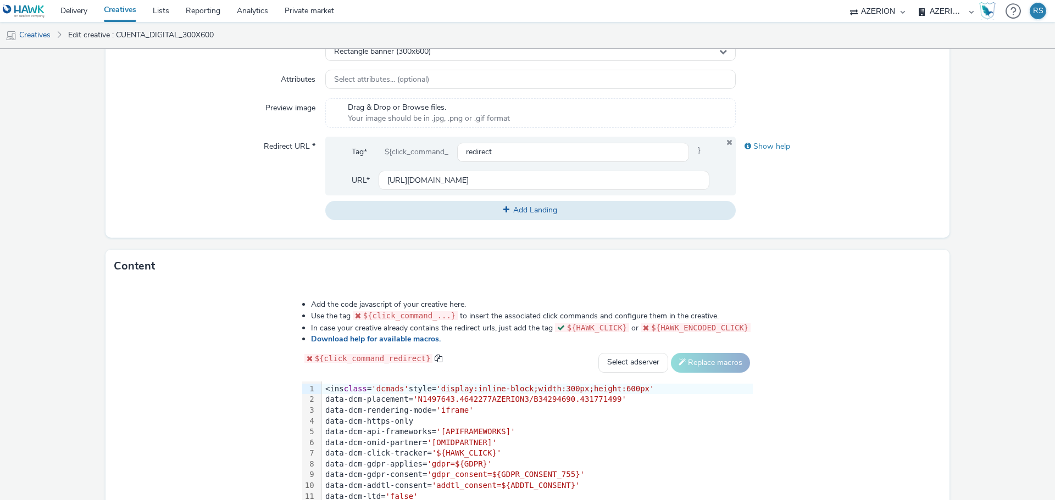
click at [467, 441] on span "'[OMIDPARTNER]'" at bounding box center [461, 442] width 69 height 9
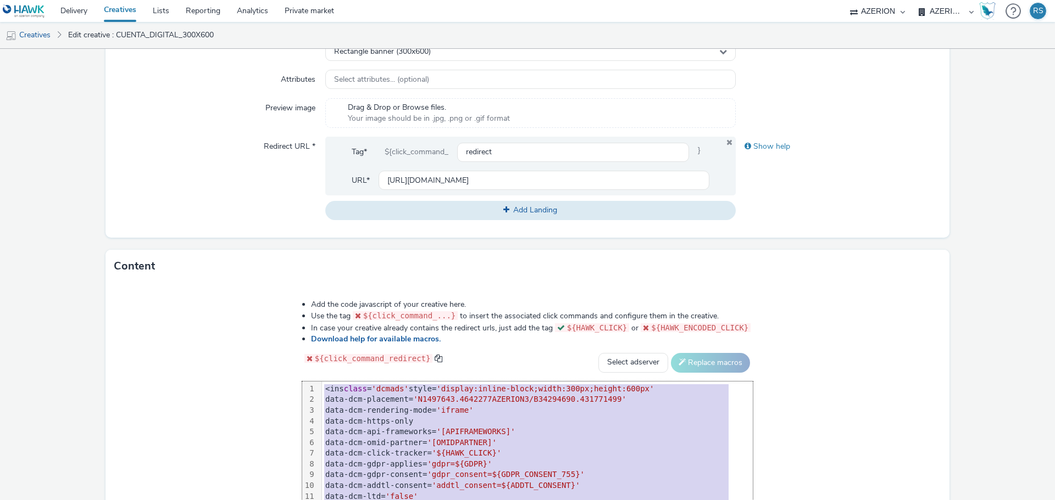
scroll to position [364, 0]
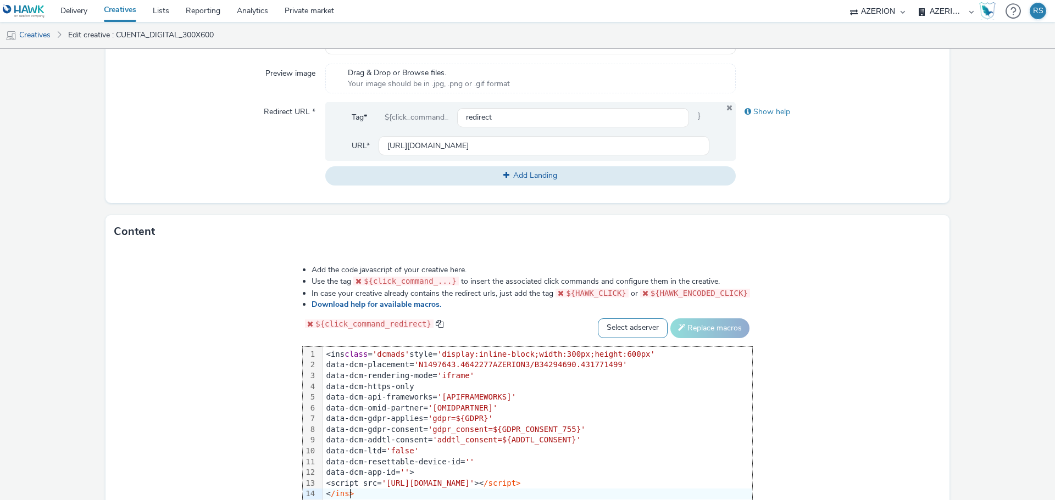
click at [627, 334] on select "Select adserver Sizmek DCM Adform Sting" at bounding box center [633, 329] width 70 height 20
select select "dcm"
click at [598, 319] on select "Select adserver Sizmek DCM Adform Sting" at bounding box center [633, 329] width 70 height 20
click at [712, 328] on button "Replace macros" at bounding box center [709, 329] width 79 height 20
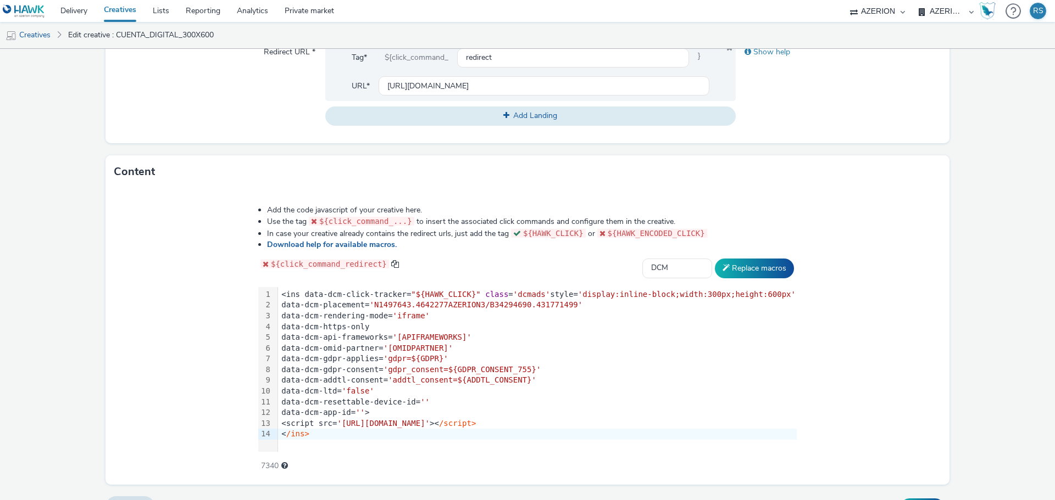
scroll to position [449, 0]
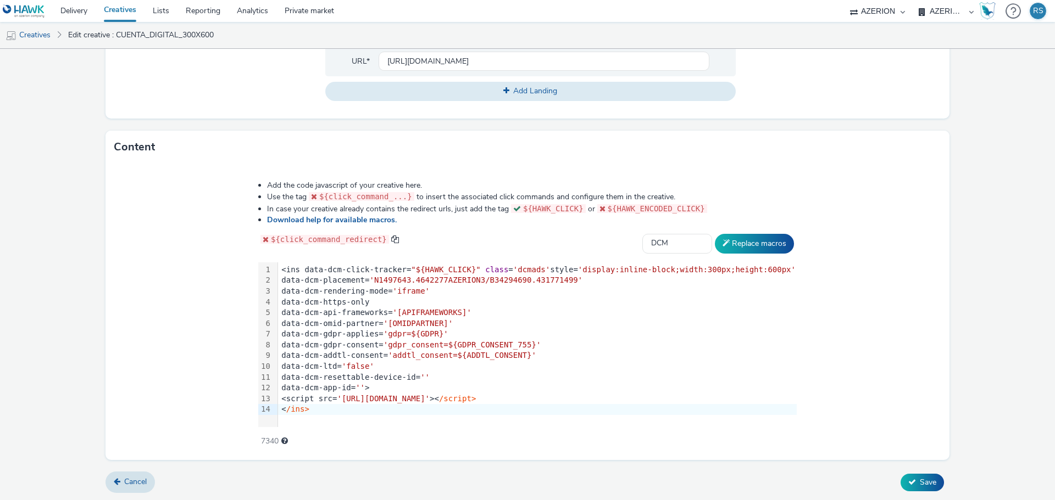
click at [530, 378] on div "data-dcm-resettable-device-id= ''" at bounding box center [537, 377] width 519 height 11
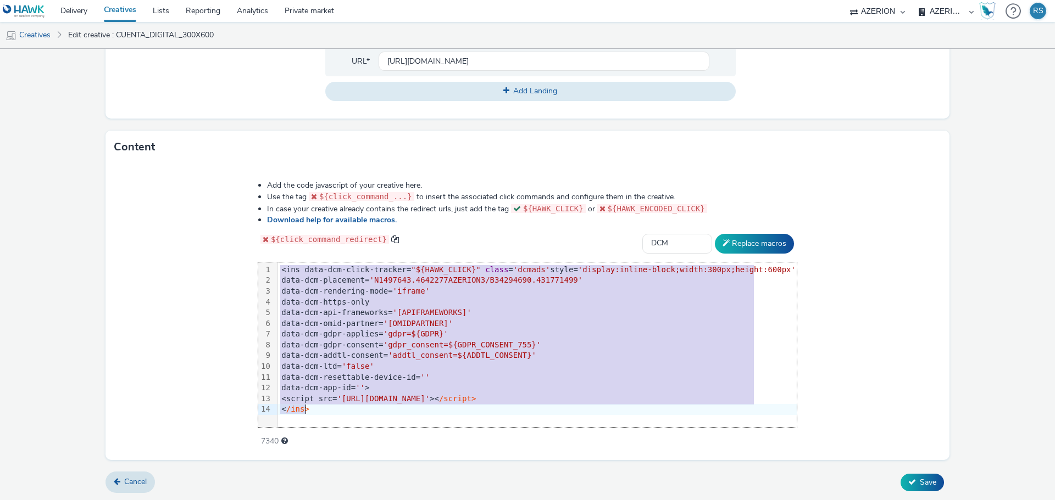
copy div "<ins data-dcm-click-tracker= "${HAWK_CLICK}" class = 'dcmads' style= 'display:i…"
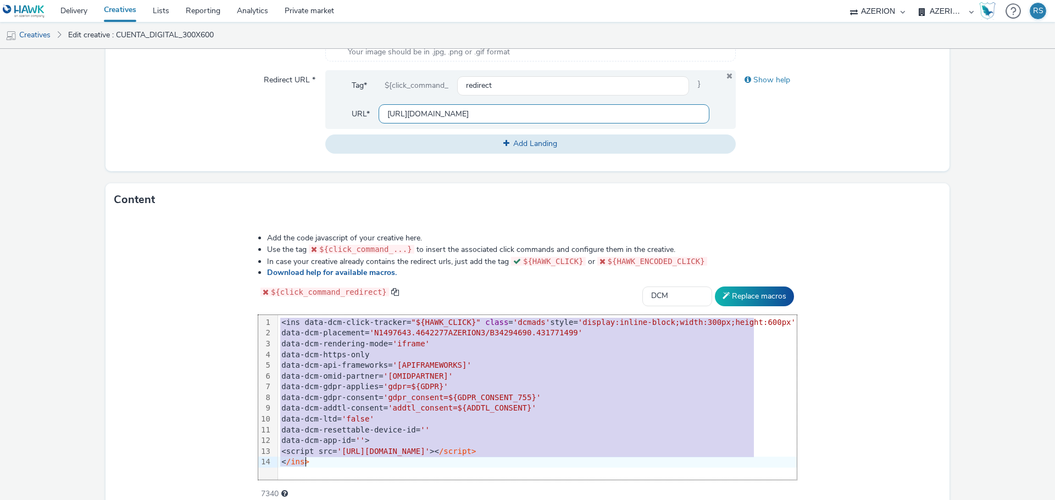
scroll to position [284, 0]
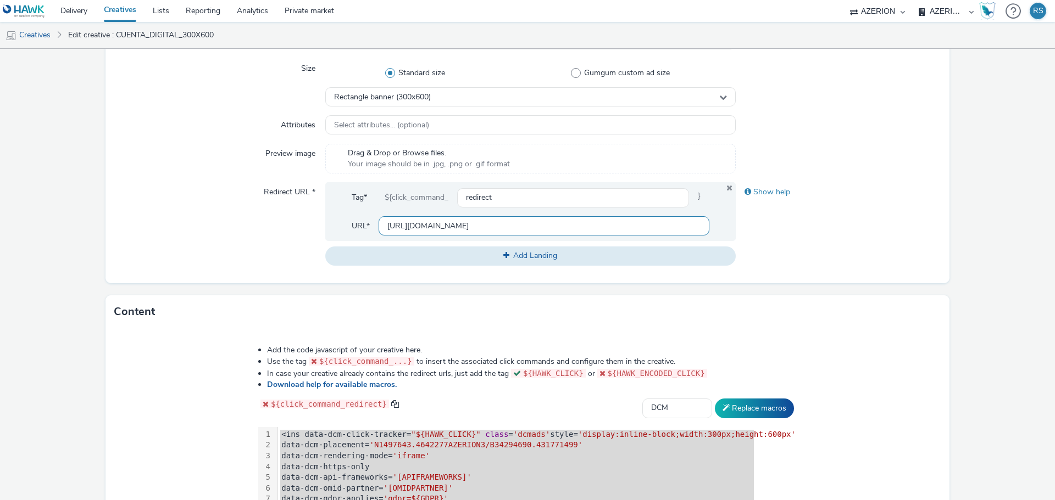
click at [556, 231] on input "[URL][DOMAIN_NAME]" at bounding box center [543, 225] width 331 height 19
click at [853, 261] on div "Show help" at bounding box center [838, 223] width 205 height 83
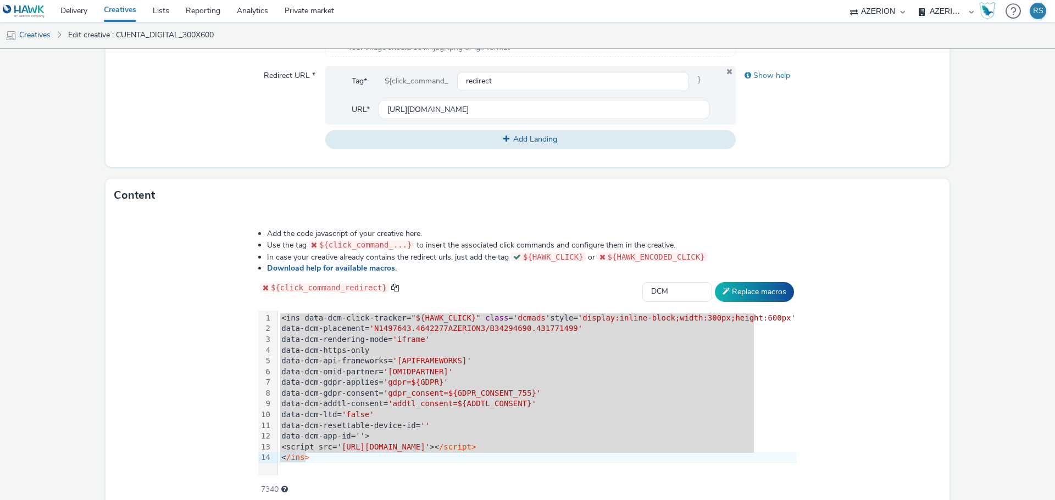
scroll to position [449, 0]
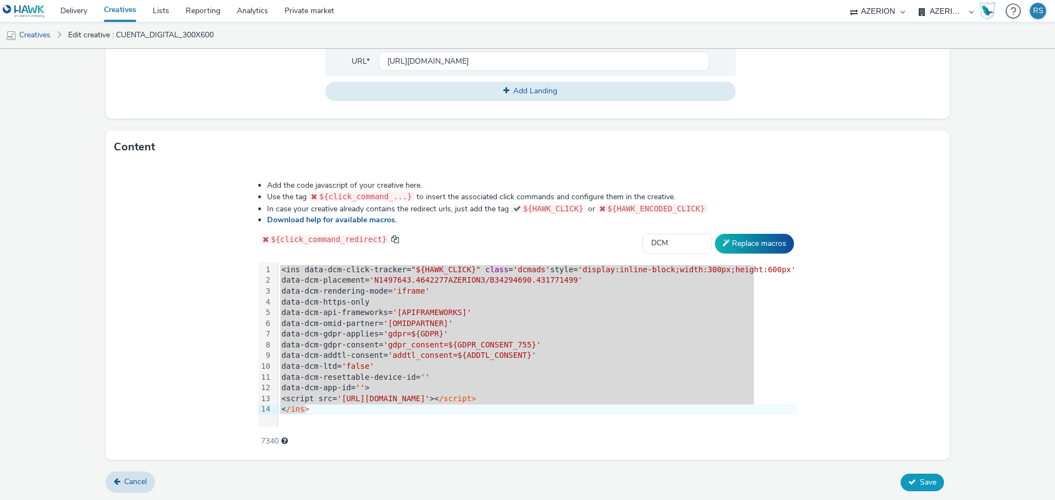
click at [929, 476] on button "Save" at bounding box center [921, 483] width 43 height 18
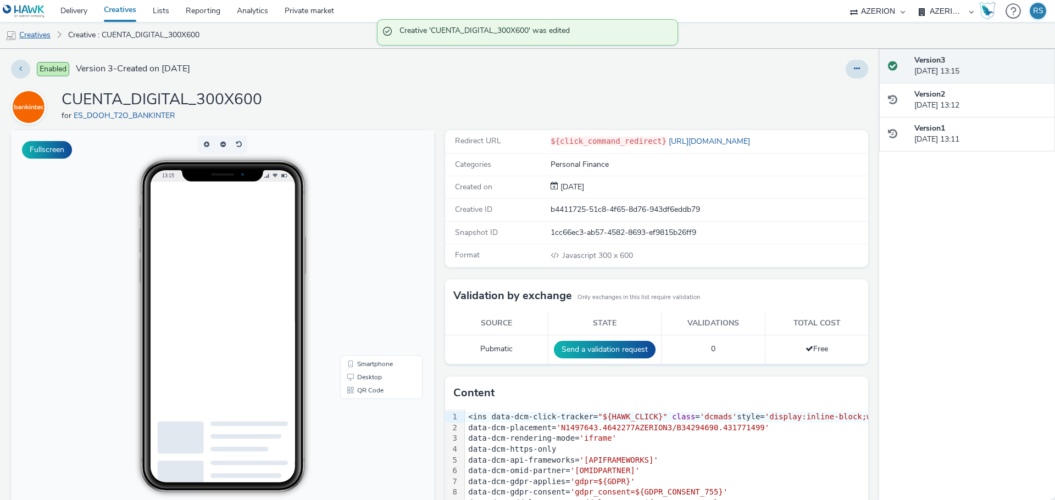
click at [42, 34] on link "Creatives" at bounding box center [28, 35] width 56 height 26
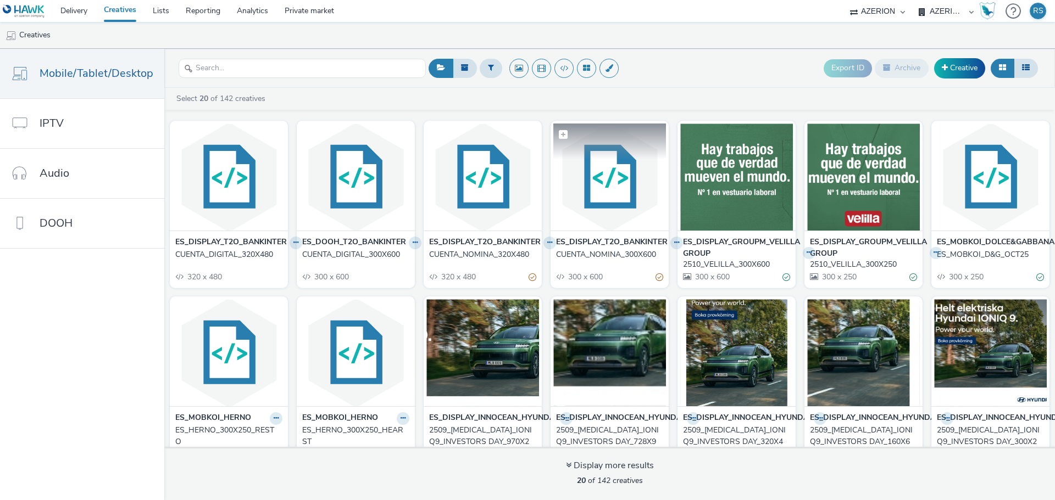
click at [597, 199] on img at bounding box center [609, 177] width 113 height 107
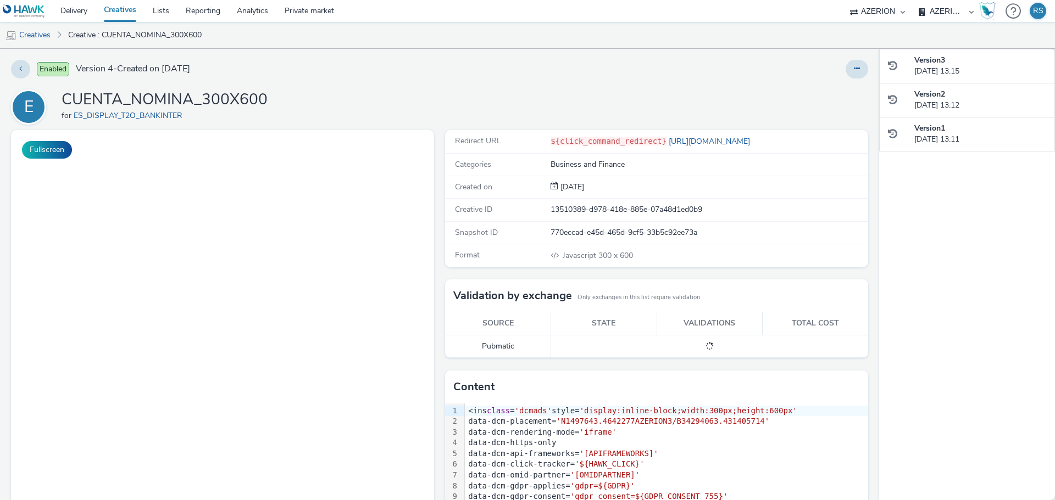
scroll to position [1, 0]
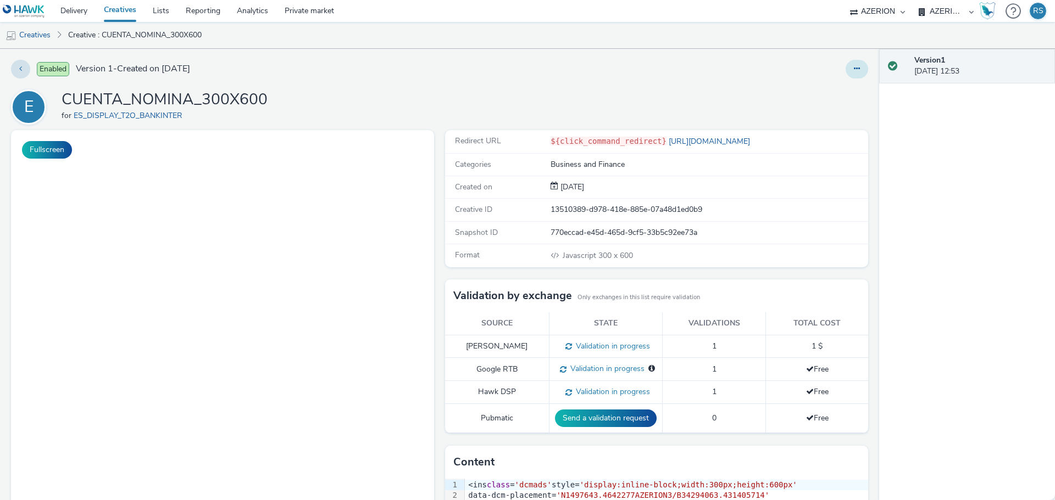
click at [856, 65] on button at bounding box center [856, 69] width 23 height 19
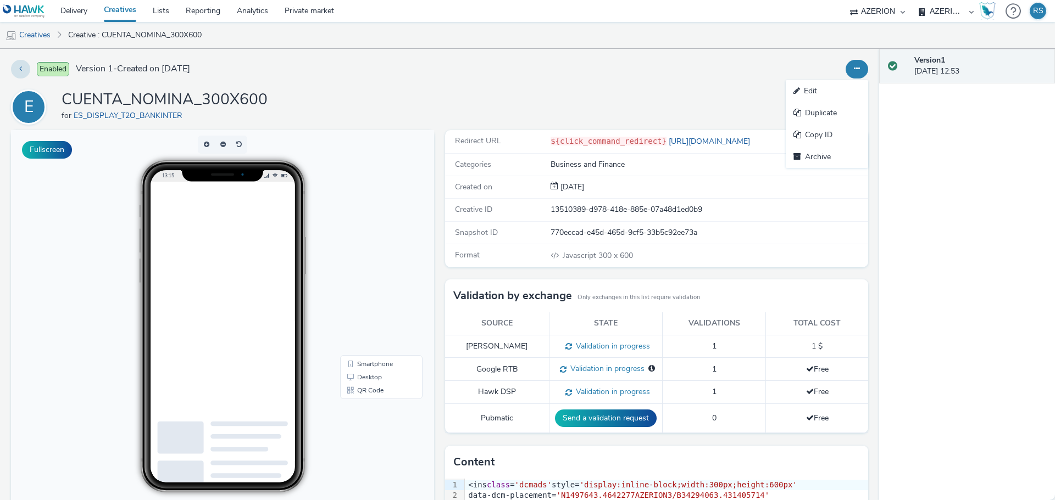
scroll to position [0, 0]
click at [813, 93] on link "Edit" at bounding box center [827, 91] width 82 height 22
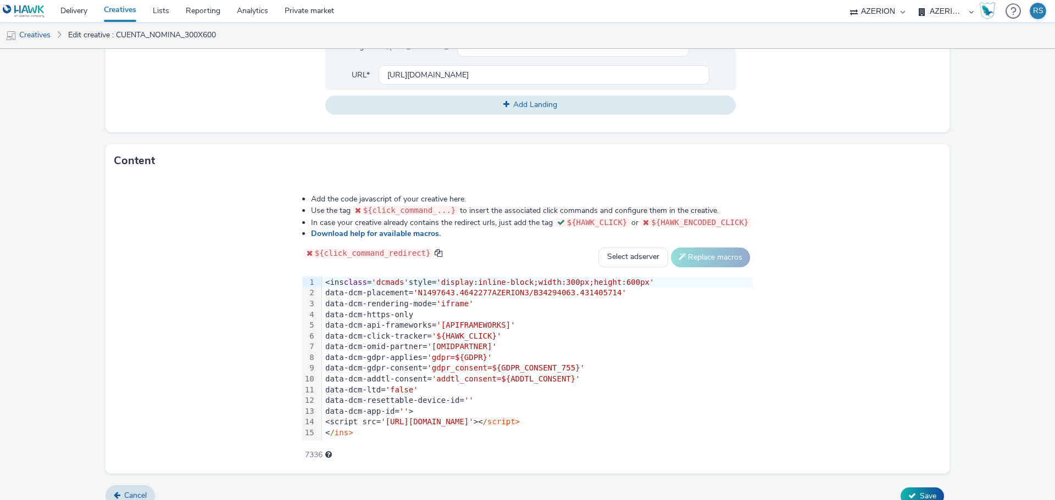
scroll to position [449, 0]
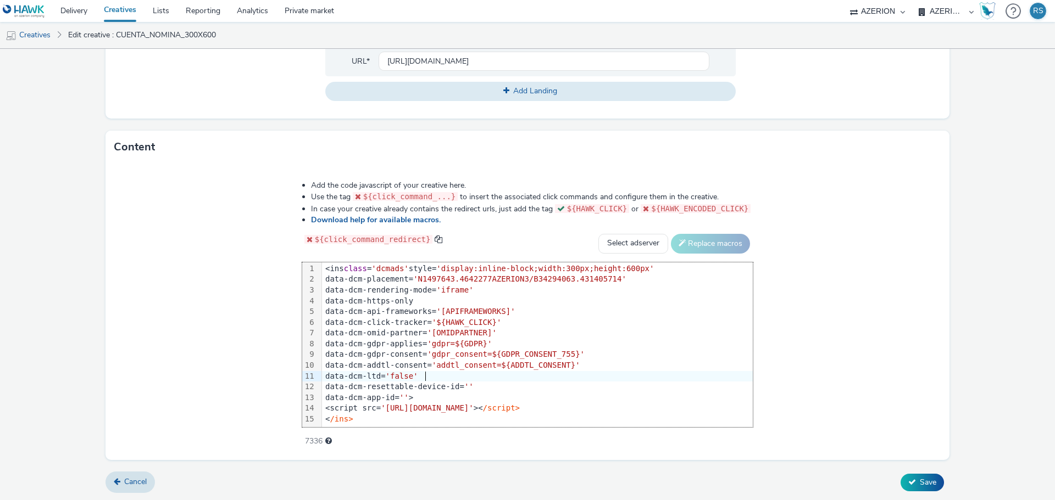
click at [485, 371] on div "data-dcm-ltd= 'false'" at bounding box center [537, 376] width 431 height 11
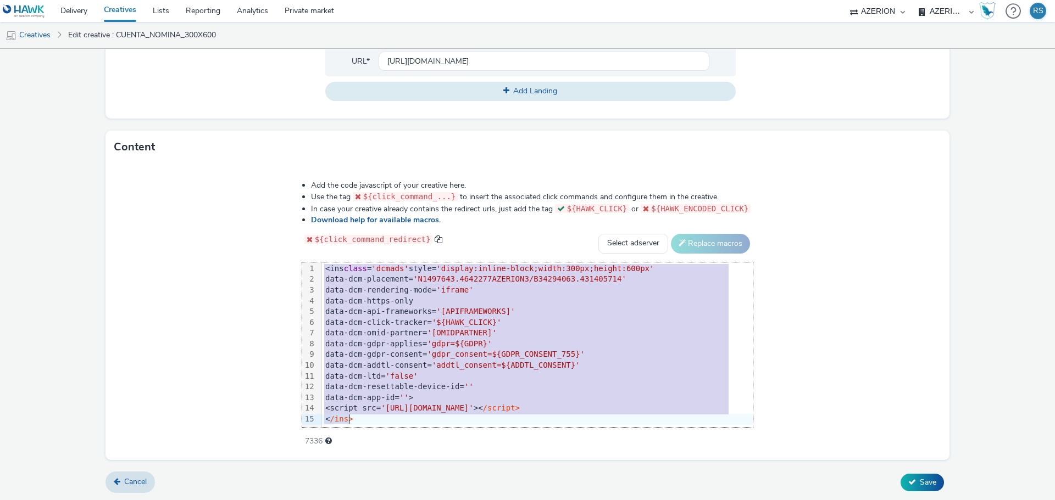
scroll to position [450, 0]
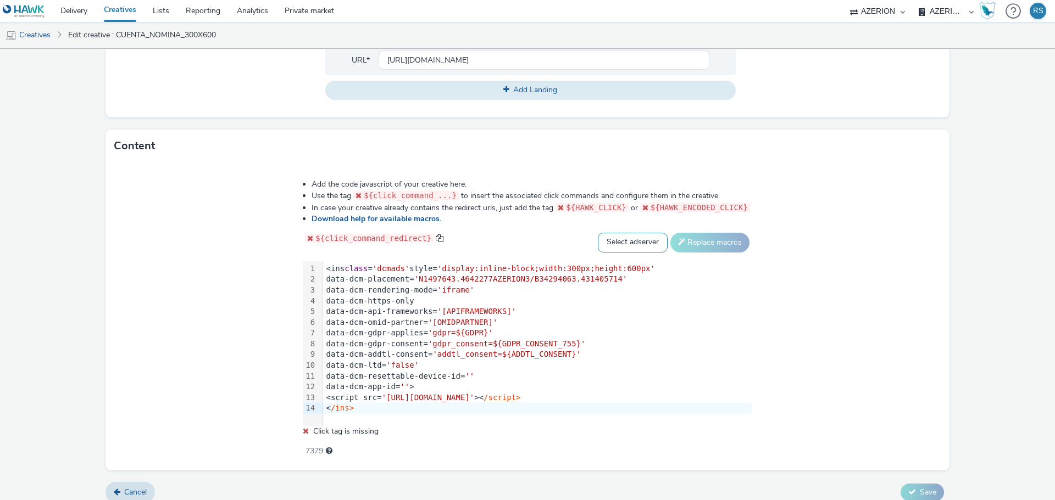
click at [600, 244] on select "Select adserver Sizmek DCM Adform Sting" at bounding box center [633, 243] width 70 height 20
select select "dcm"
click at [598, 233] on select "Select adserver Sizmek DCM Adform Sting" at bounding box center [633, 243] width 70 height 20
click at [681, 240] on button "Replace macros" at bounding box center [709, 243] width 79 height 20
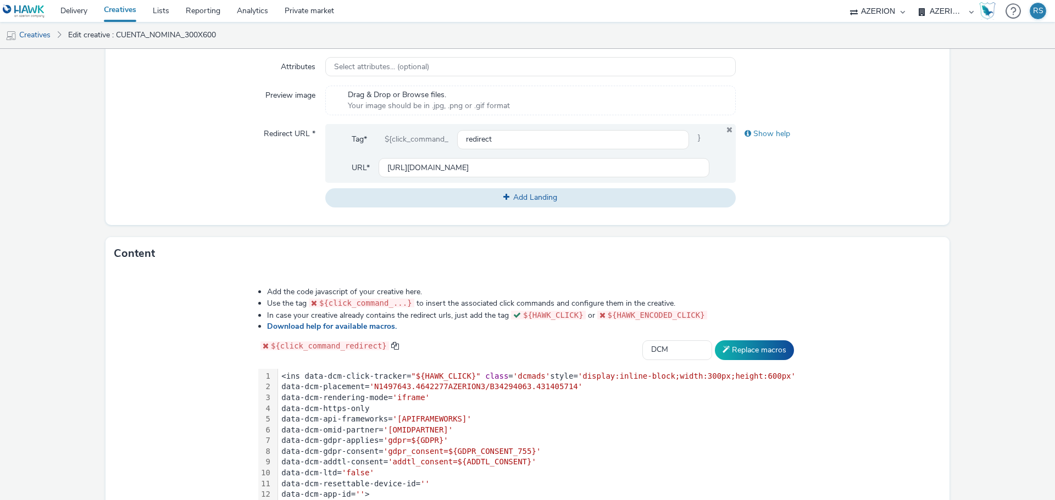
scroll to position [339, 0]
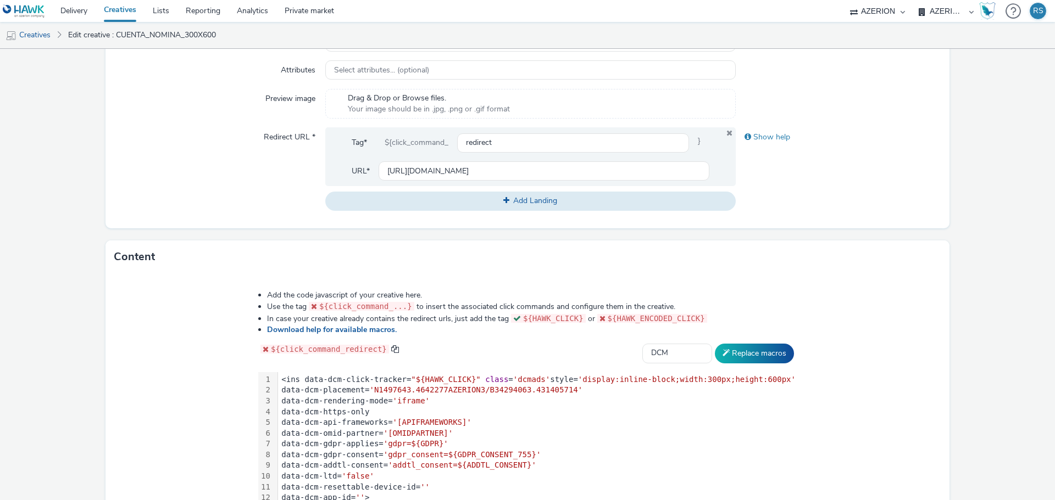
click at [482, 404] on div "data-dcm-rendering-mode= 'iframe'" at bounding box center [537, 401] width 519 height 11
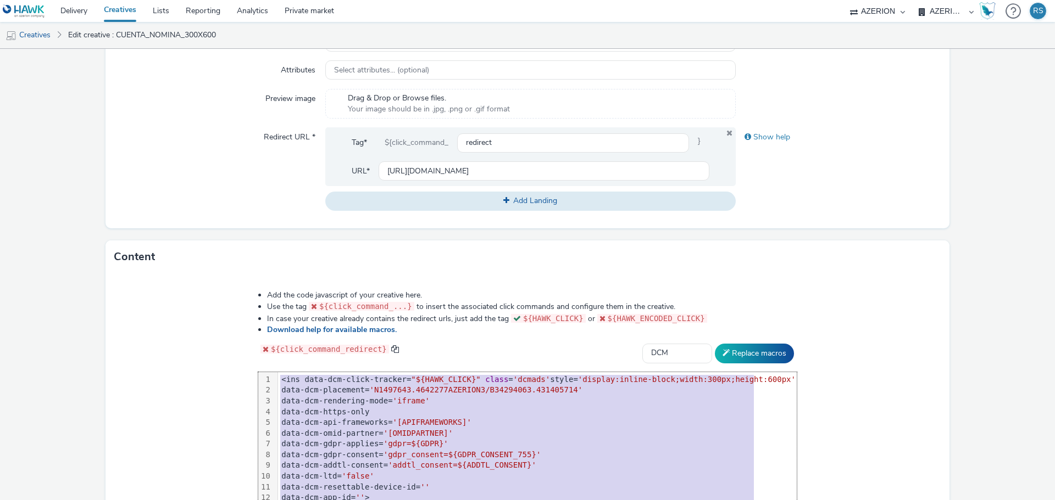
copy div "<ins data-dcm-click-tracker= "${HAWK_CLICK}" class = 'dcmads' style= 'display:i…"
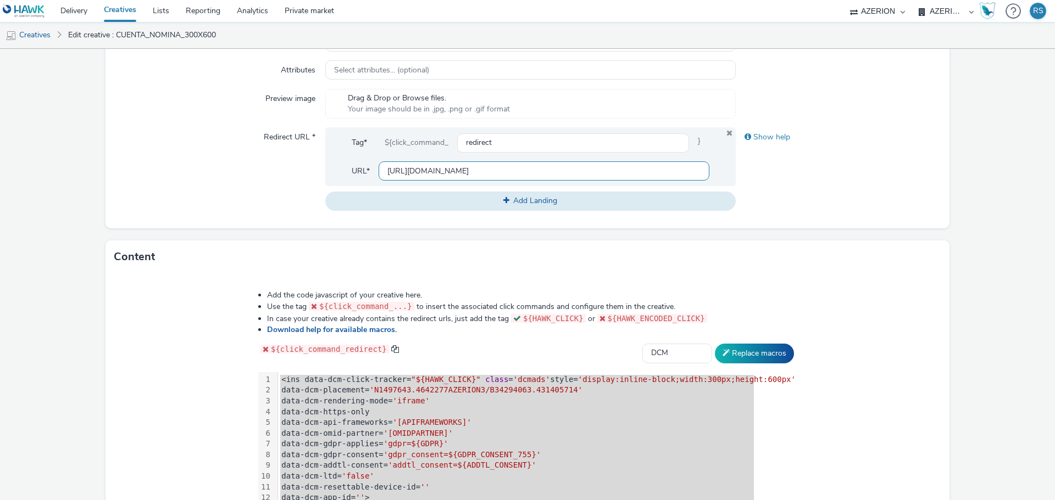
click at [489, 173] on input "https://www.bankinter.com/banca/nav/cuenta-nomina-nueva-alta-digital-landing?ut…" at bounding box center [543, 171] width 331 height 19
click at [872, 243] on div "Content" at bounding box center [527, 257] width 844 height 33
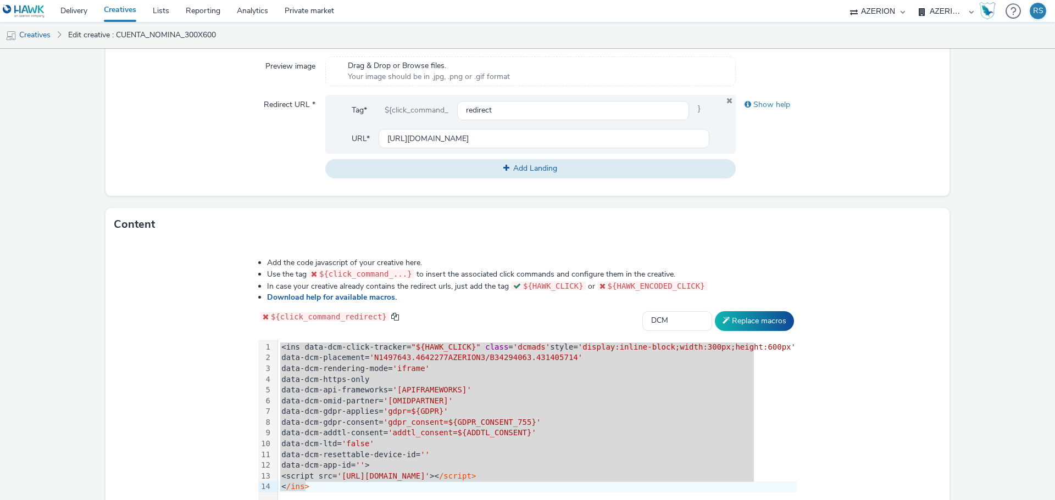
scroll to position [449, 0]
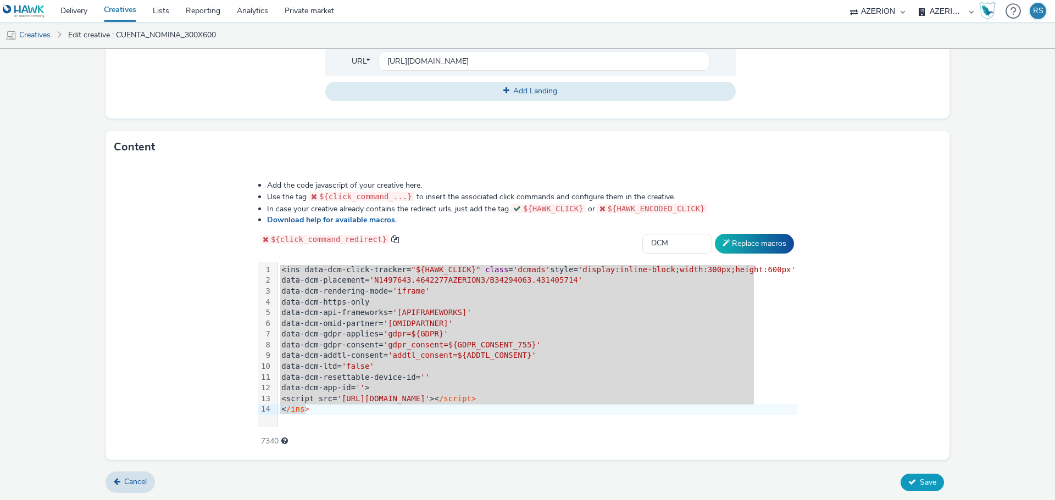
click at [908, 480] on icon at bounding box center [912, 482] width 8 height 8
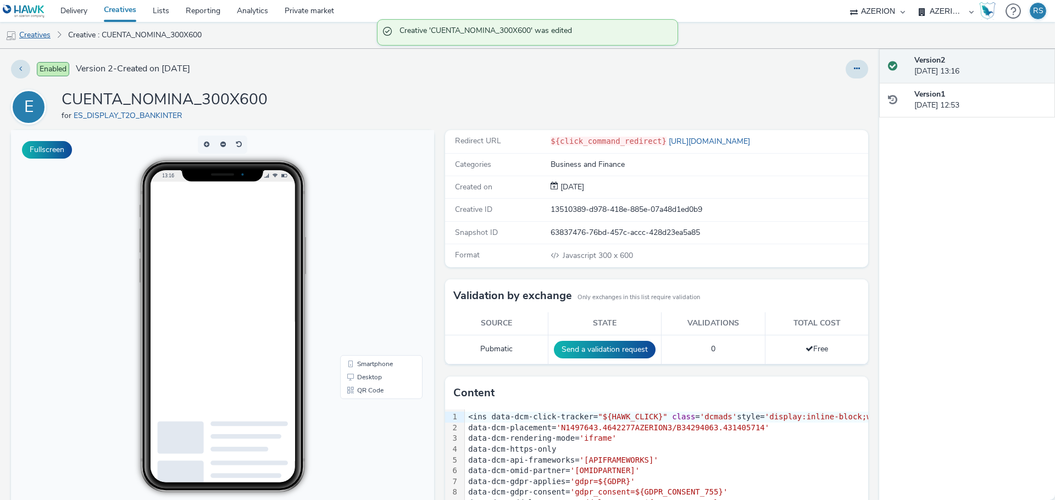
click at [36, 35] on link "Creatives" at bounding box center [28, 35] width 56 height 26
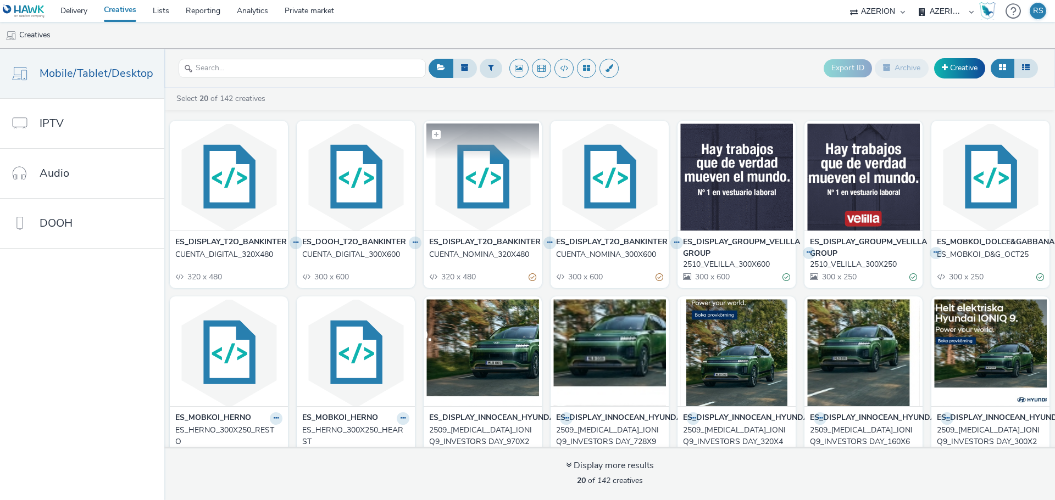
click at [470, 187] on img at bounding box center [482, 177] width 113 height 107
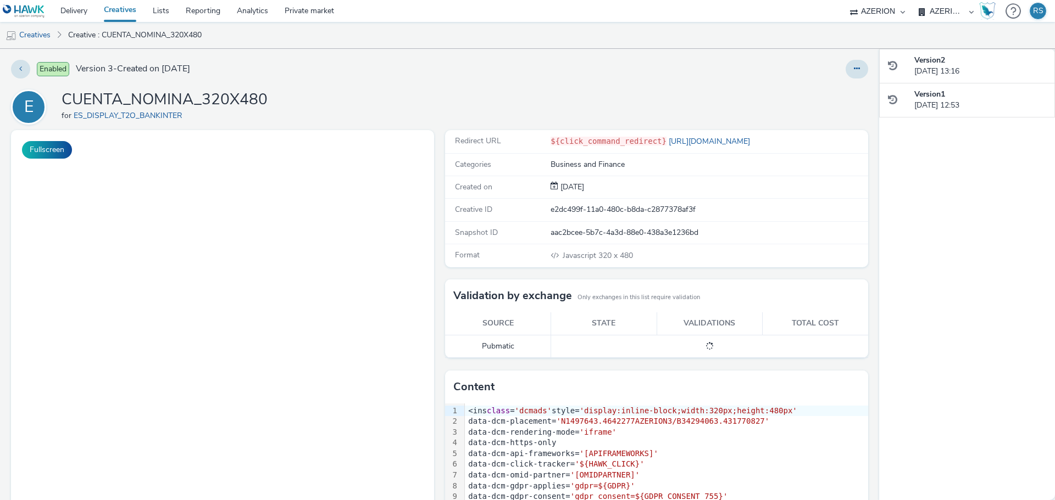
scroll to position [1, 0]
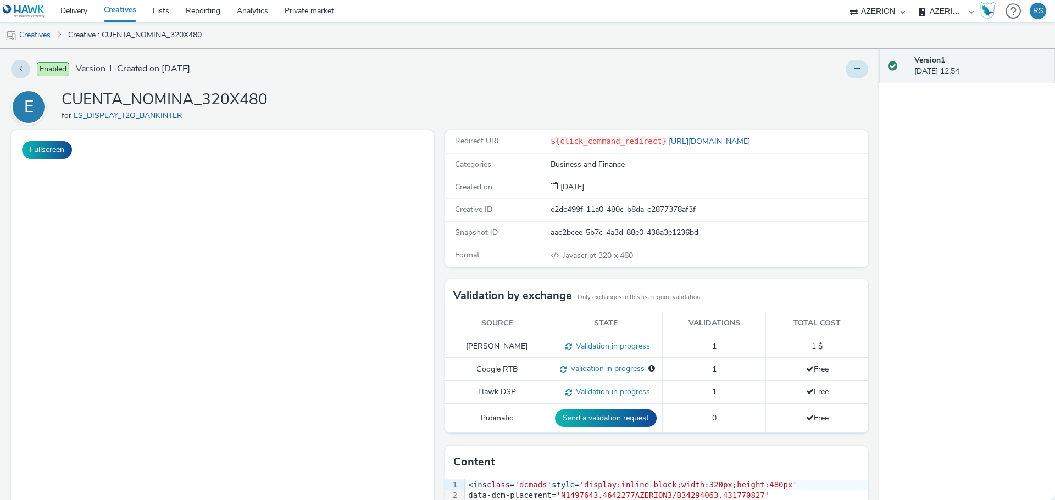
click at [845, 68] on button at bounding box center [856, 69] width 23 height 19
click at [823, 86] on link "Edit" at bounding box center [827, 91] width 82 height 22
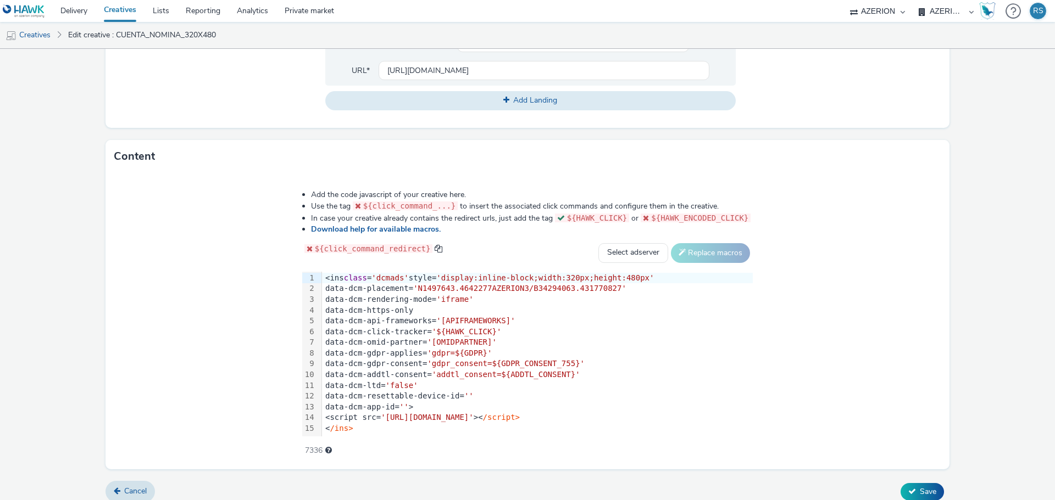
scroll to position [449, 0]
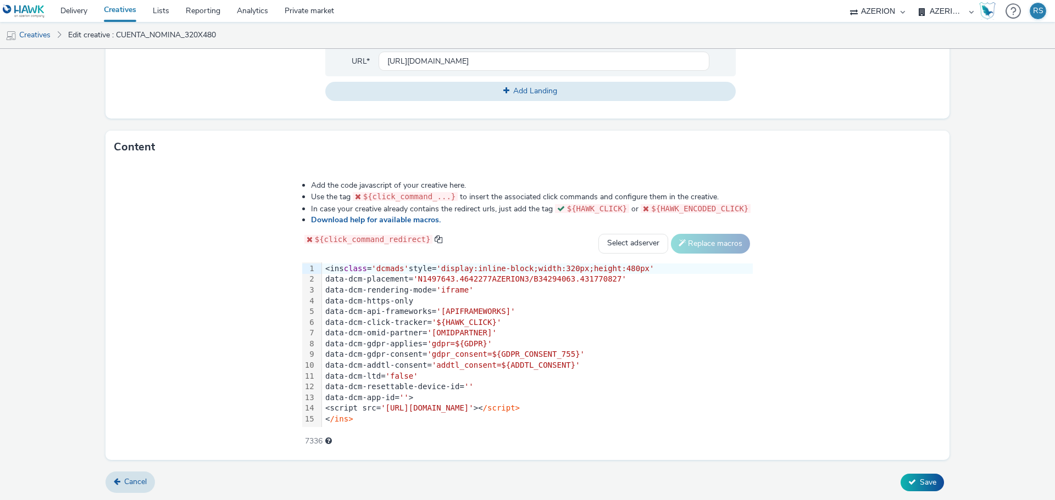
click at [550, 350] on span "'gdpr_consent=${GDPR_CONSENT_755}'" at bounding box center [506, 354] width 158 height 9
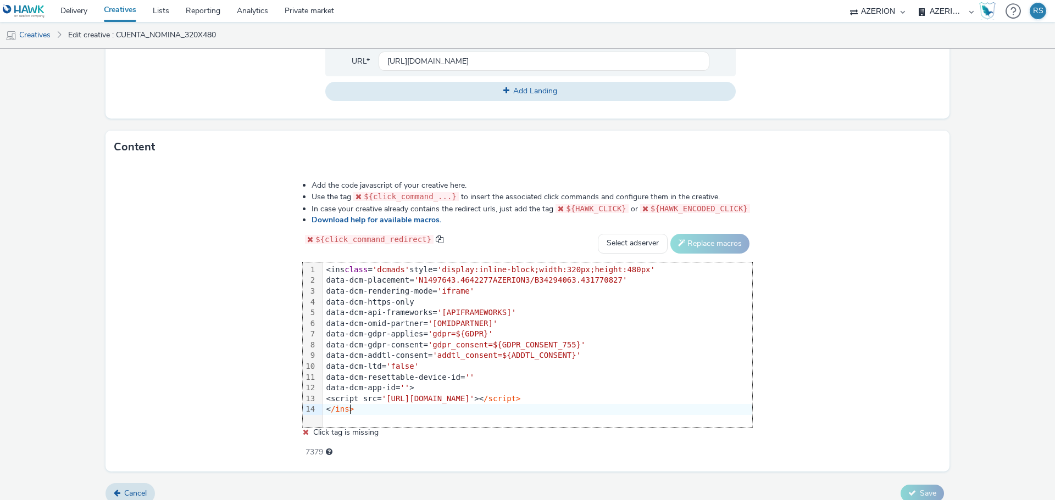
scroll to position [450, 0]
click at [630, 246] on select "Select adserver Sizmek DCM Adform Sting" at bounding box center [633, 243] width 70 height 20
select select "dcm"
click at [598, 233] on select "Select adserver Sizmek DCM Adform Sting" at bounding box center [633, 243] width 70 height 20
click at [701, 241] on button "Replace macros" at bounding box center [709, 243] width 79 height 20
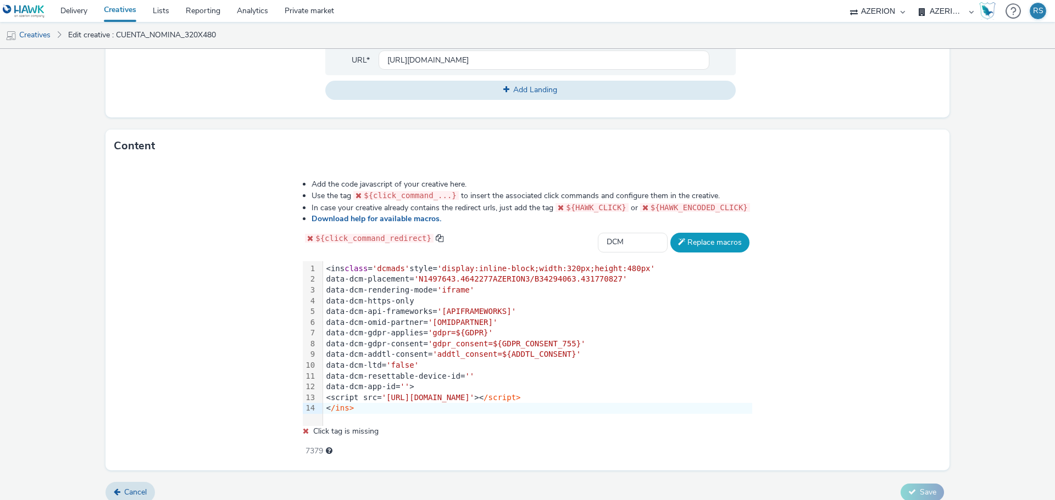
scroll to position [449, 0]
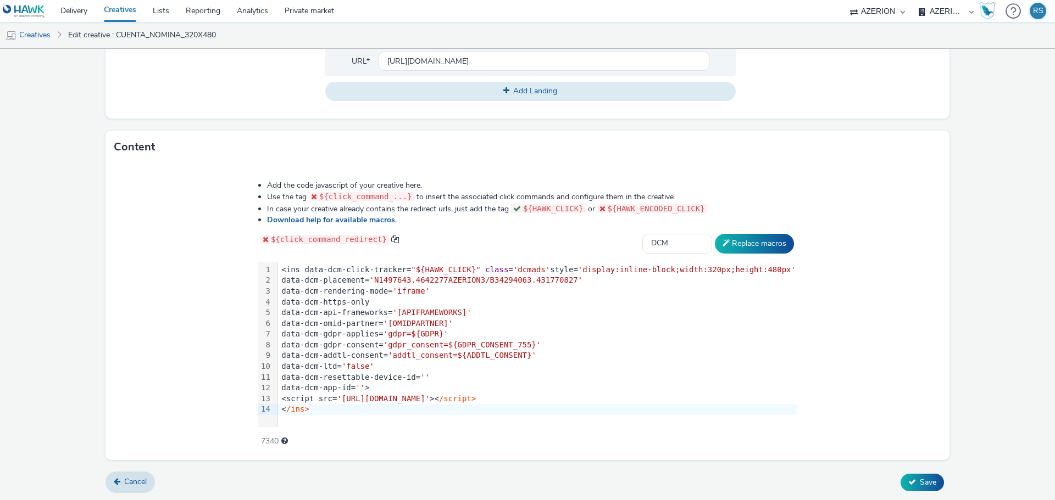
click at [527, 348] on span "'gdpr_consent=${GDPR_CONSENT_755}'" at bounding box center [462, 345] width 158 height 9
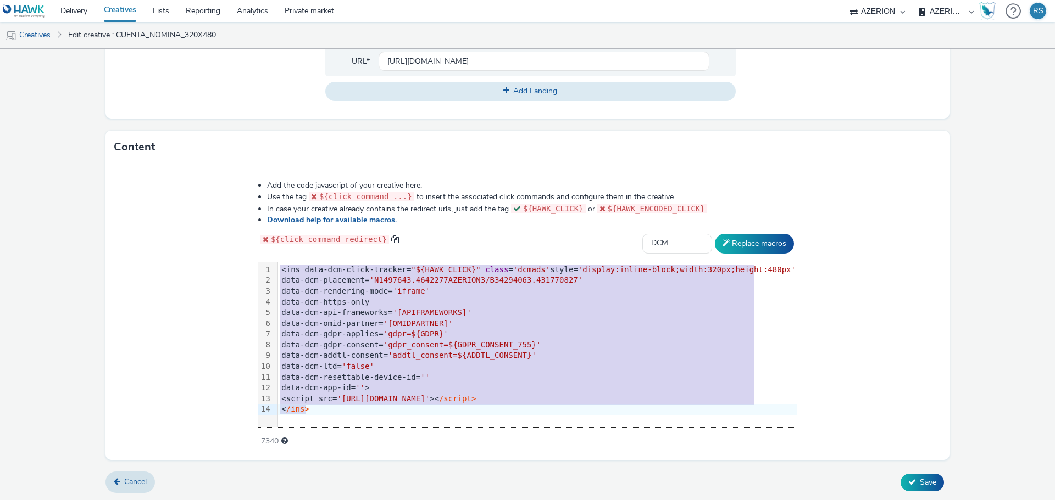
copy div "<ins data-dcm-click-tracker= "${HAWK_CLICK}" class = 'dcmads' style= 'display:i…"
click at [506, 59] on input "https://www.bankinter.com/banca/nav/cuenta-nomina-nueva-alta-digital-landing?ut…" at bounding box center [543, 61] width 331 height 19
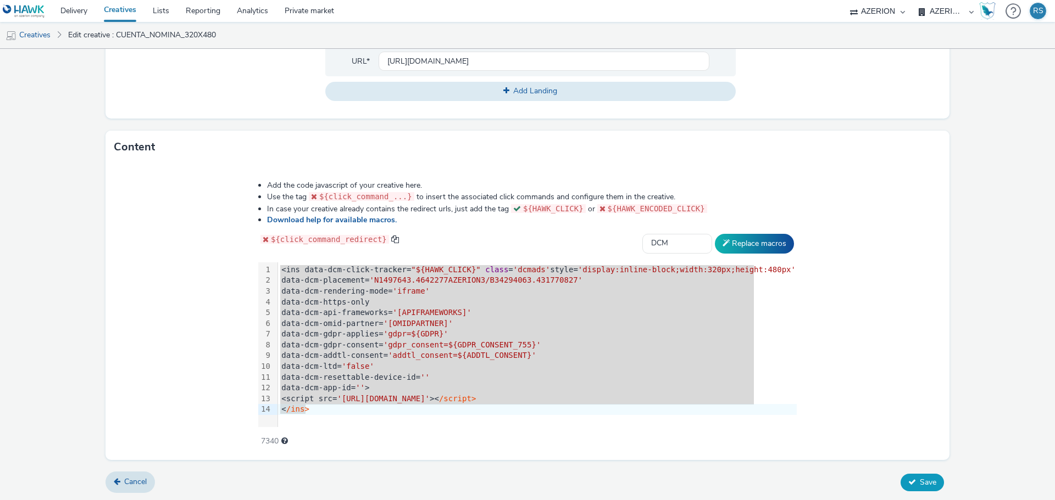
scroll to position [0, 0]
click at [920, 480] on span "Save" at bounding box center [928, 482] width 16 height 10
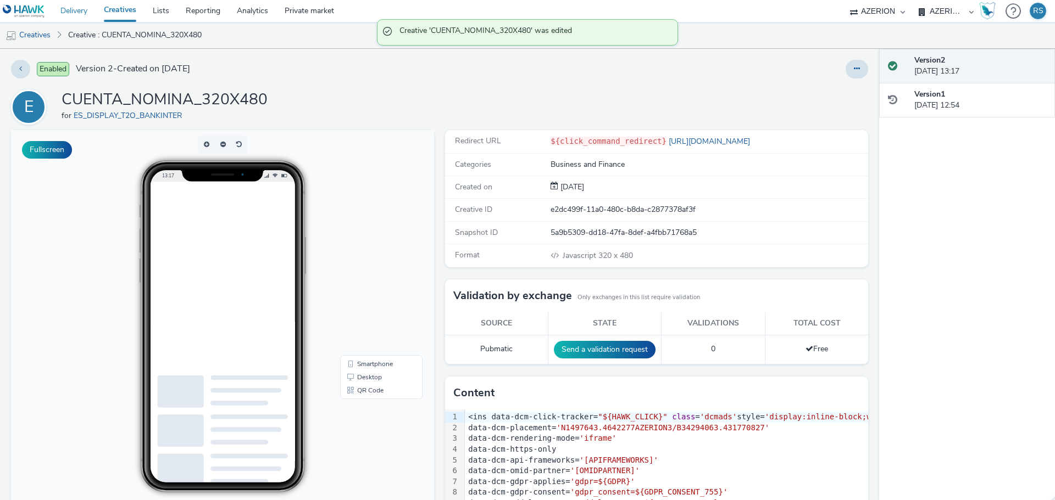
click at [79, 8] on link "Delivery" at bounding box center [73, 11] width 43 height 22
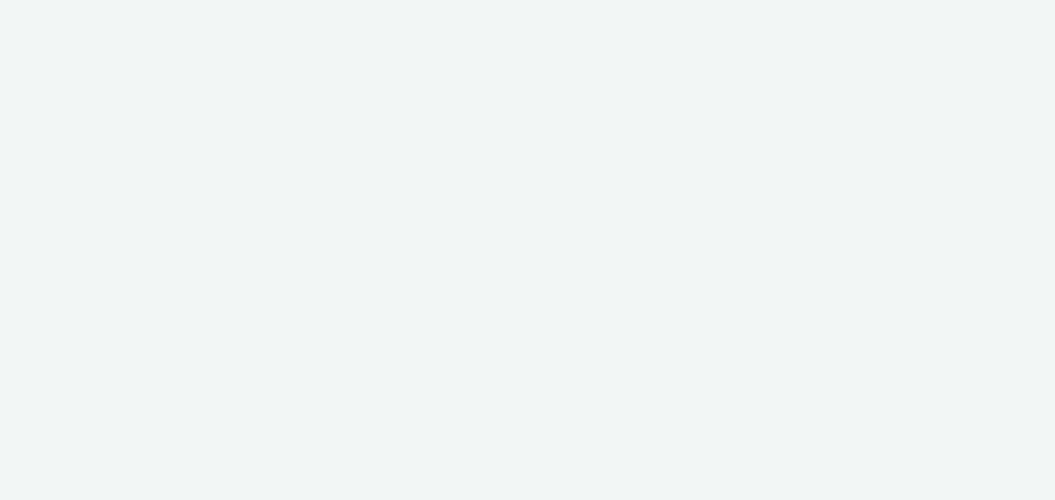
select select "c87e815b-22a1-47c7-876e-bd3135ce1a1d"
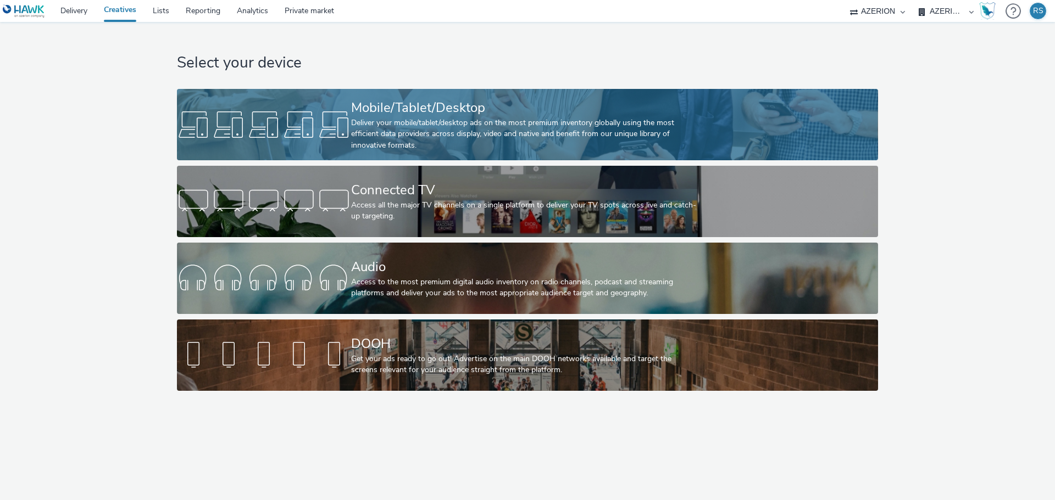
click at [418, 109] on div "Mobile/Tablet/Desktop" at bounding box center [525, 107] width 348 height 19
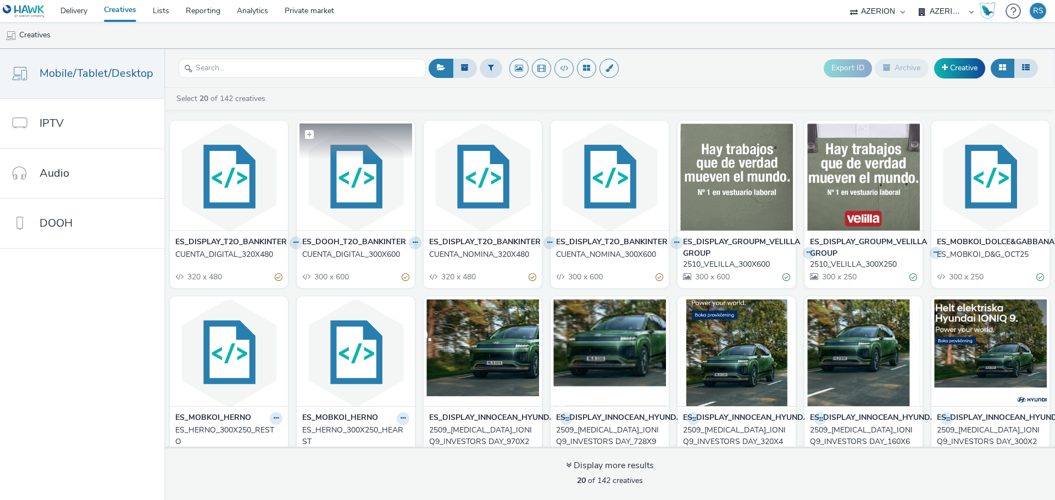
click at [366, 202] on img at bounding box center [355, 177] width 113 height 107
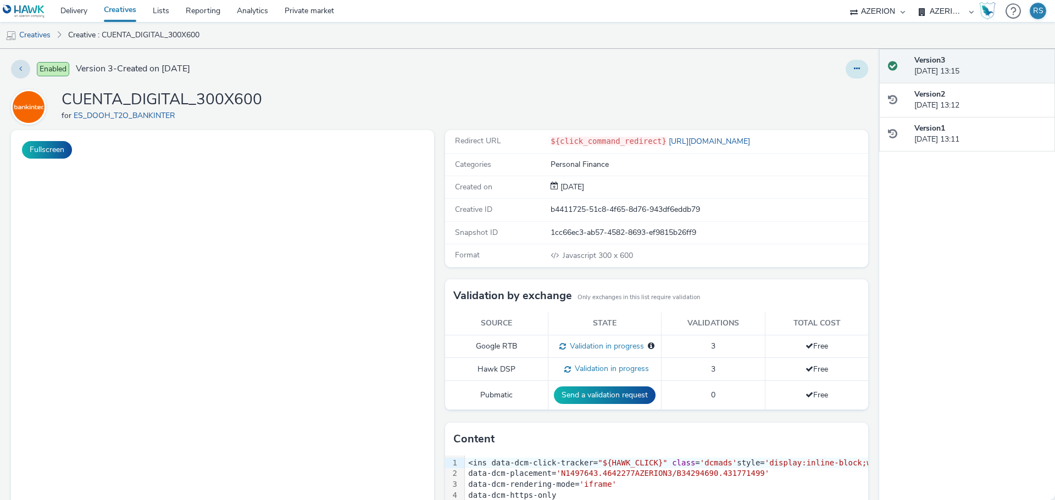
click at [845, 68] on button at bounding box center [856, 69] width 23 height 19
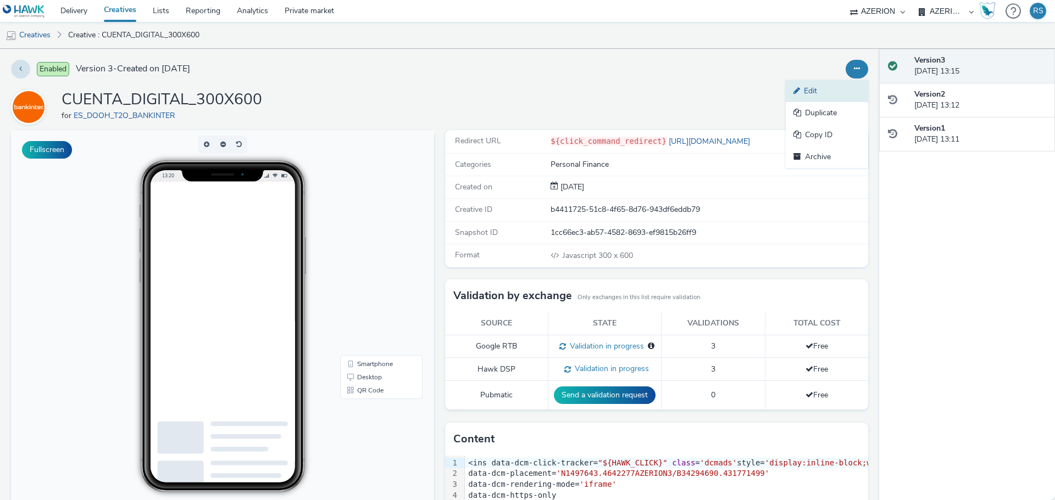
click at [814, 96] on link "Edit" at bounding box center [827, 91] width 82 height 22
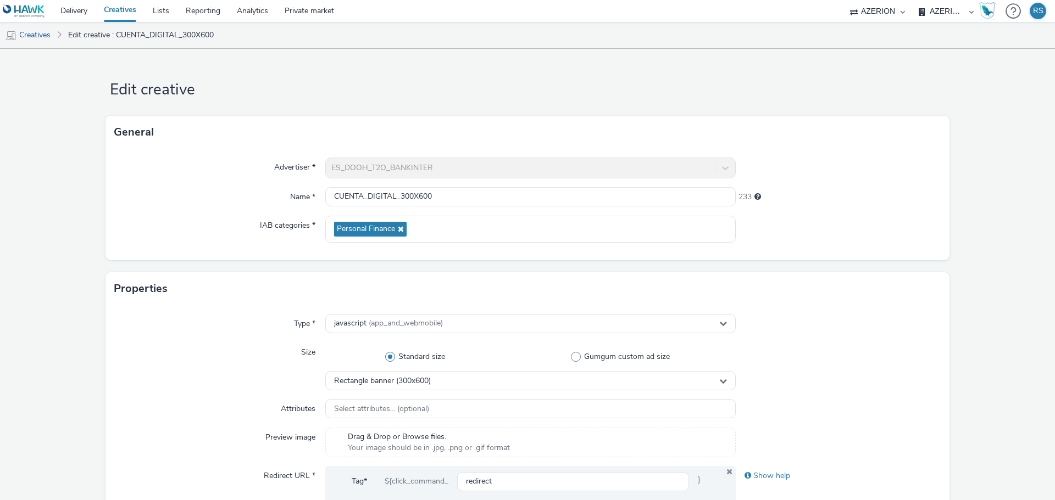
click at [438, 168] on div "ES_DOOH_T2O_BANKINTER" at bounding box center [530, 168] width 410 height 21
click at [439, 168] on div "ES_DOOH_T2O_BANKINTER" at bounding box center [530, 168] width 410 height 21
click at [458, 168] on div "ES_DOOH_T2O_BANKINTER" at bounding box center [530, 168] width 410 height 21
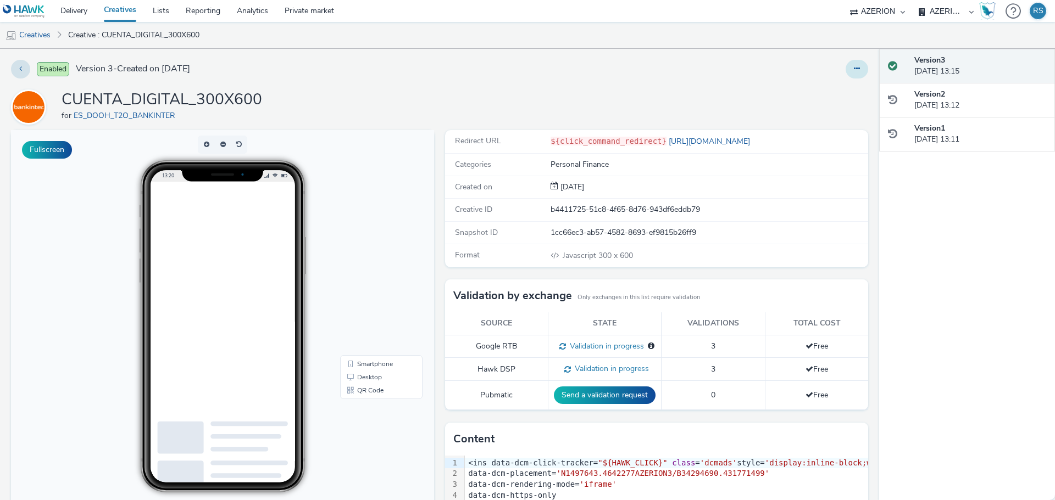
click at [845, 67] on button at bounding box center [856, 69] width 23 height 19
click at [818, 116] on link "Duplicate" at bounding box center [827, 113] width 82 height 22
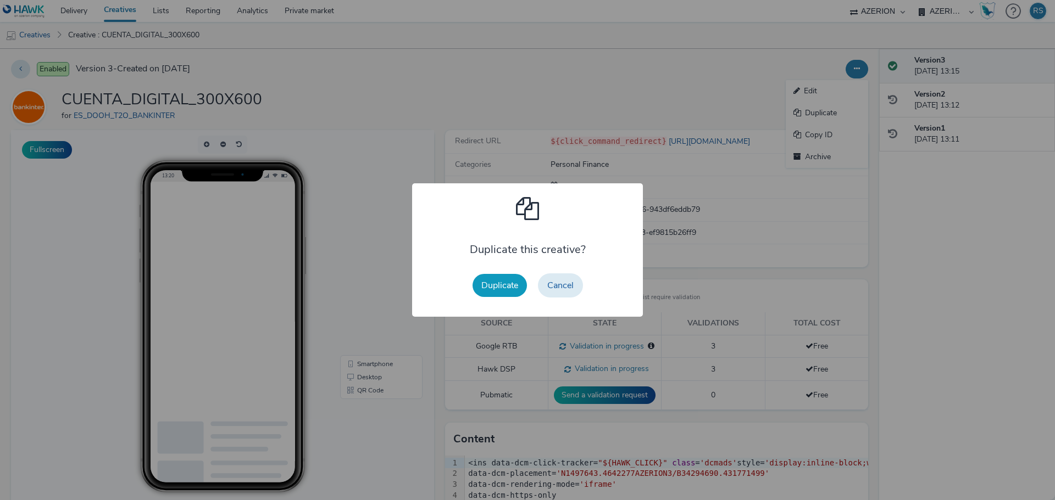
click at [506, 291] on button "Duplicate" at bounding box center [499, 285] width 54 height 23
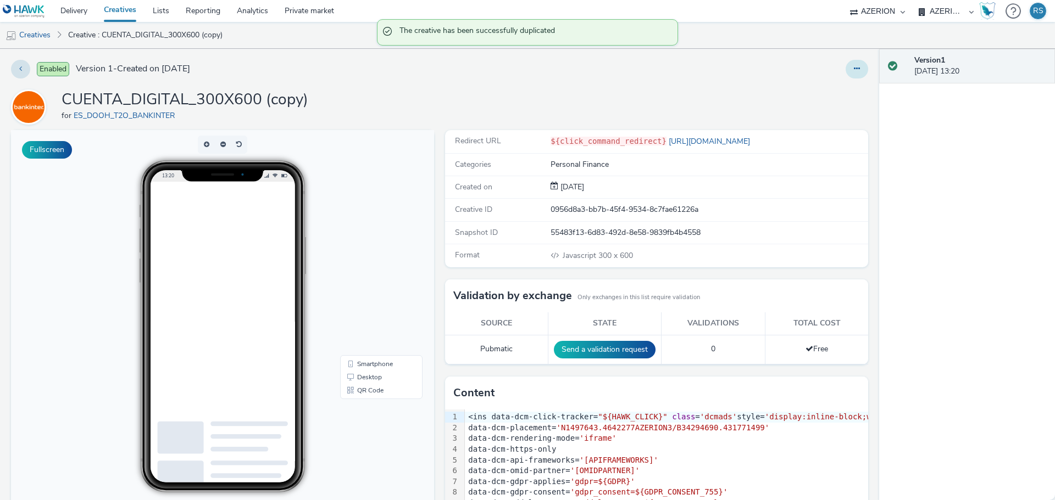
click at [853, 69] on button at bounding box center [856, 69] width 23 height 19
click at [816, 96] on link "Edit" at bounding box center [827, 91] width 82 height 22
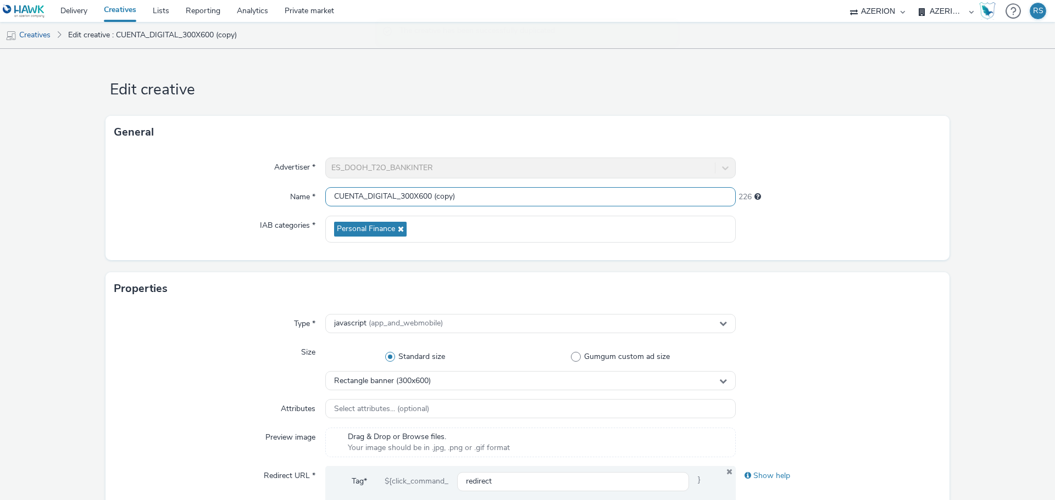
click at [452, 198] on input "CUENTA_DIGITAL_300X600 (copy)" at bounding box center [530, 196] width 410 height 19
click at [477, 169] on div "ES_DOOH_T2O_BANKINTER" at bounding box center [530, 168] width 410 height 21
click at [477, 168] on div "ES_DOOH_T2O_BANKINTER" at bounding box center [530, 168] width 410 height 21
drag, startPoint x: 477, startPoint y: 168, endPoint x: 471, endPoint y: 166, distance: 6.9
click at [478, 168] on div "ES_DOOH_T2O_BANKINTER" at bounding box center [530, 168] width 410 height 21
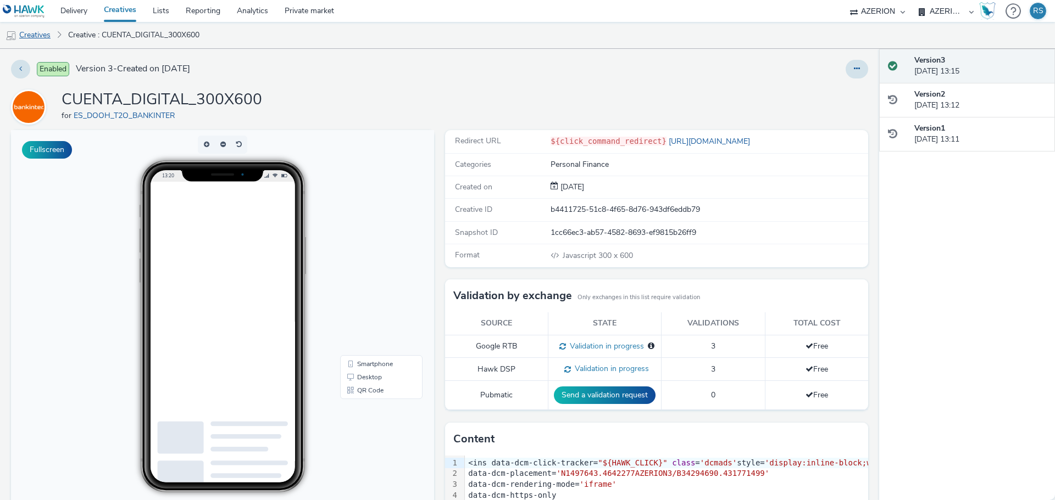
click at [41, 32] on link "Creatives" at bounding box center [28, 35] width 56 height 26
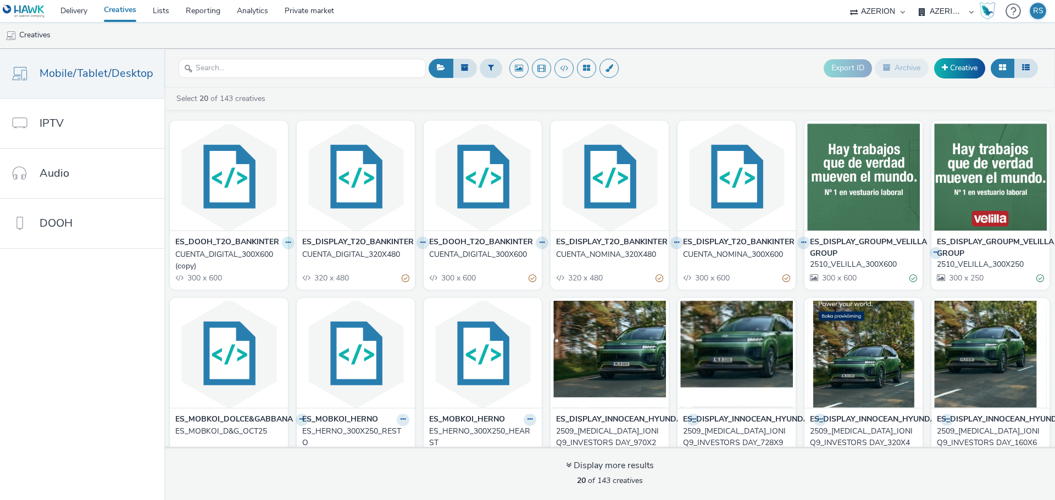
click at [286, 241] on icon at bounding box center [288, 243] width 5 height 7
click at [236, 332] on link "Archive" at bounding box center [253, 328] width 82 height 22
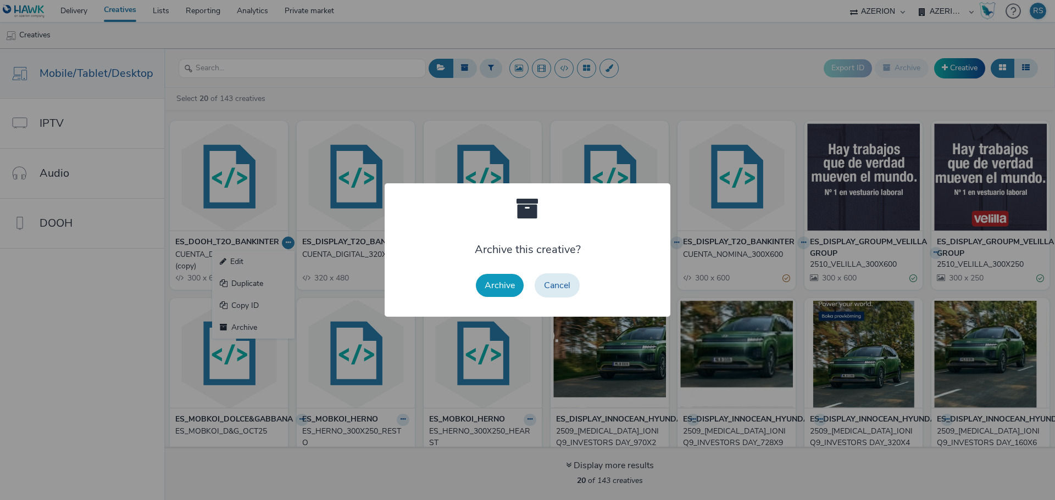
click at [496, 287] on button "Archive" at bounding box center [500, 285] width 48 height 23
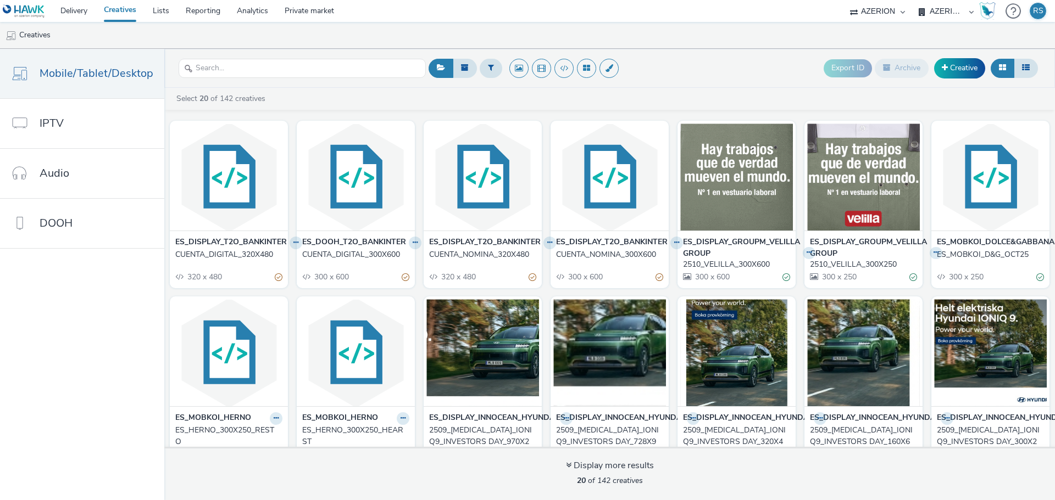
click at [396, 241] on strong "ES_DOOH_T2O_BANKINTER" at bounding box center [354, 243] width 104 height 13
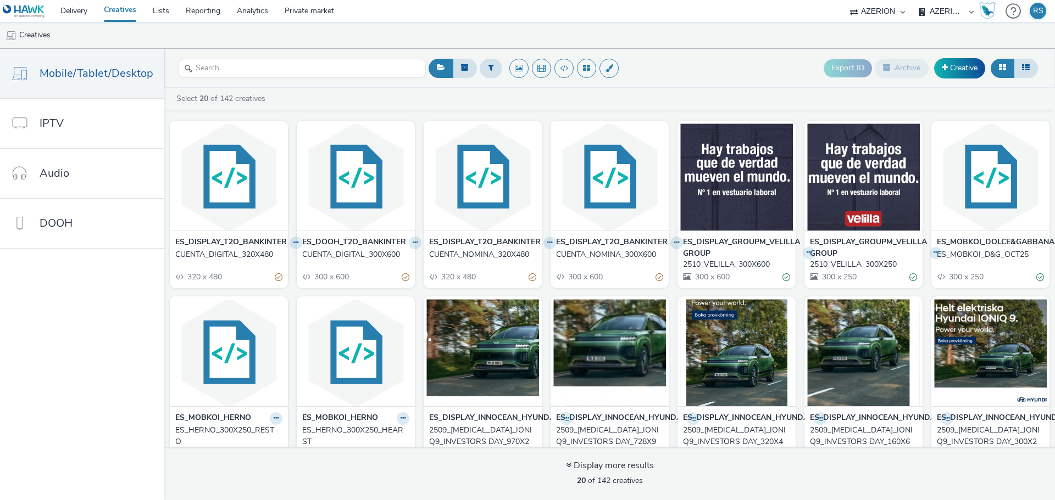
click at [399, 254] on div "CUENTA_DIGITAL_300X600" at bounding box center [353, 254] width 103 height 11
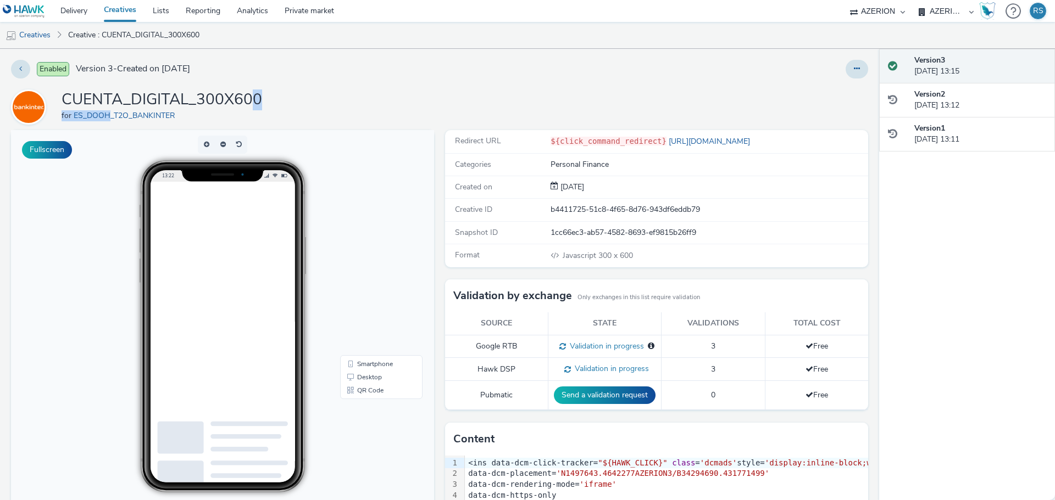
drag, startPoint x: 256, startPoint y: 109, endPoint x: 105, endPoint y: 109, distance: 150.5
click at [105, 109] on h1 "CUENTA_DIGITAL_300X600" at bounding box center [162, 100] width 201 height 21
drag, startPoint x: 65, startPoint y: 102, endPoint x: 280, endPoint y: 103, distance: 215.3
click at [280, 103] on div "CUENTA_DIGITAL_300X600 for ES_DOOH_T2O_BANKINTER" at bounding box center [439, 107] width 857 height 35
copy h1 "CUENTA_DIGITAL_300X600"
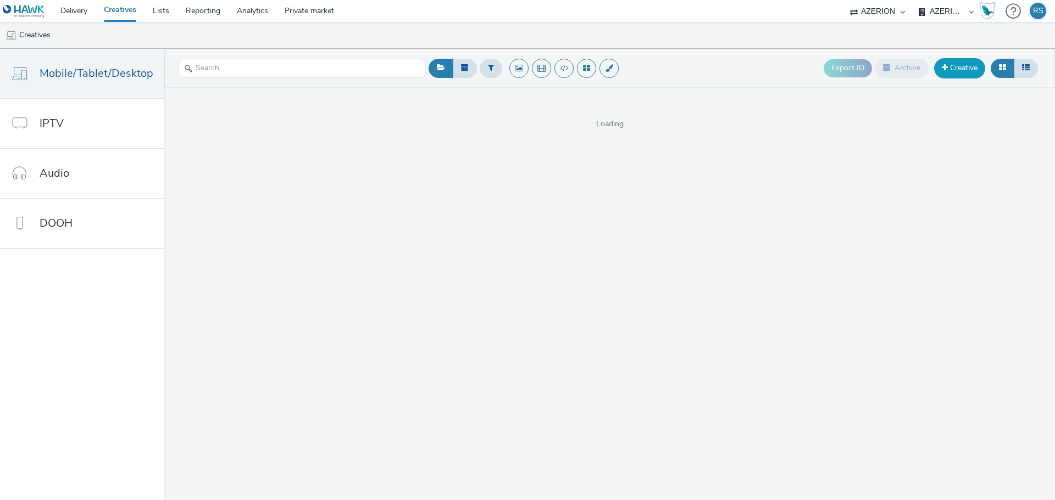
click at [974, 65] on link "Creative" at bounding box center [959, 68] width 51 height 20
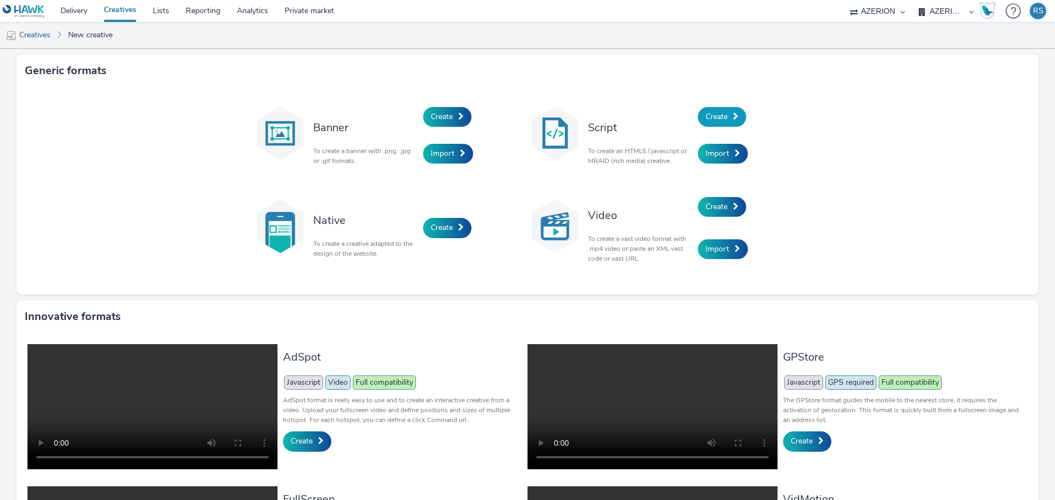
click at [720, 114] on span "Create" at bounding box center [716, 117] width 22 height 10
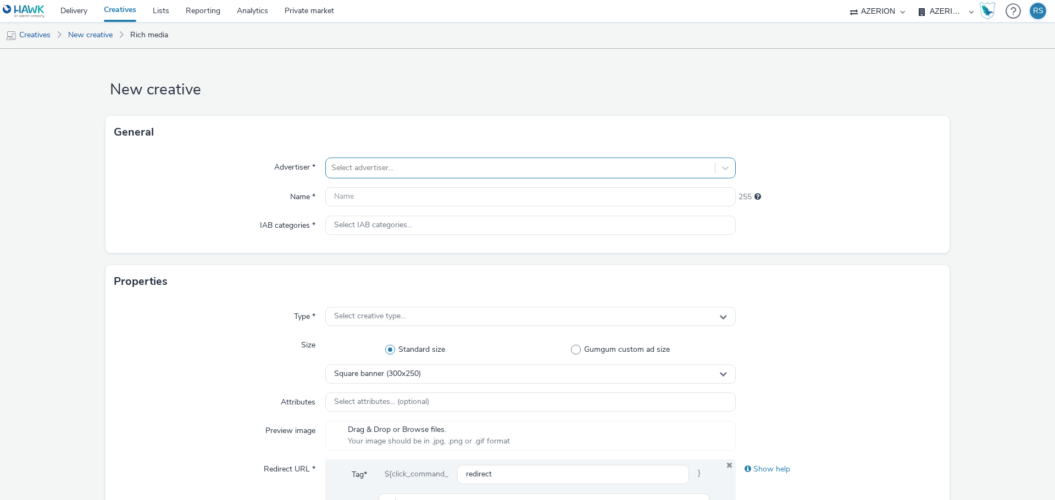
click at [472, 164] on div at bounding box center [520, 168] width 378 height 13
type input "BAN"
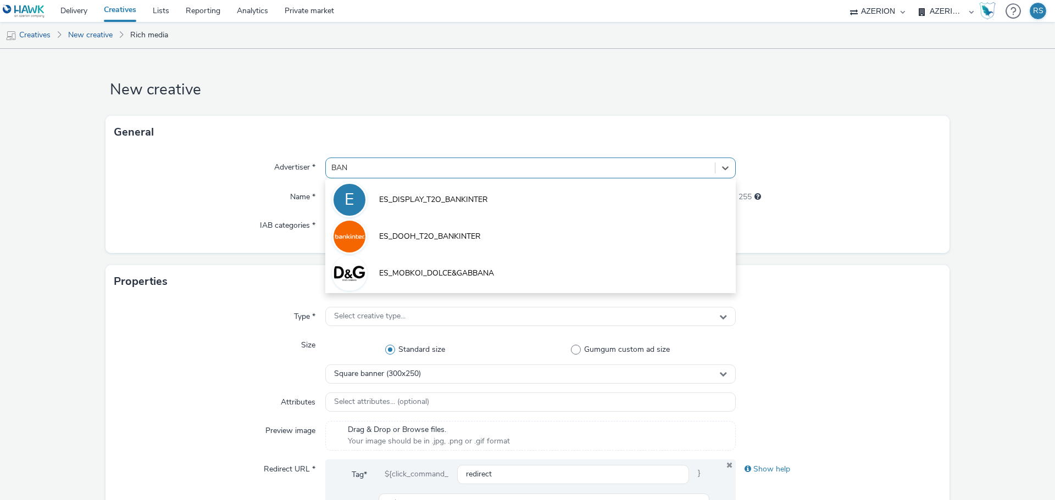
click at [435, 196] on span "ES_DISPLAY_T2O_BANKINTER" at bounding box center [433, 199] width 109 height 11
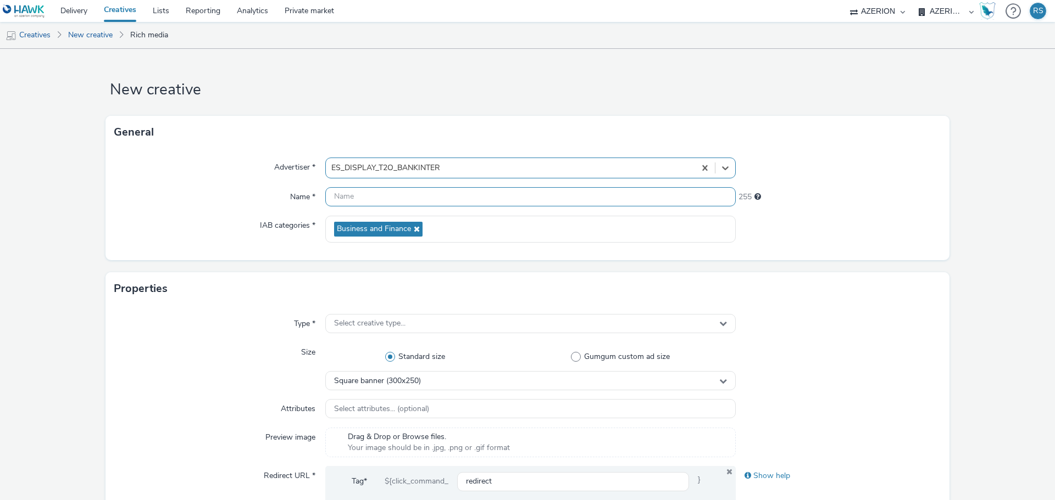
click at [367, 202] on input "text" at bounding box center [530, 196] width 410 height 19
paste input "CUENTA_DIGITAL_300X600"
type input "CUENTA_DIGITAL_300X600"
click at [426, 325] on div "Select creative type..." at bounding box center [530, 323] width 410 height 19
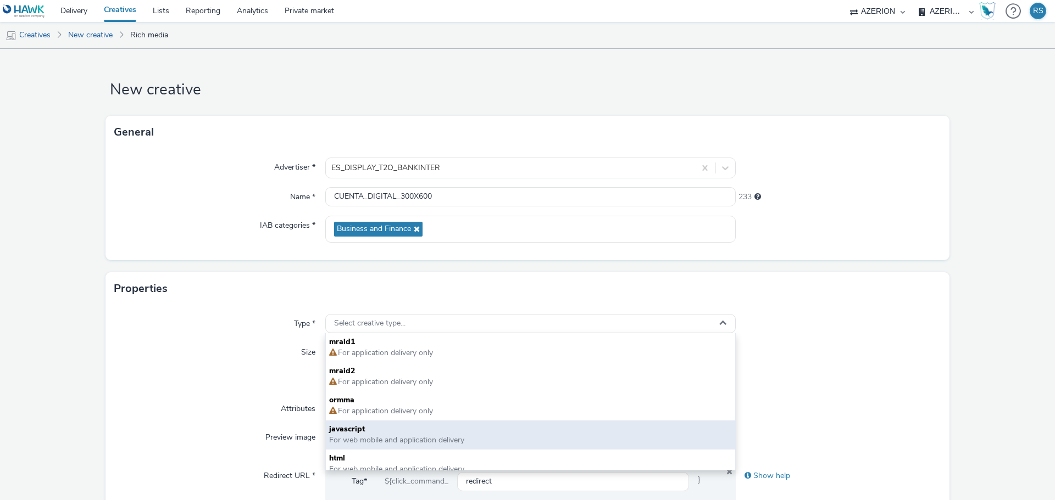
click at [378, 425] on span "javascript" at bounding box center [530, 429] width 403 height 11
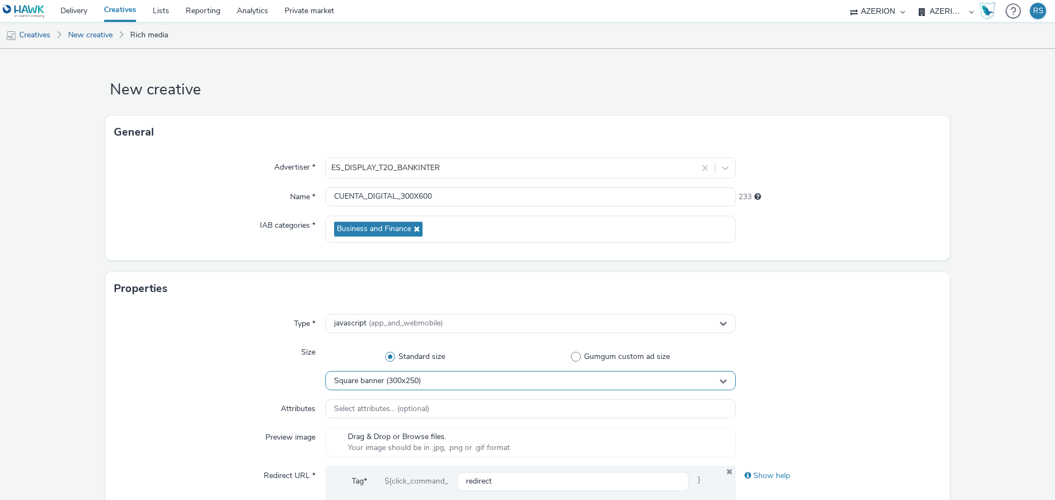
click at [379, 378] on span "Square banner (300x250)" at bounding box center [377, 381] width 87 height 9
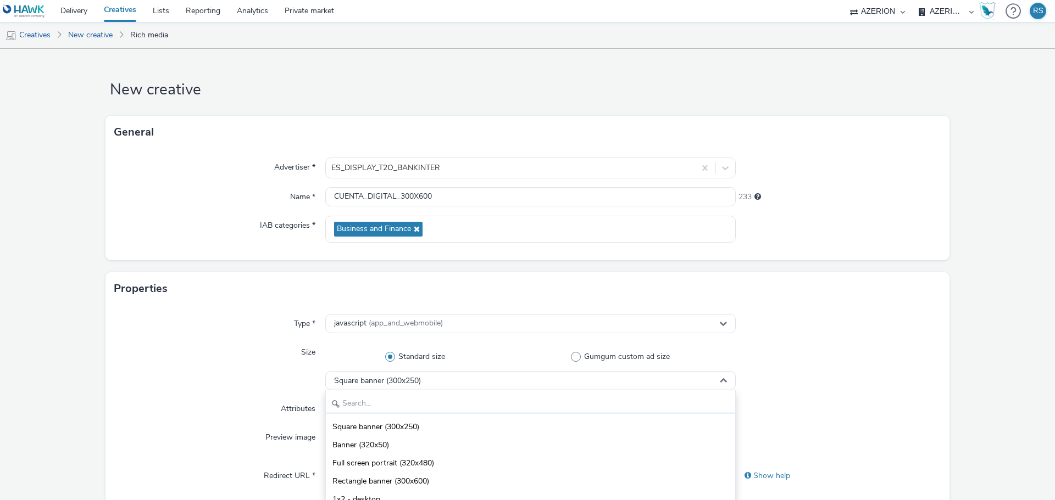
click at [374, 400] on input "text" at bounding box center [530, 403] width 409 height 19
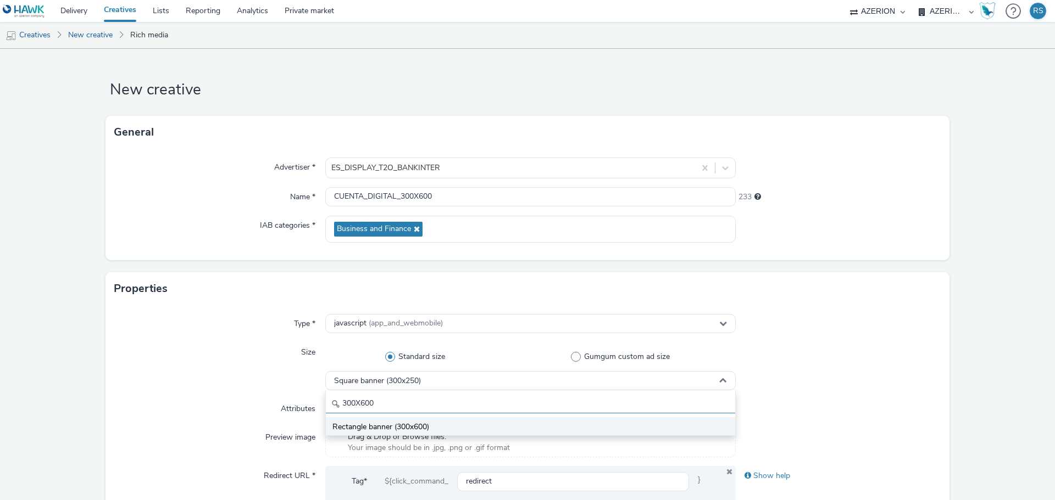
type input "300X600"
click at [391, 420] on li "Rectangle banner (300x600)" at bounding box center [530, 426] width 409 height 18
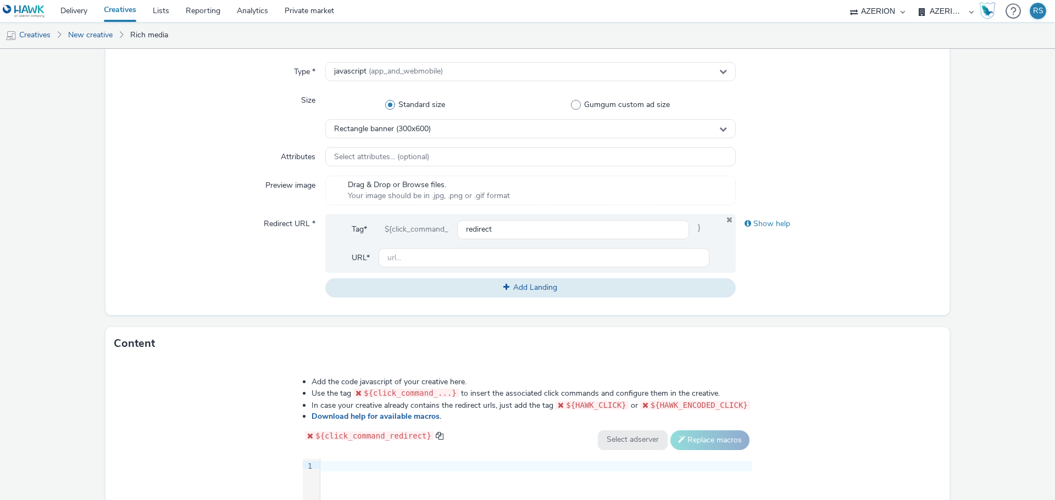
scroll to position [439, 0]
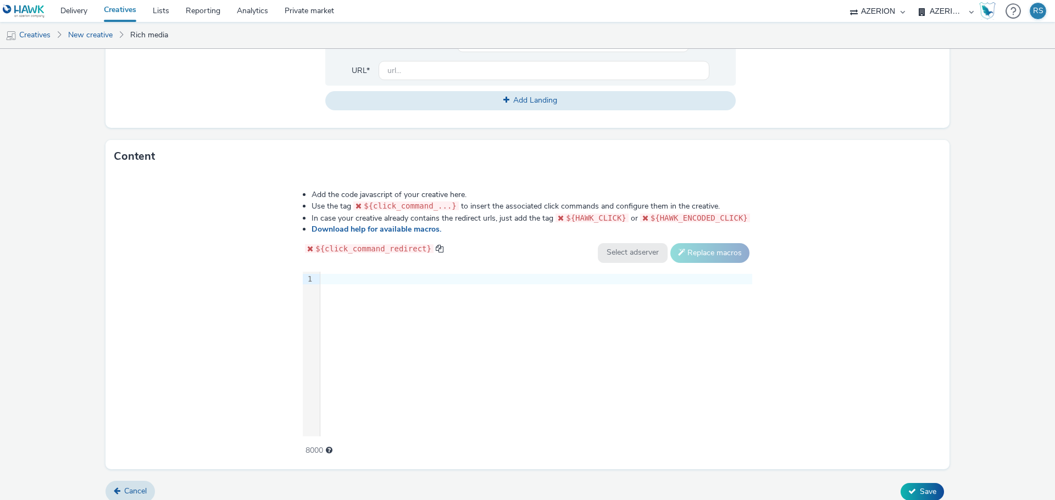
click at [408, 331] on div "9 1 ›" at bounding box center [527, 354] width 449 height 165
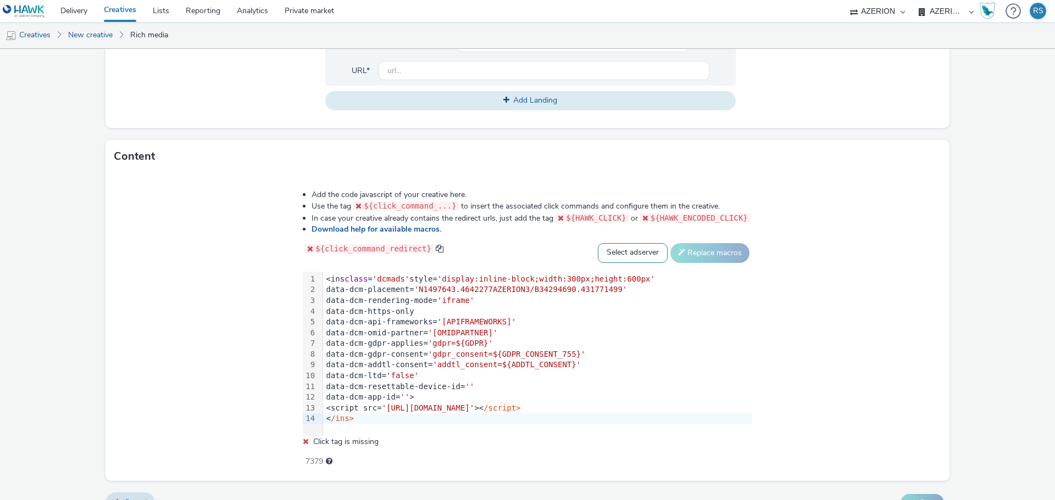
click at [627, 250] on select "Select adserver Sizmek DCM Adform Sting" at bounding box center [633, 253] width 70 height 20
select select "dcm"
click at [598, 243] on select "Select adserver Sizmek DCM Adform Sting" at bounding box center [633, 253] width 70 height 20
click at [700, 259] on button "Replace macros" at bounding box center [709, 253] width 79 height 20
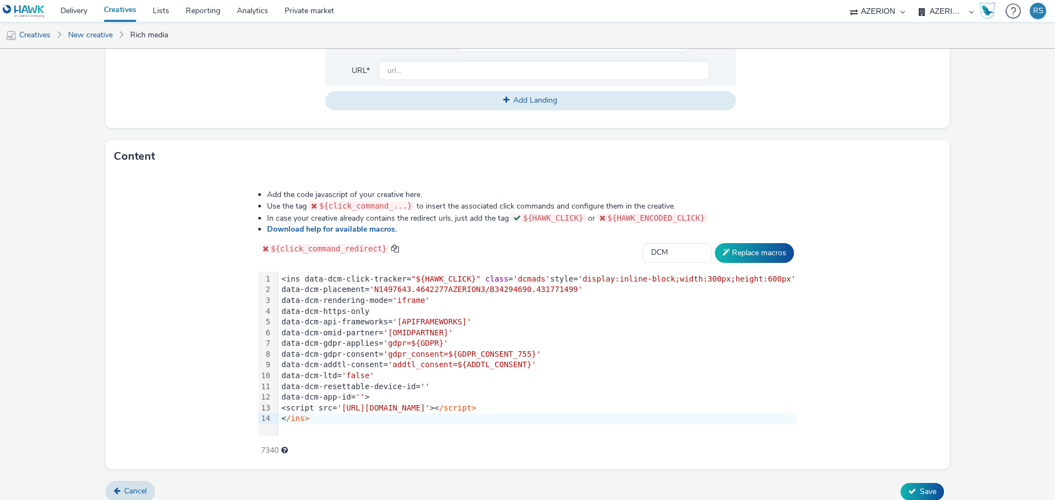
click at [478, 328] on div "data-dcm-omid-partner= '[OMIDPARTNER]'" at bounding box center [537, 333] width 519 height 11
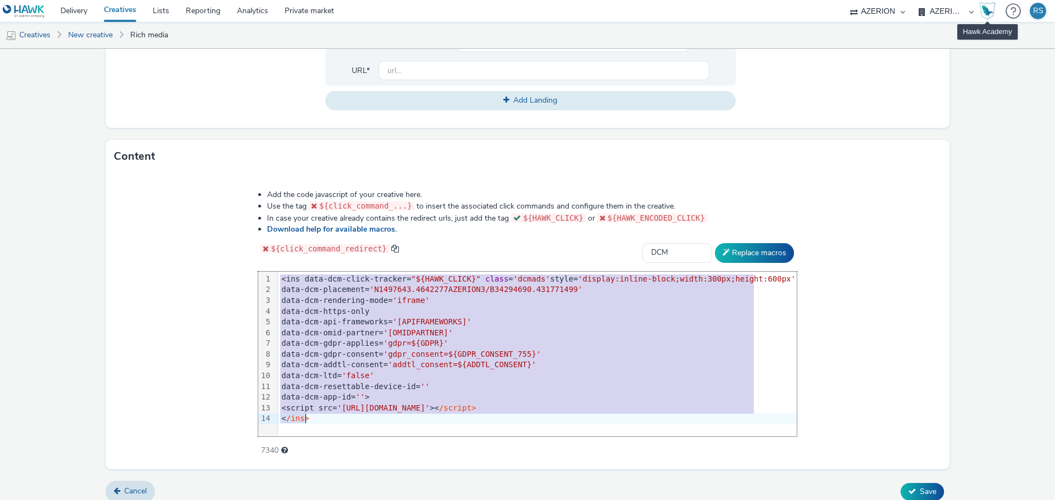
copy div "<ins data-dcm-click-tracker= "${HAWK_CLICK}" class = 'dcmads' style= 'display:i…"
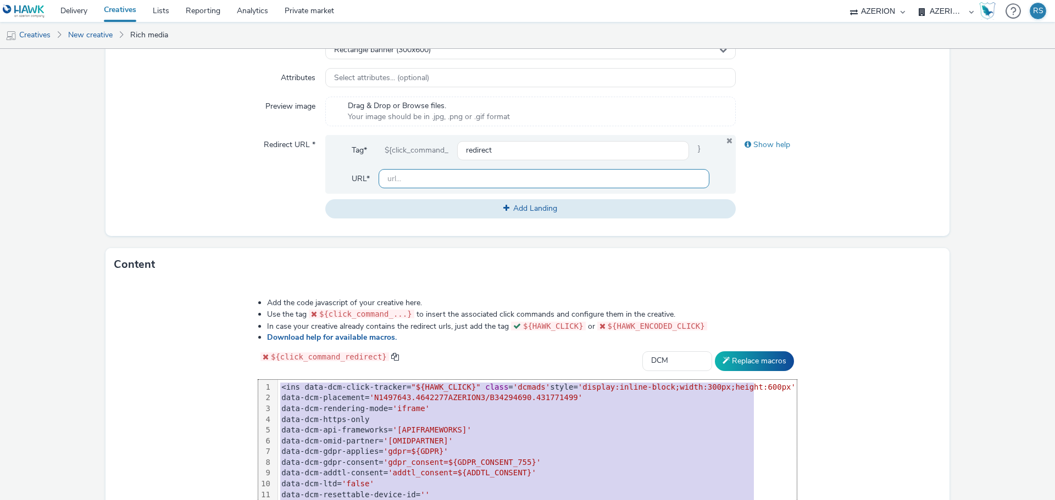
scroll to position [330, 0]
click at [453, 185] on input "text" at bounding box center [543, 180] width 331 height 19
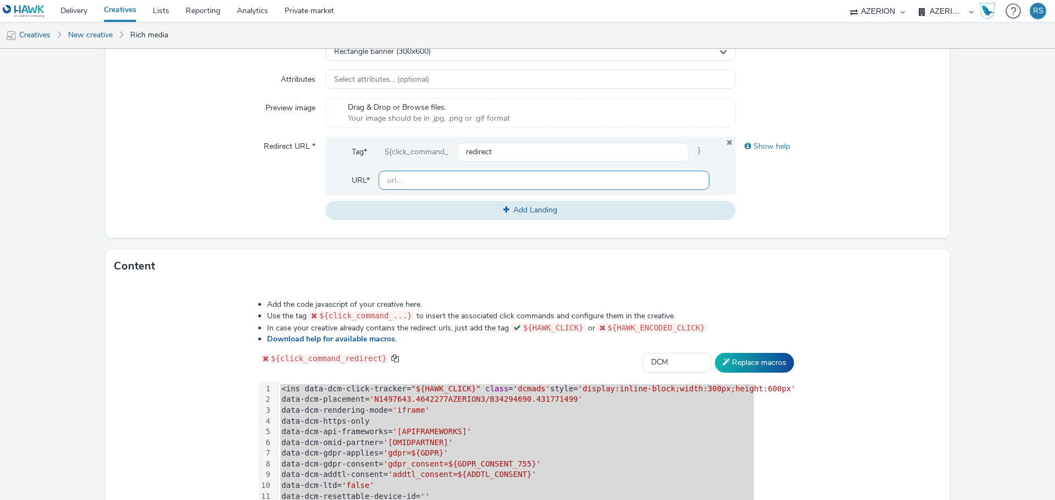
paste input "[URL][DOMAIN_NAME]"
type input "[URL][DOMAIN_NAME]"
click at [803, 238] on form "New creative General Advertiser * ES_DISPLAY_T2O_BANKINTER Name * CUENTA_DIGITA…" at bounding box center [527, 169] width 1055 height 901
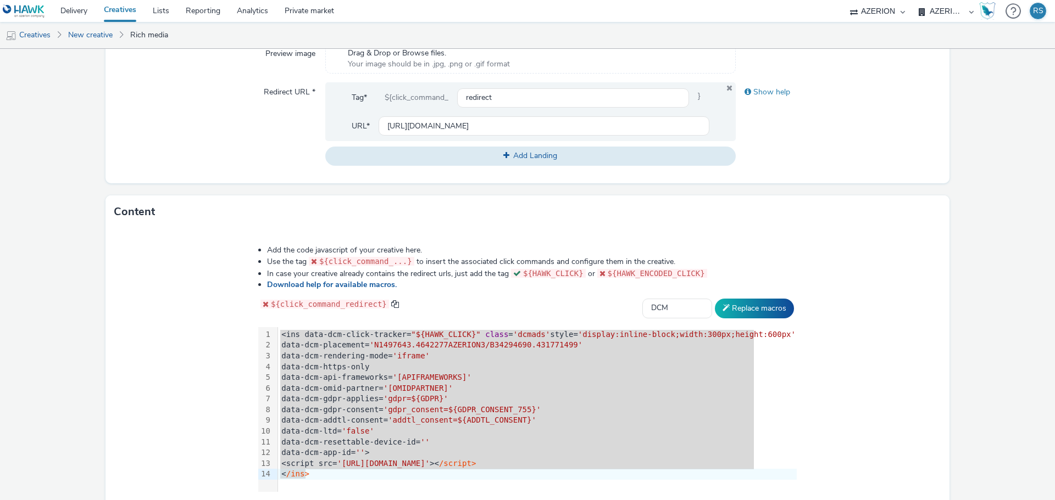
scroll to position [449, 0]
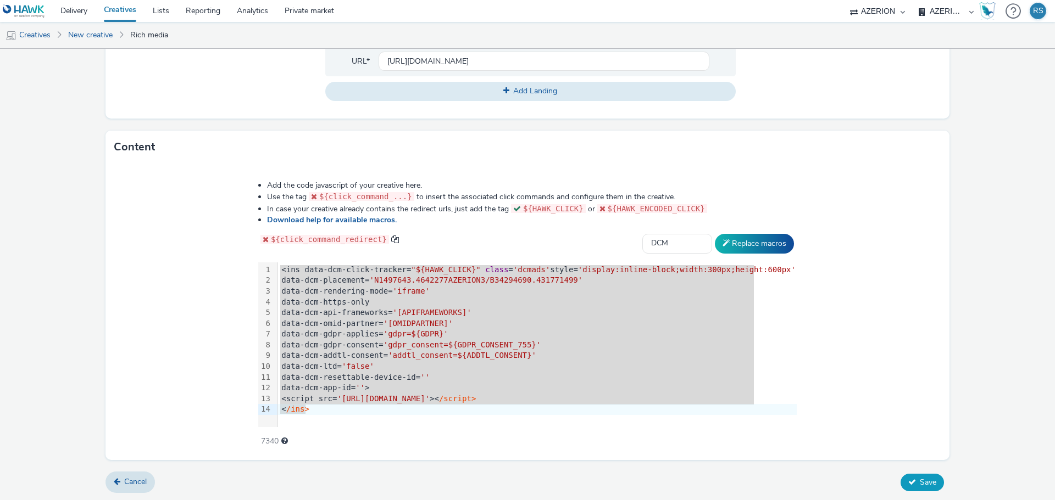
click at [910, 483] on button "Save" at bounding box center [921, 483] width 43 height 18
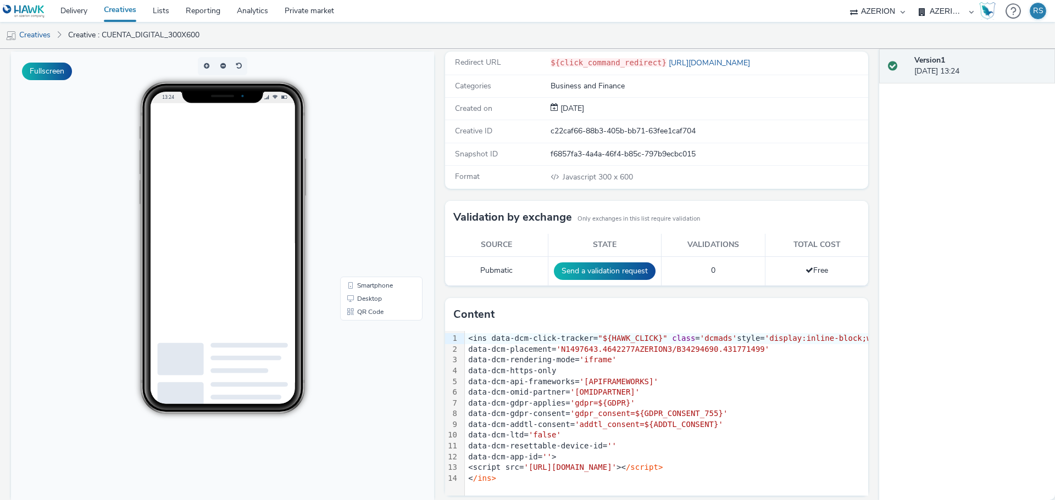
scroll to position [92, 0]
